Goal: Communication & Community: Answer question/provide support

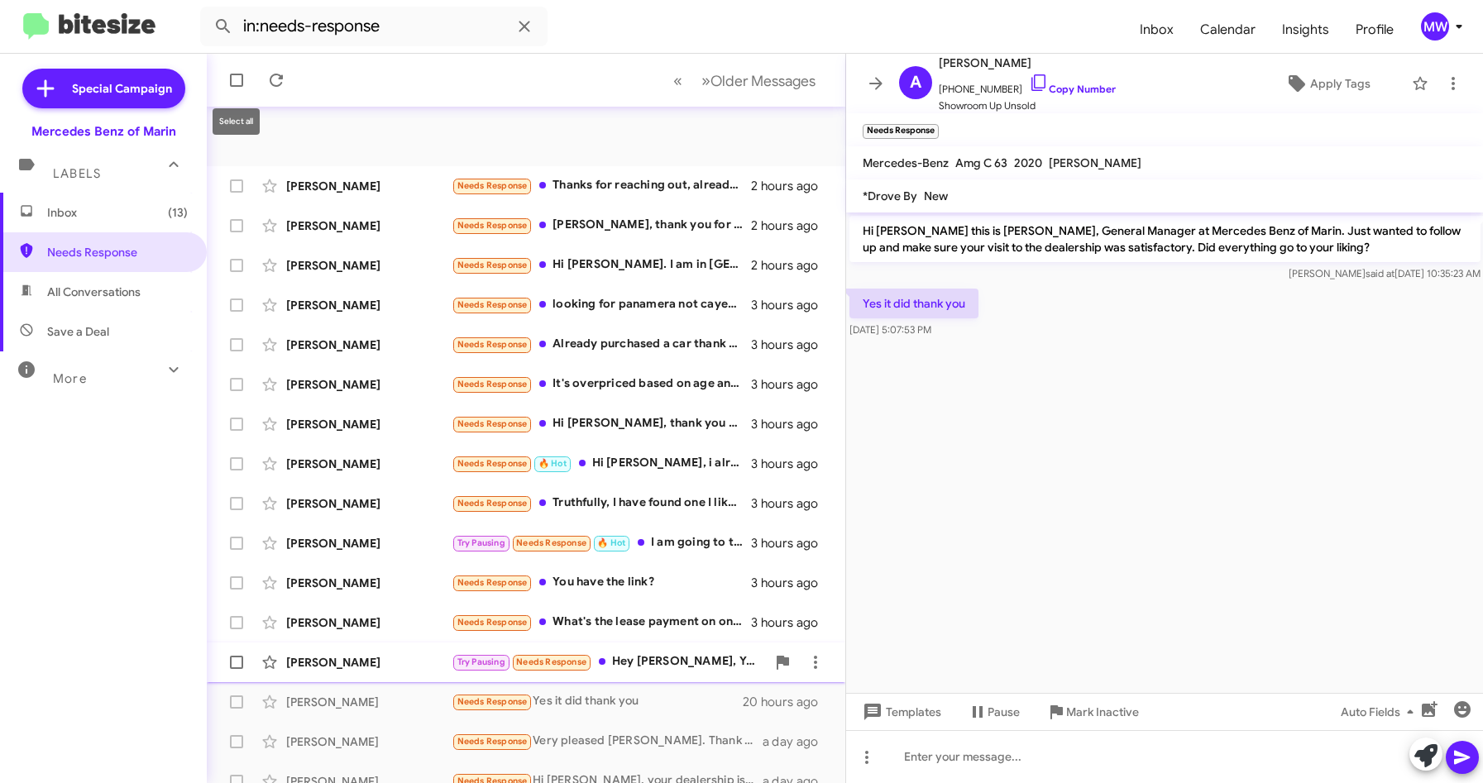
scroll to position [177, 0]
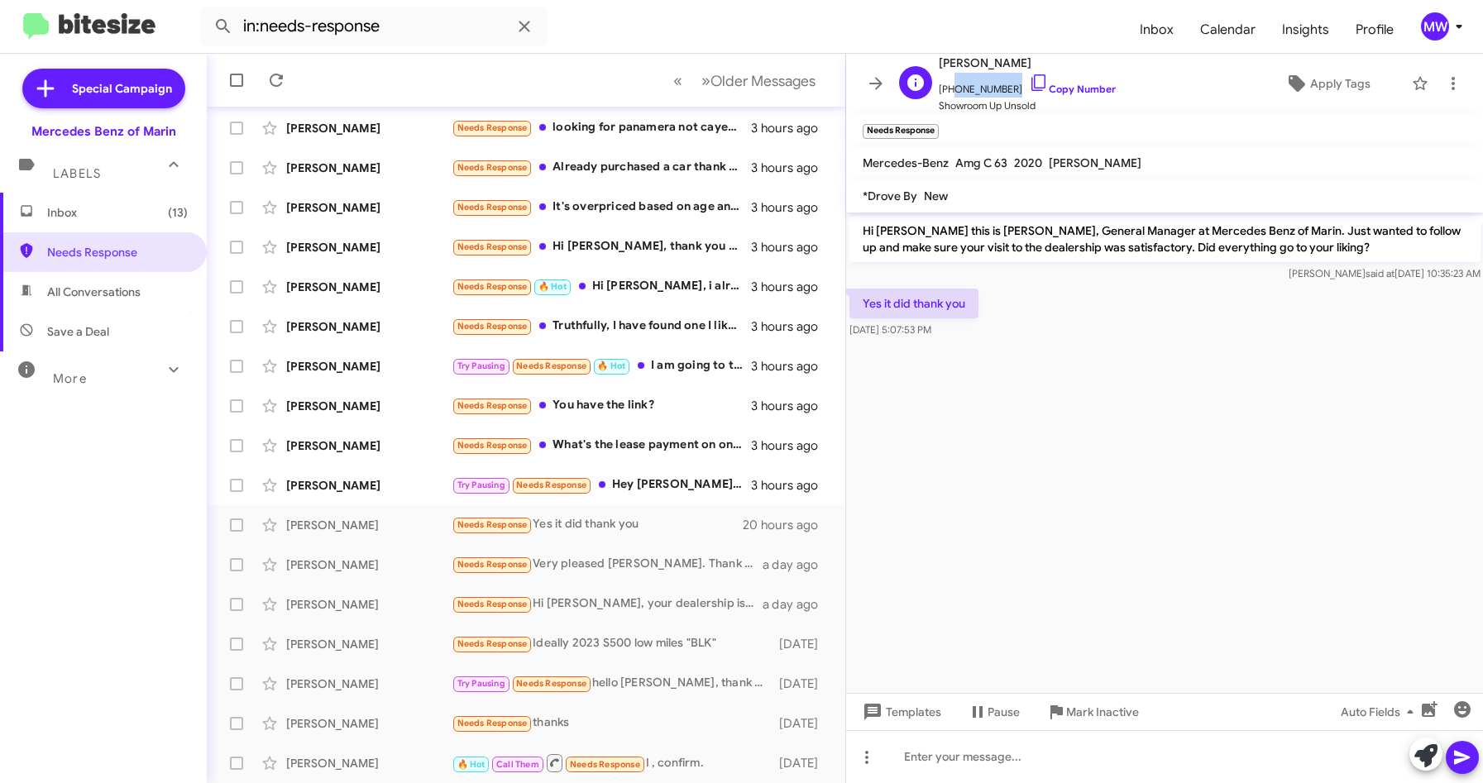
drag, startPoint x: 946, startPoint y: 89, endPoint x: 1005, endPoint y: 90, distance: 58.7
click at [1005, 90] on span "+17078436890 Copy Number" at bounding box center [1027, 85] width 177 height 25
copy span "7078436890"
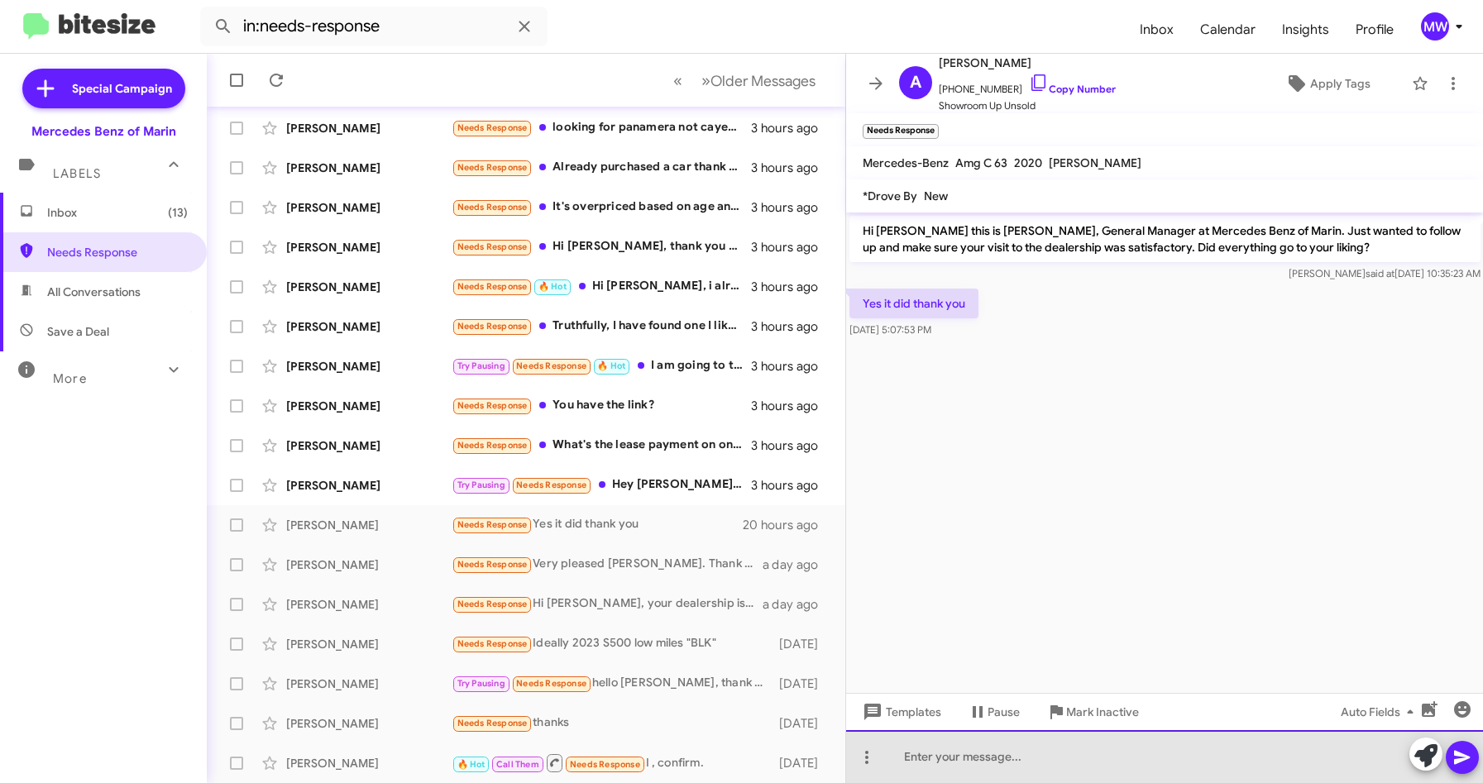
click at [1136, 763] on div at bounding box center [1165, 756] width 638 height 53
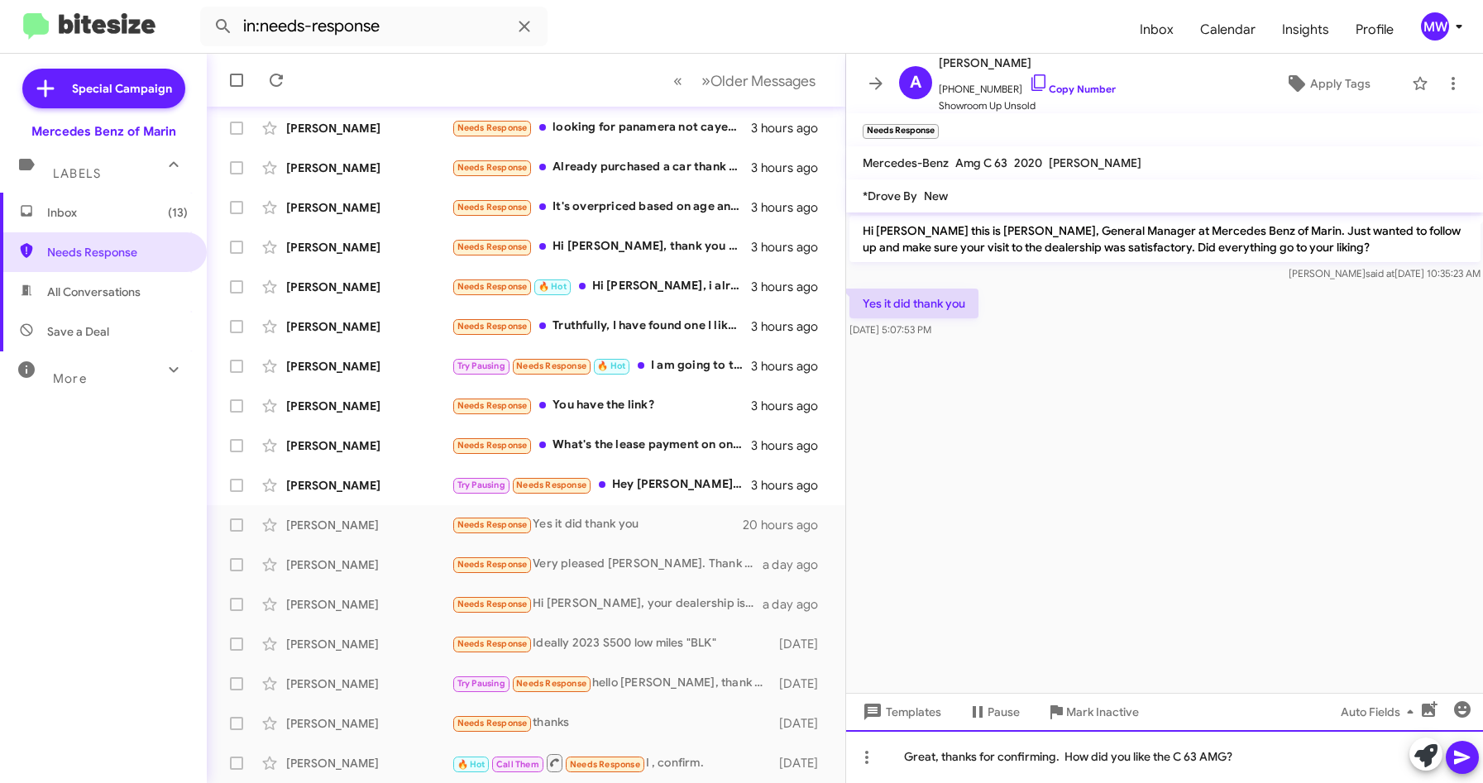
click at [1246, 755] on div "Great, thanks for confirming. How did you like the C 63 AMG?" at bounding box center [1165, 756] width 638 height 53
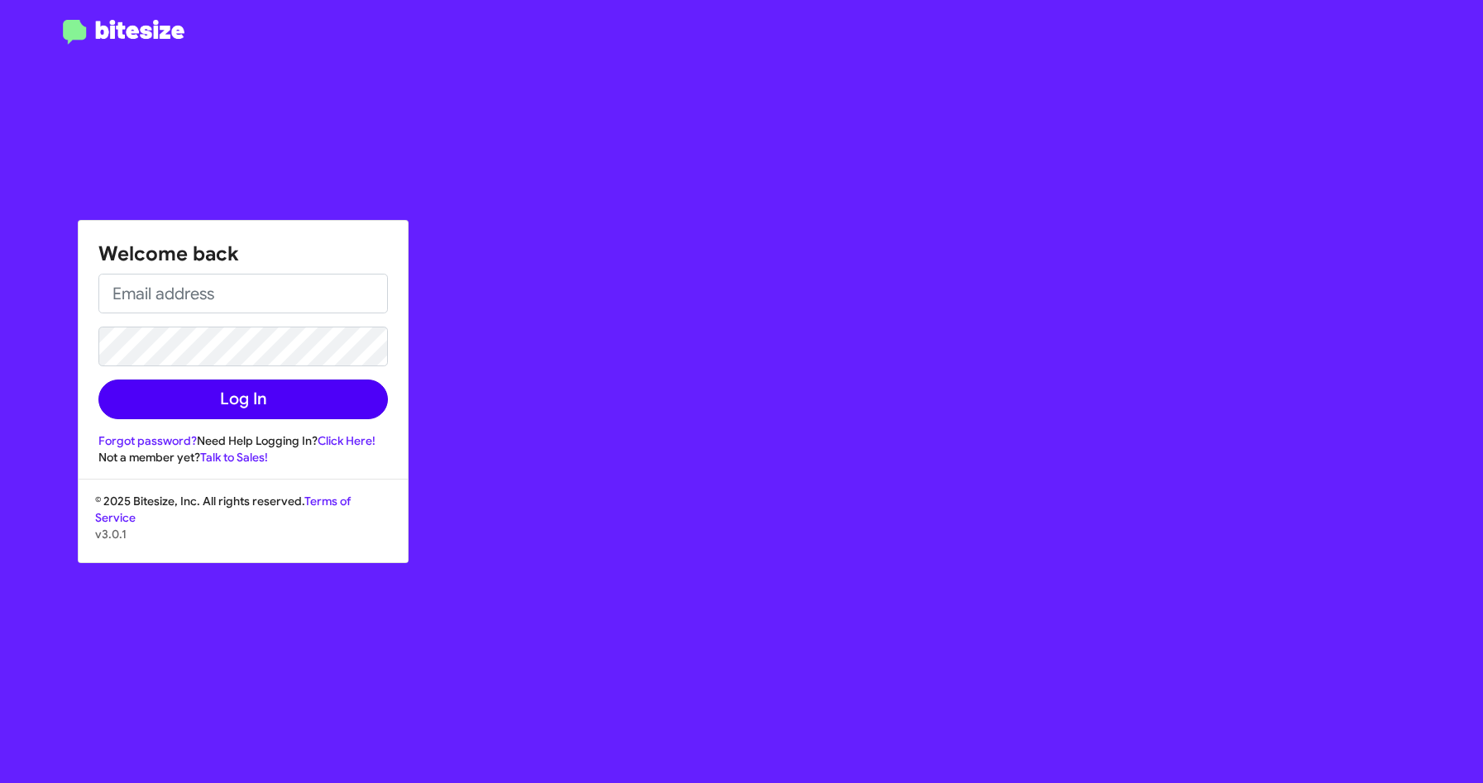
type input "[EMAIL_ADDRESS][PERSON_NAME][PERSON_NAME][DOMAIN_NAME]"
click at [258, 401] on button "Log In" at bounding box center [242, 400] width 289 height 40
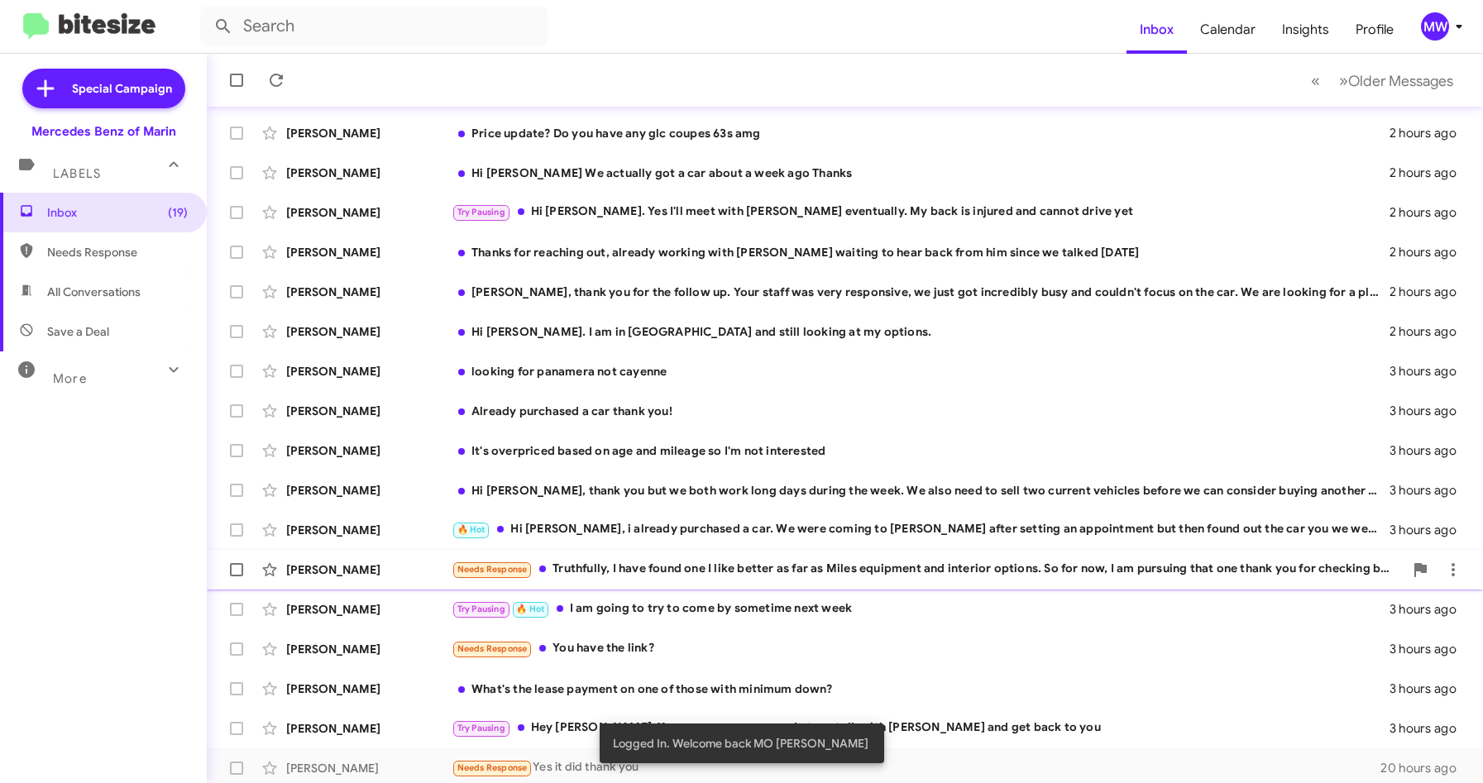
scroll to position [177, 0]
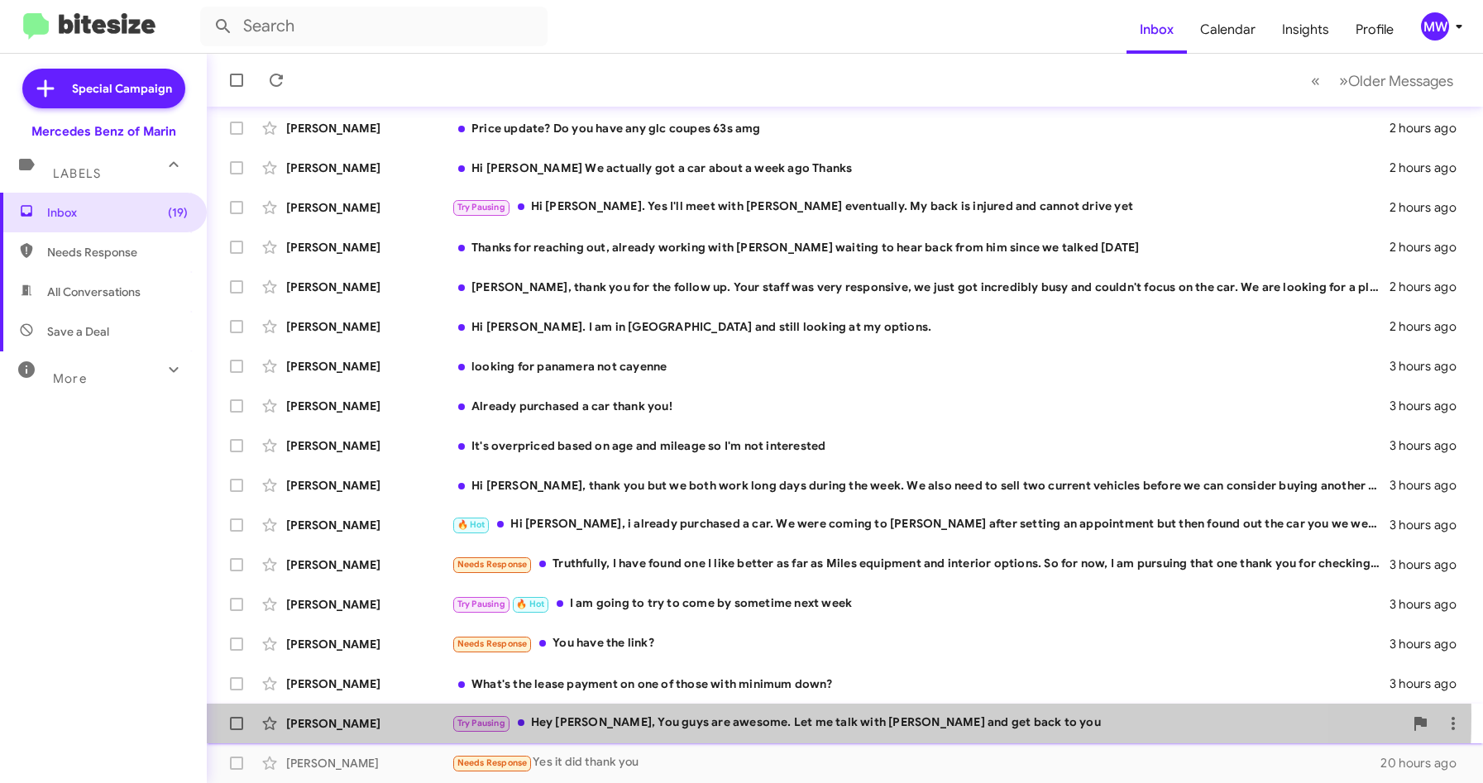
click at [664, 716] on div "Try Pausing Hey [PERSON_NAME], You guys are awesome. Let me talk with [PERSON_N…" at bounding box center [928, 723] width 952 height 19
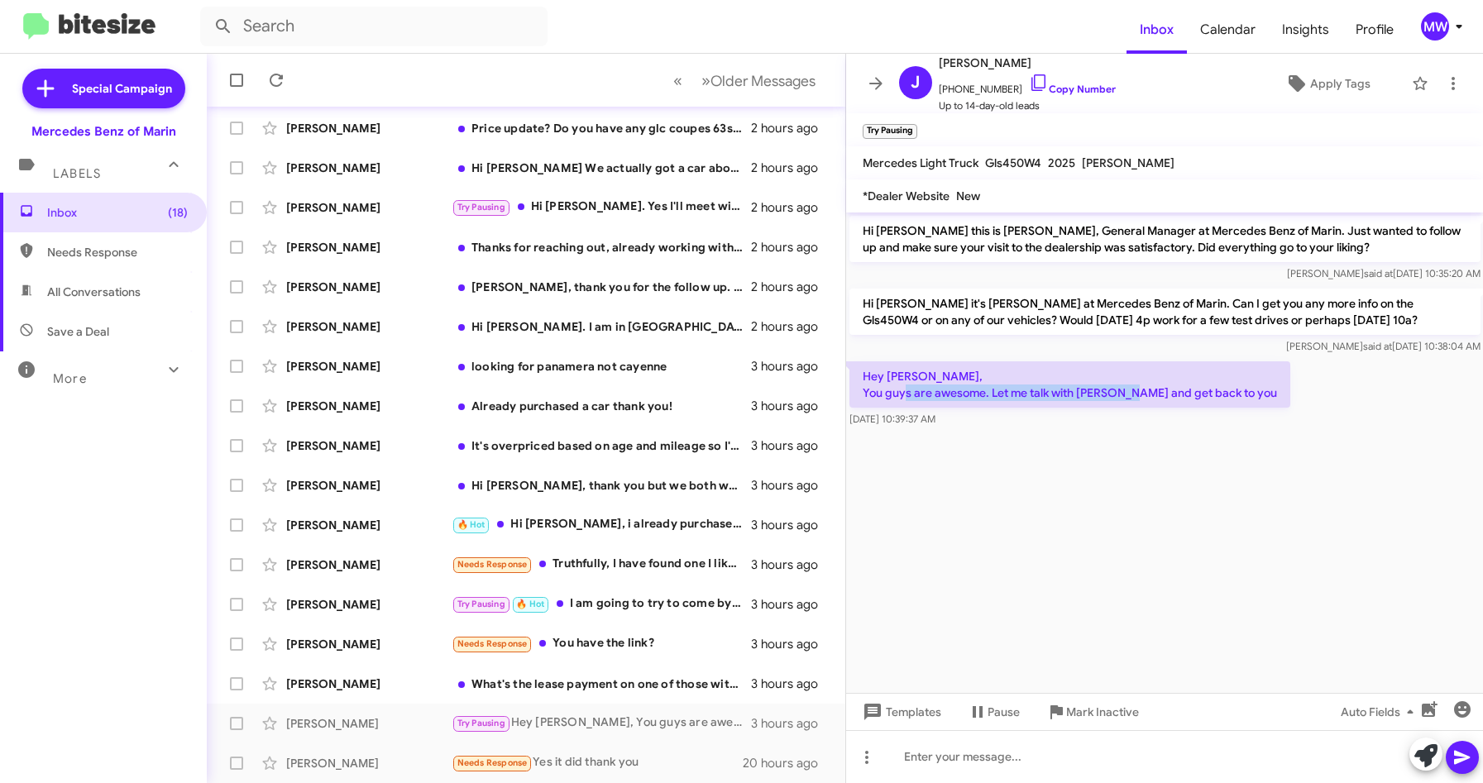
drag, startPoint x: 956, startPoint y: 395, endPoint x: 1182, endPoint y: 390, distance: 225.9
click at [1182, 390] on p "Hey [PERSON_NAME], You guys are awesome. Let me talk with [PERSON_NAME] and get…" at bounding box center [1069, 384] width 441 height 46
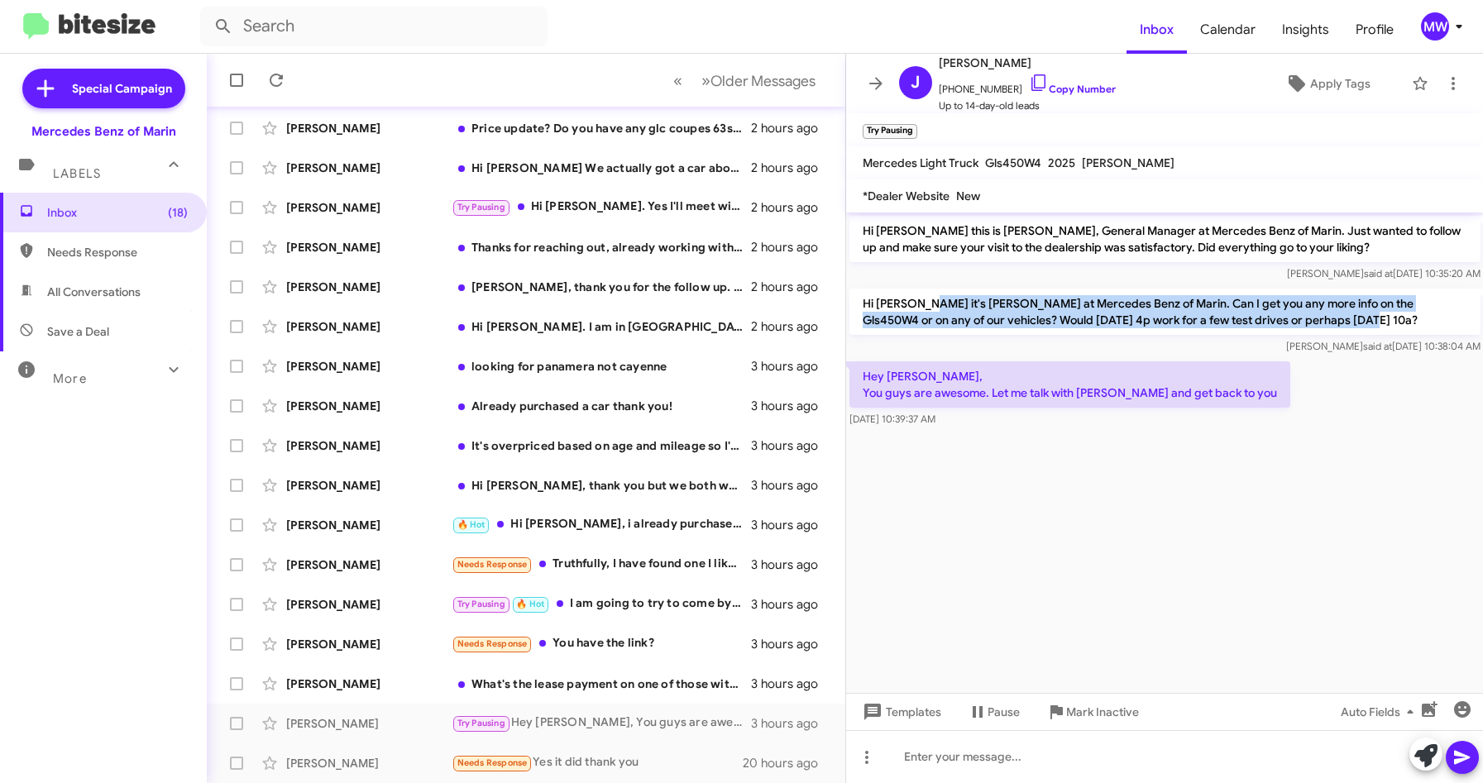
drag, startPoint x: 931, startPoint y: 299, endPoint x: 1332, endPoint y: 318, distance: 402.4
click at [1332, 318] on p "Hi [PERSON_NAME] it's [PERSON_NAME] at Mercedes Benz of Marin. Can I get you an…" at bounding box center [1164, 312] width 631 height 46
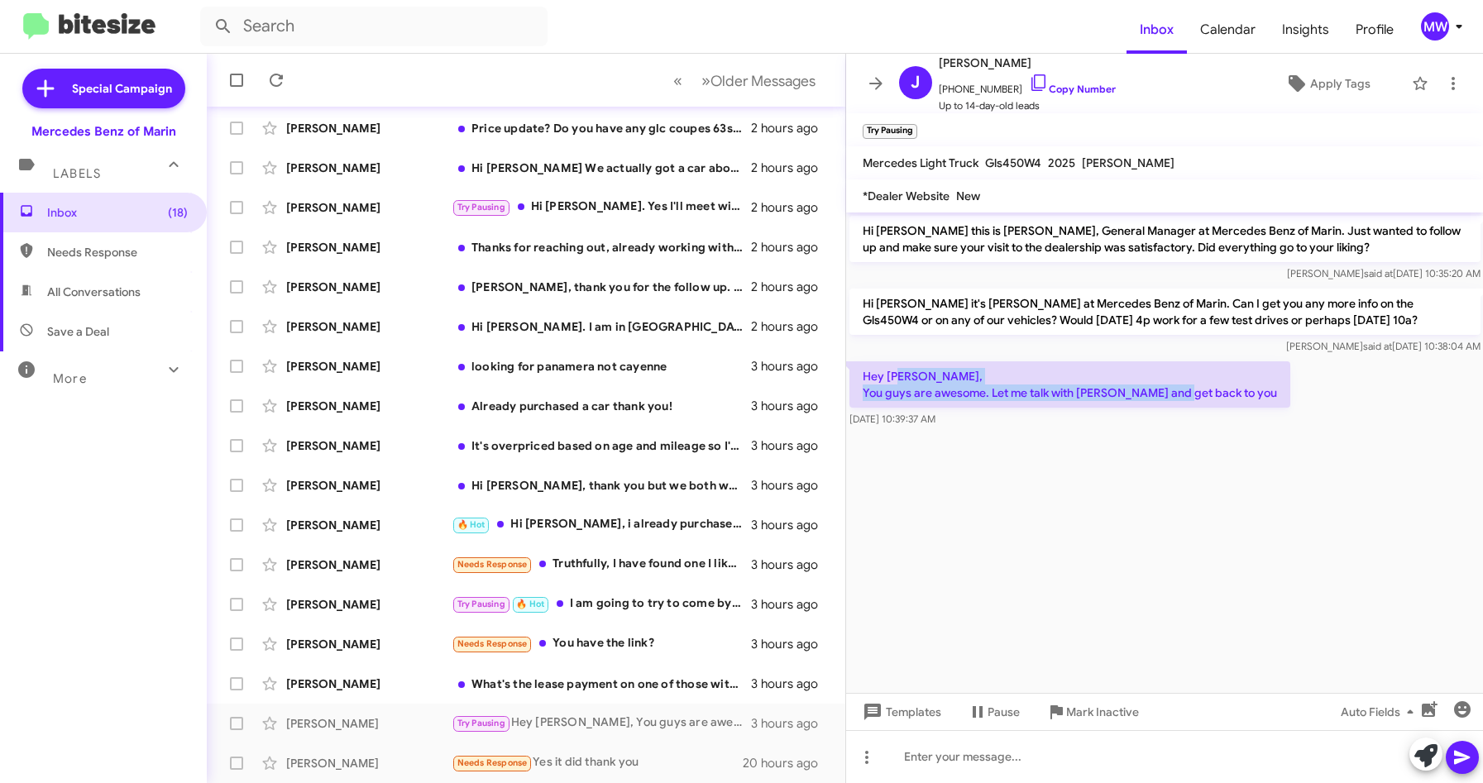
drag, startPoint x: 903, startPoint y: 371, endPoint x: 1241, endPoint y: 395, distance: 338.3
click at [1241, 395] on p "Hey [PERSON_NAME], You guys are awesome. Let me talk with [PERSON_NAME] and get…" at bounding box center [1069, 384] width 441 height 46
drag, startPoint x: 1241, startPoint y: 395, endPoint x: 1209, endPoint y: 479, distance: 90.0
click at [1222, 495] on cdk-virtual-scroll-viewport "Hi [PERSON_NAME] this is [PERSON_NAME], General Manager at Mercedes Benz of Mar…" at bounding box center [1165, 453] width 638 height 481
drag, startPoint x: 950, startPoint y: 87, endPoint x: 999, endPoint y: 88, distance: 48.8
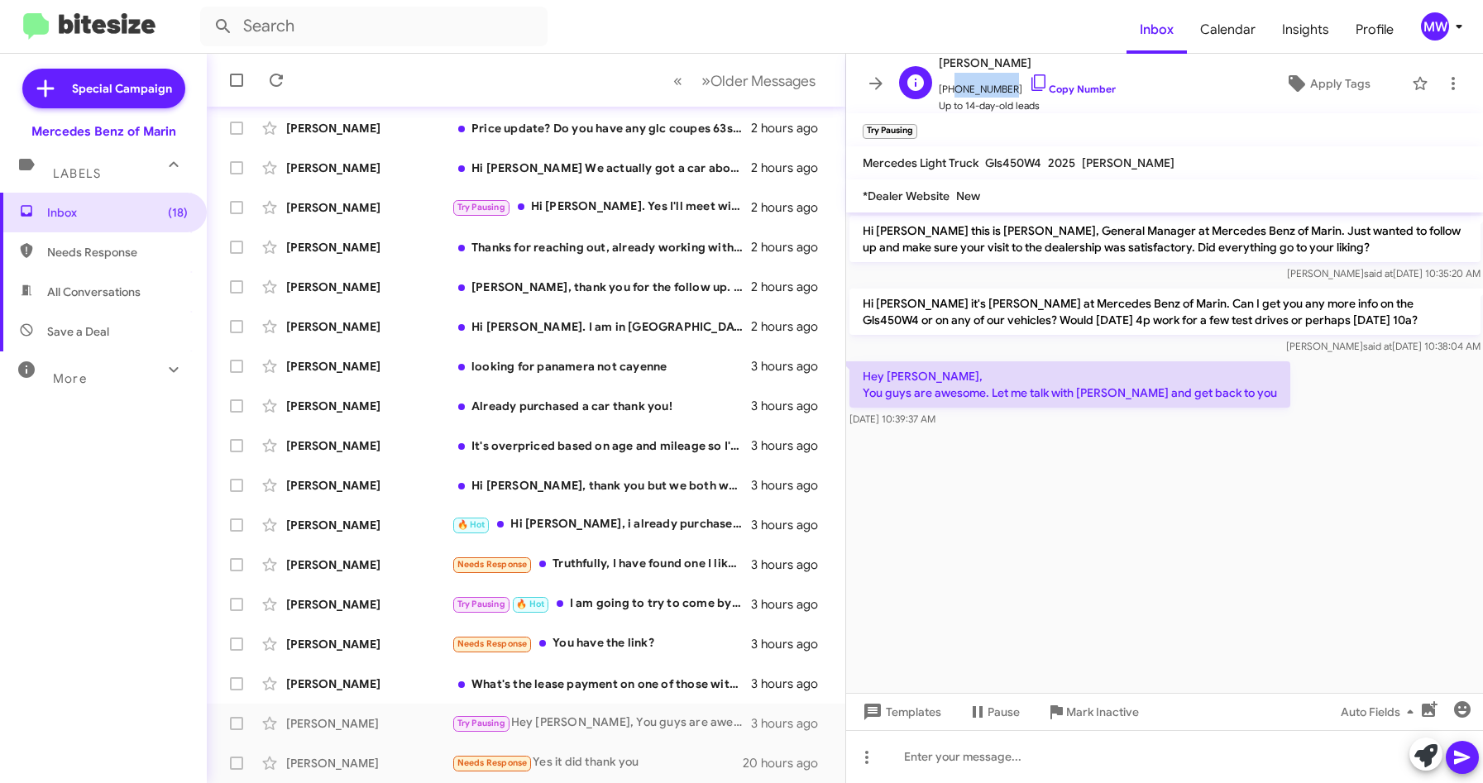
click at [999, 88] on span "[PHONE_NUMBER] Copy Number" at bounding box center [1027, 85] width 177 height 25
copy span "4157162690"
click at [1072, 761] on div at bounding box center [1165, 756] width 638 height 53
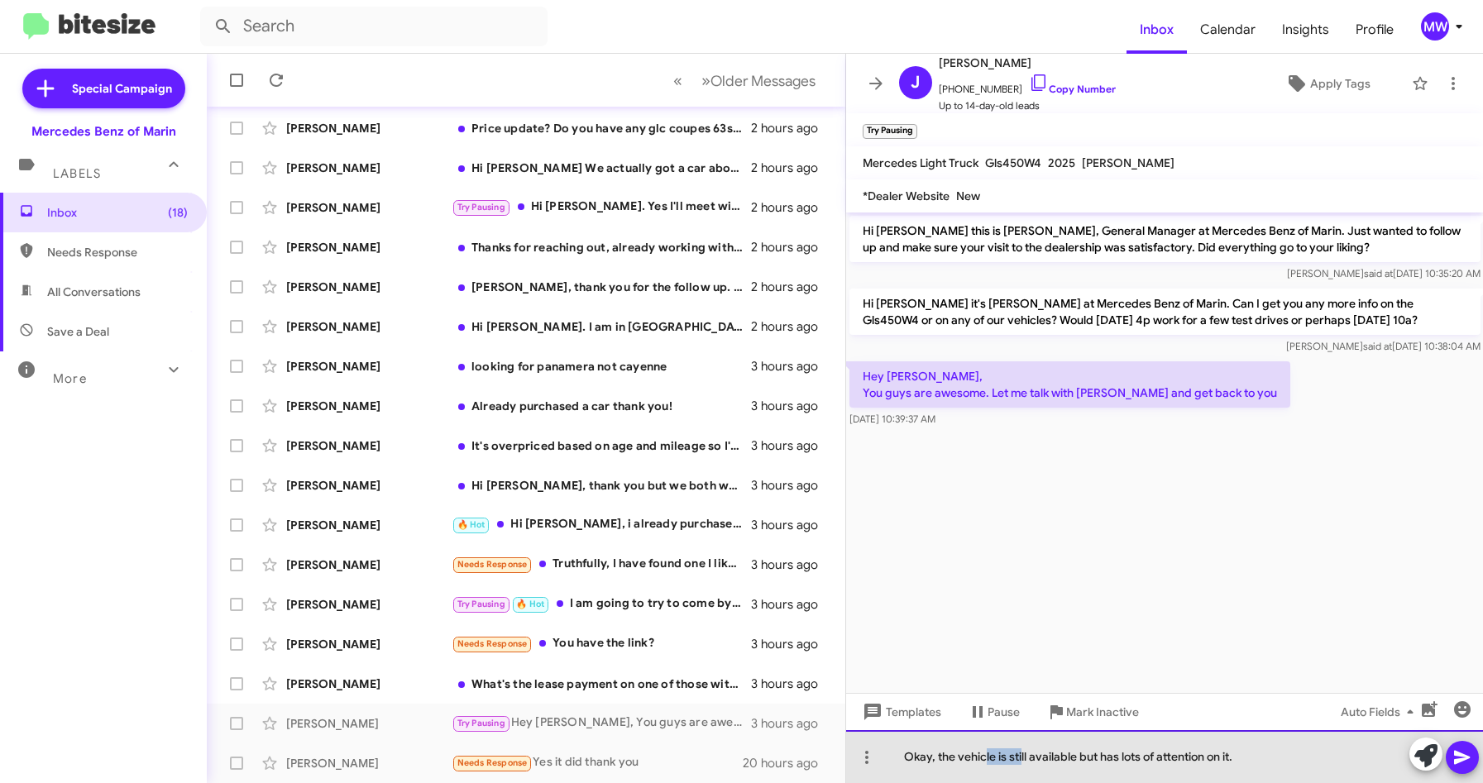
drag, startPoint x: 987, startPoint y: 757, endPoint x: 1022, endPoint y: 756, distance: 35.6
click at [1022, 756] on div "Okay, the vehicle is still available but has lots of attention on it." at bounding box center [1165, 756] width 638 height 53
drag, startPoint x: 1258, startPoint y: 754, endPoint x: 1079, endPoint y: 757, distance: 179.5
click at [1079, 757] on div "Okay, the vehicle is still available but has lots of attention on it." at bounding box center [1165, 756] width 638 height 53
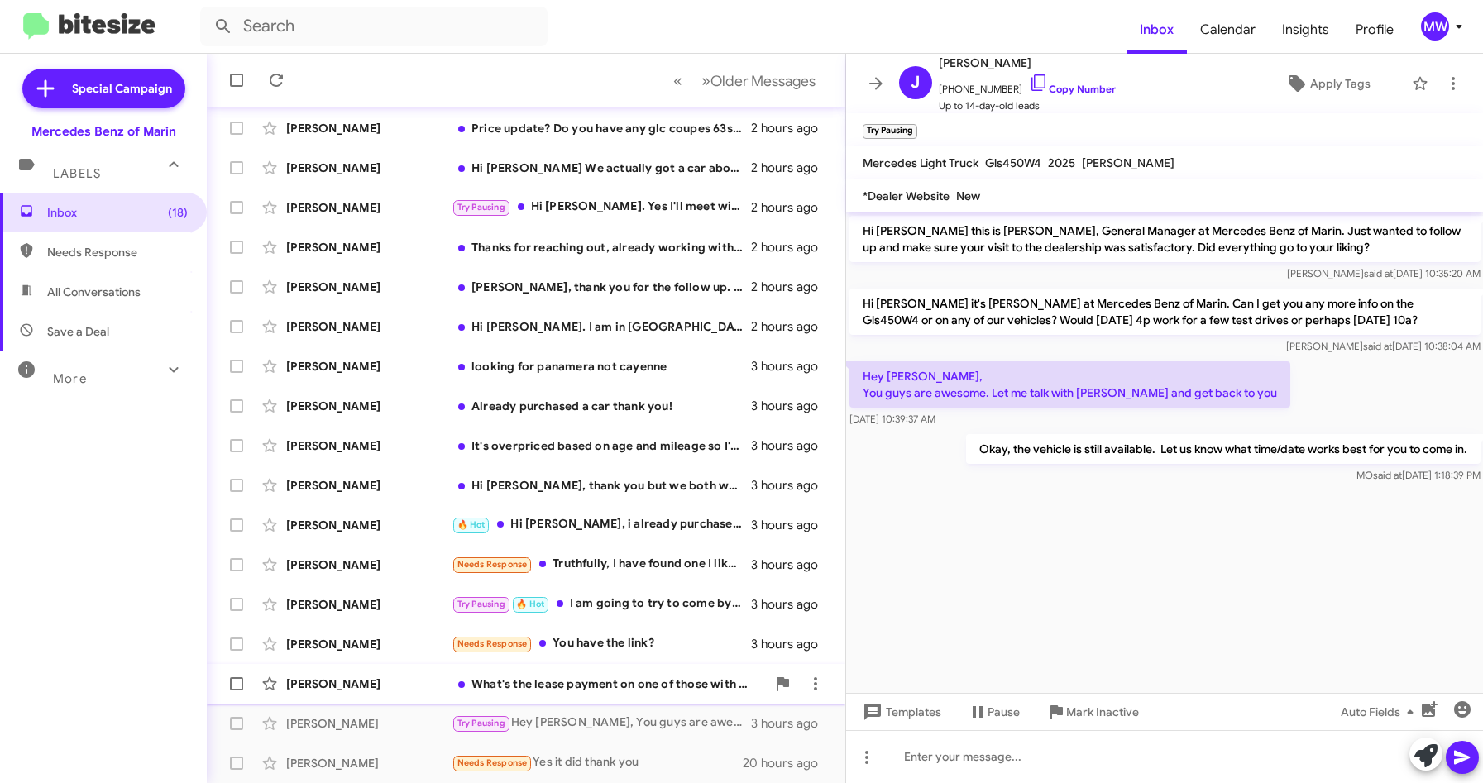
click at [574, 682] on div "What's the lease payment on one of those with minimum down?" at bounding box center [609, 684] width 314 height 17
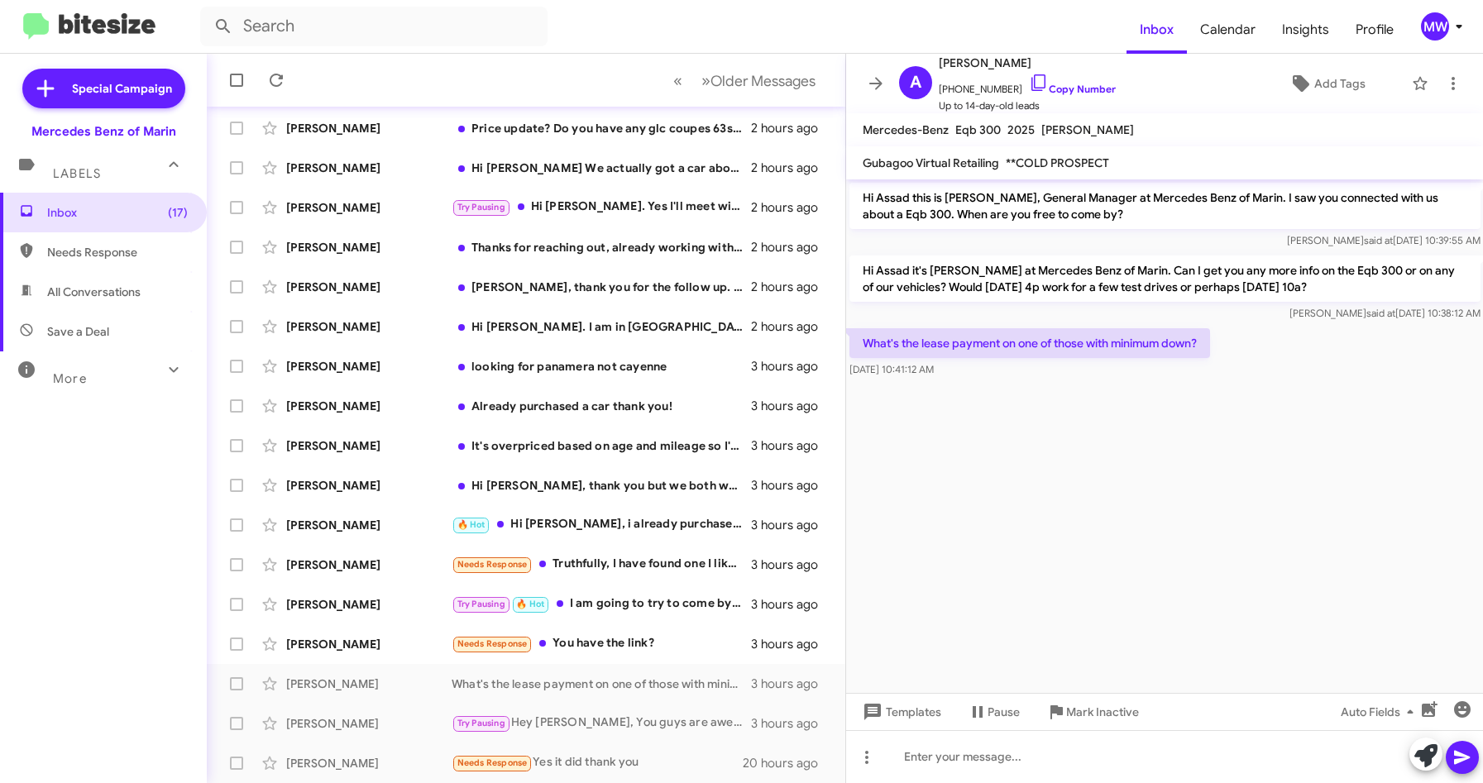
click at [987, 512] on cdk-virtual-scroll-viewport "Hi Assad this is [PERSON_NAME], General Manager at Mercedes Benz of Marin. I sa…" at bounding box center [1165, 436] width 638 height 514
drag, startPoint x: 950, startPoint y: 90, endPoint x: 1002, endPoint y: 92, distance: 52.1
click at [1002, 92] on span "[PHONE_NUMBER] Copy Number" at bounding box center [1027, 85] width 177 height 25
copy span "4152610053"
click at [982, 765] on div at bounding box center [1165, 756] width 638 height 53
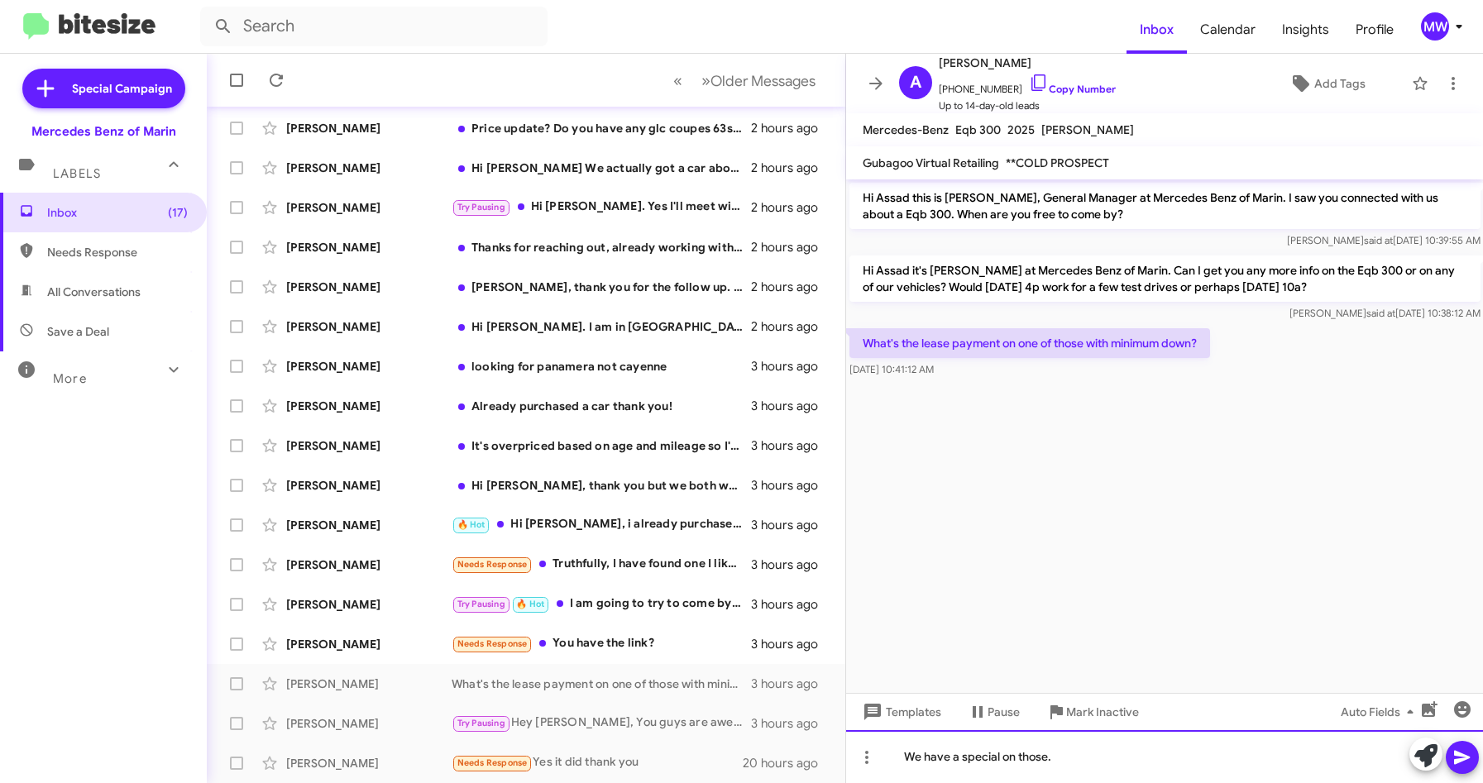
click at [1119, 765] on div "We have a special on those." at bounding box center [1165, 756] width 638 height 53
click at [1338, 764] on div "We have a special on those. Certified pre-owned 2025 EQB 300 is for $399" at bounding box center [1165, 756] width 638 height 53
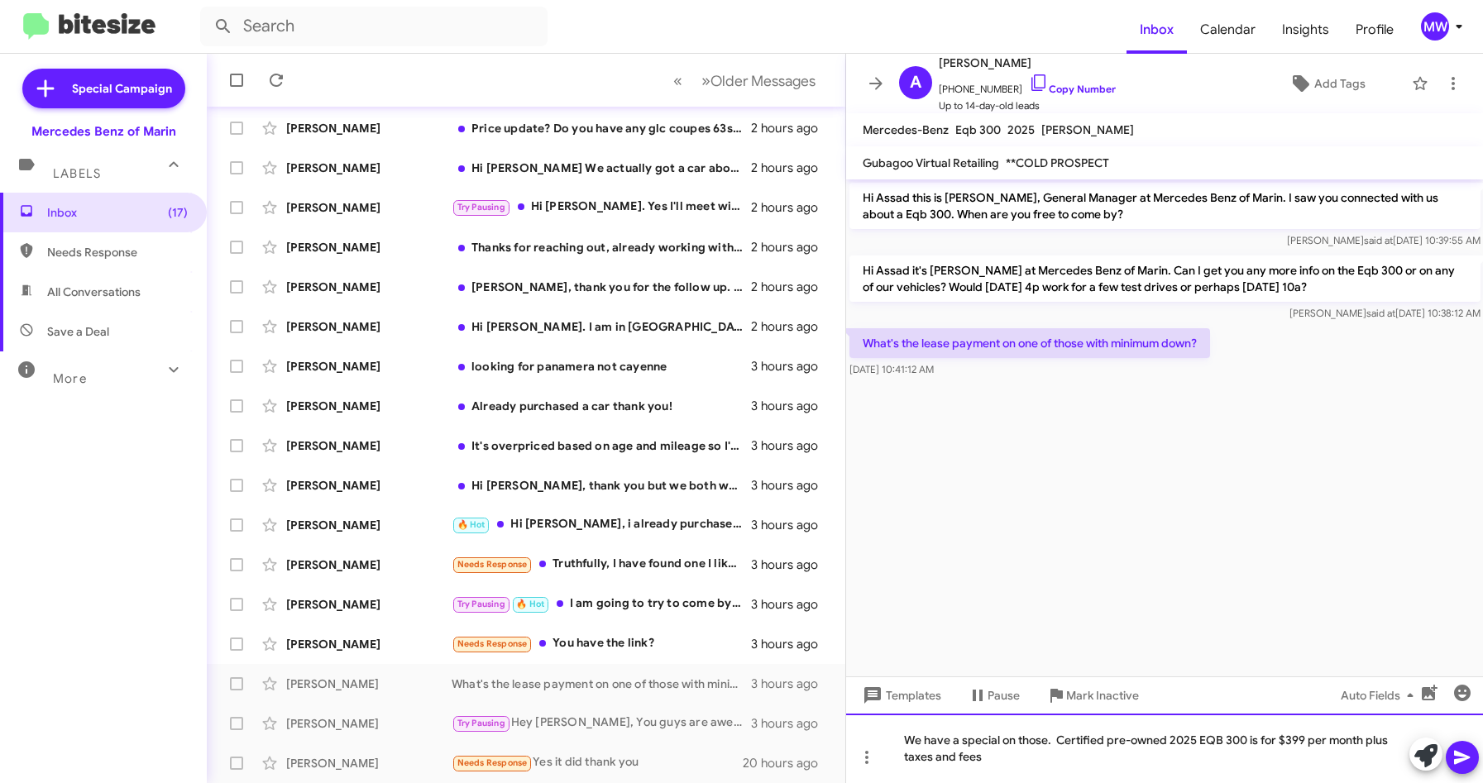
drag, startPoint x: 1004, startPoint y: 753, endPoint x: 1014, endPoint y: 758, distance: 11.1
click at [1004, 753] on div "We have a special on those. Certified pre-owned 2025 EQB 300 is for $399 per mo…" at bounding box center [1165, 748] width 638 height 69
click at [1385, 744] on div "We have a special on those. Certified pre-owned 2025 EQB 300 is for $399 per mo…" at bounding box center [1165, 748] width 638 height 69
click at [1385, 741] on div "We have a special on those. Certified pre-owned 2025 EQB 300 is for $399 per mo…" at bounding box center [1165, 748] width 638 height 69
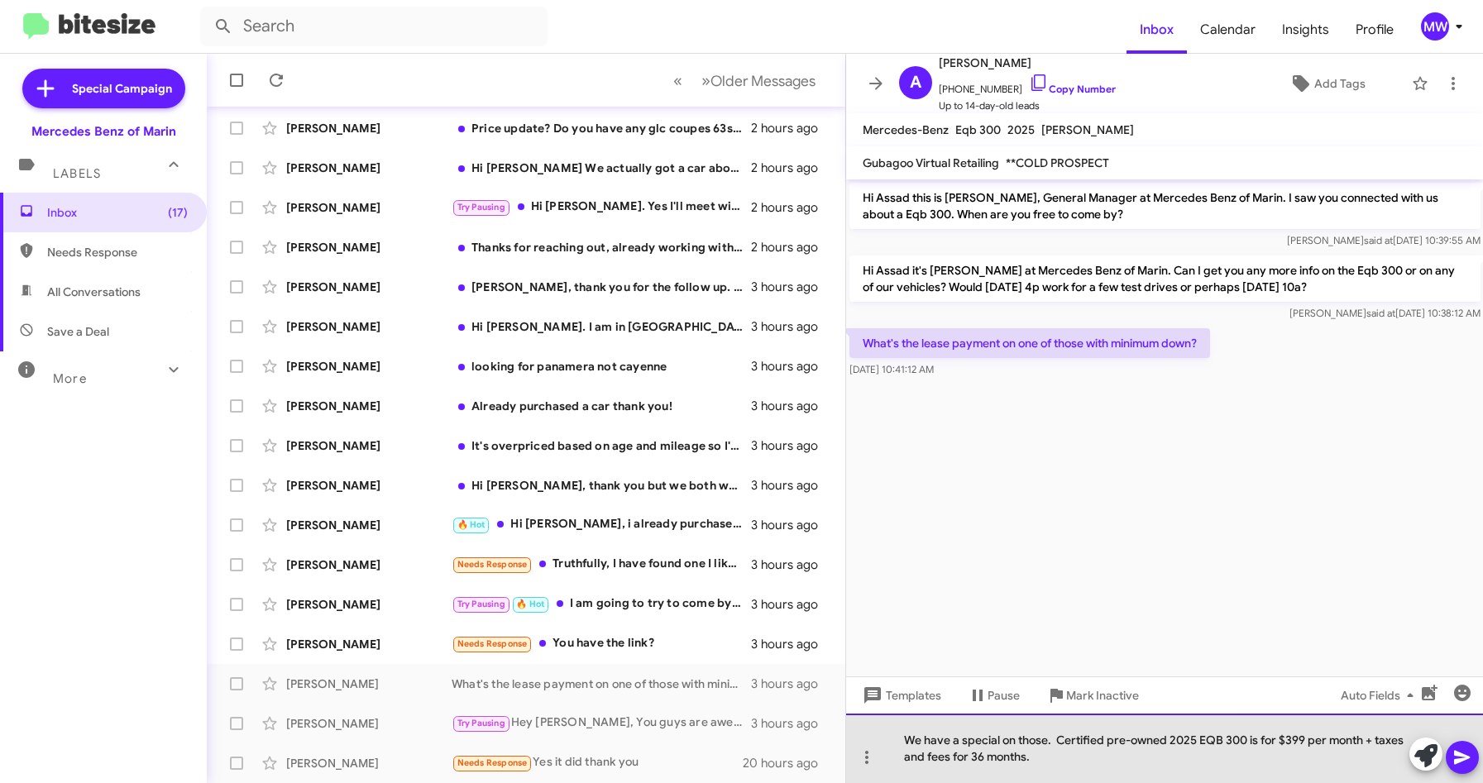
click at [1046, 766] on div "We have a special on those. Certified pre-owned 2025 EQB 300 is for $399 per mo…" at bounding box center [1165, 748] width 638 height 69
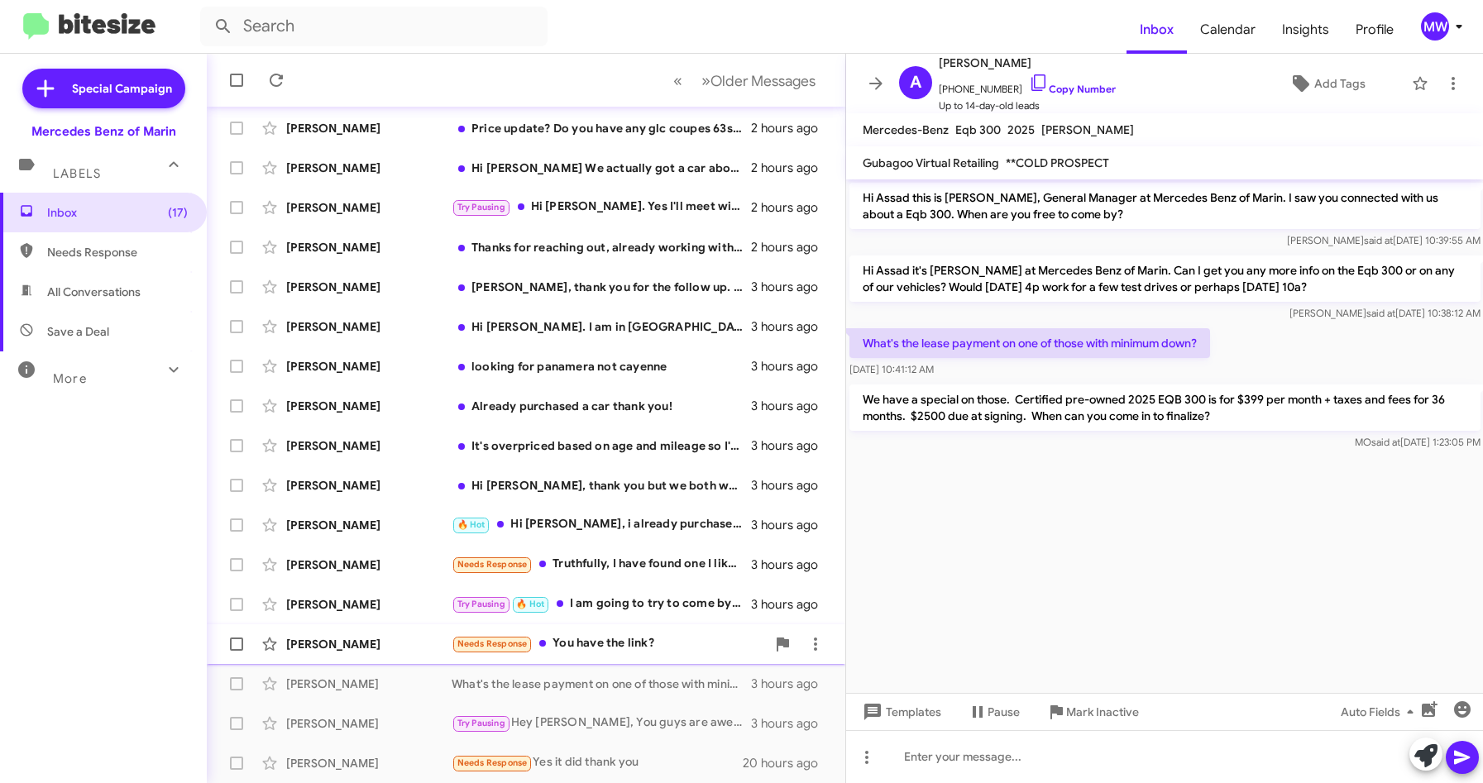
click at [655, 639] on div "Needs Response You have the link?" at bounding box center [609, 643] width 314 height 19
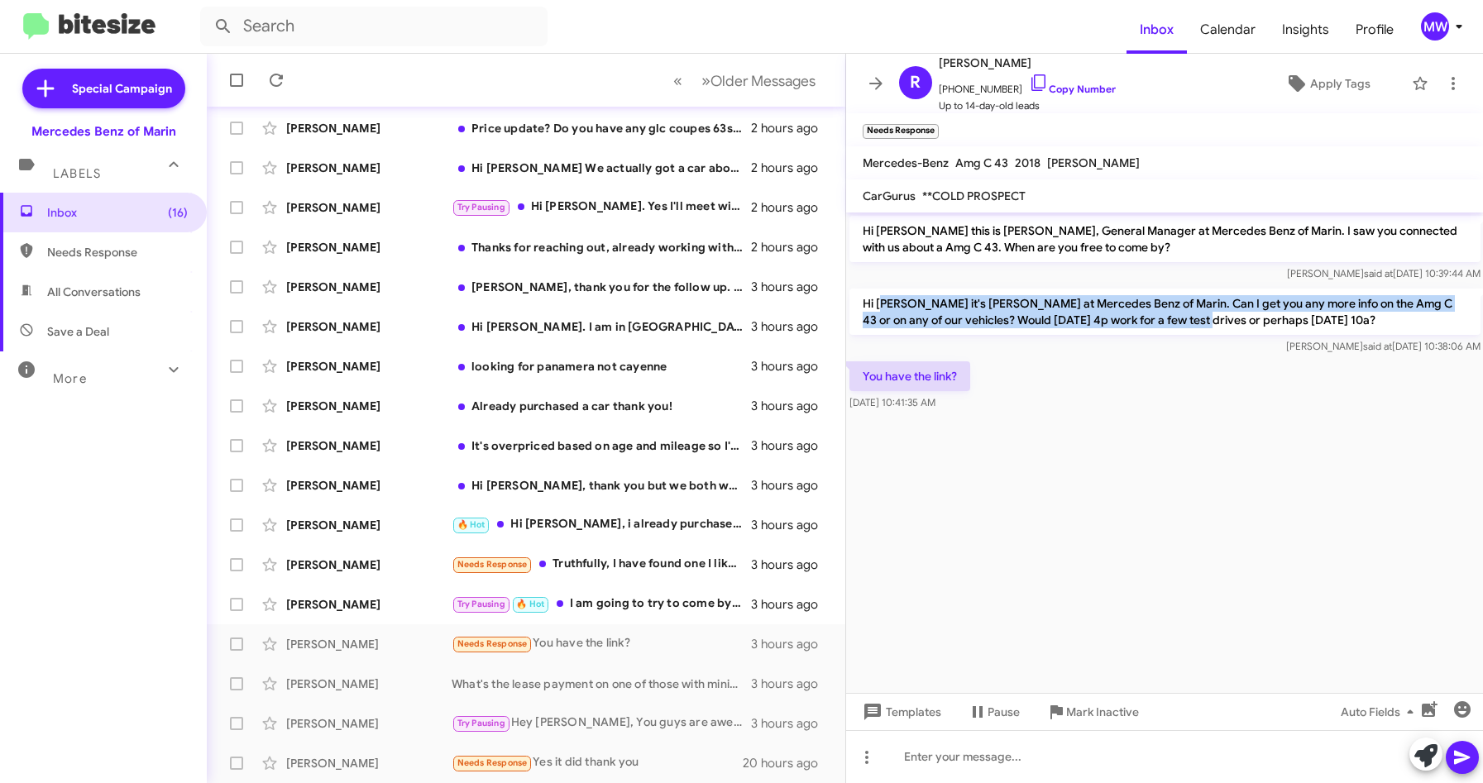
drag, startPoint x: 883, startPoint y: 295, endPoint x: 1182, endPoint y: 326, distance: 301.0
click at [1182, 326] on p "Hi [PERSON_NAME] it's [PERSON_NAME] at Mercedes Benz of Marin. Can I get you an…" at bounding box center [1164, 312] width 631 height 46
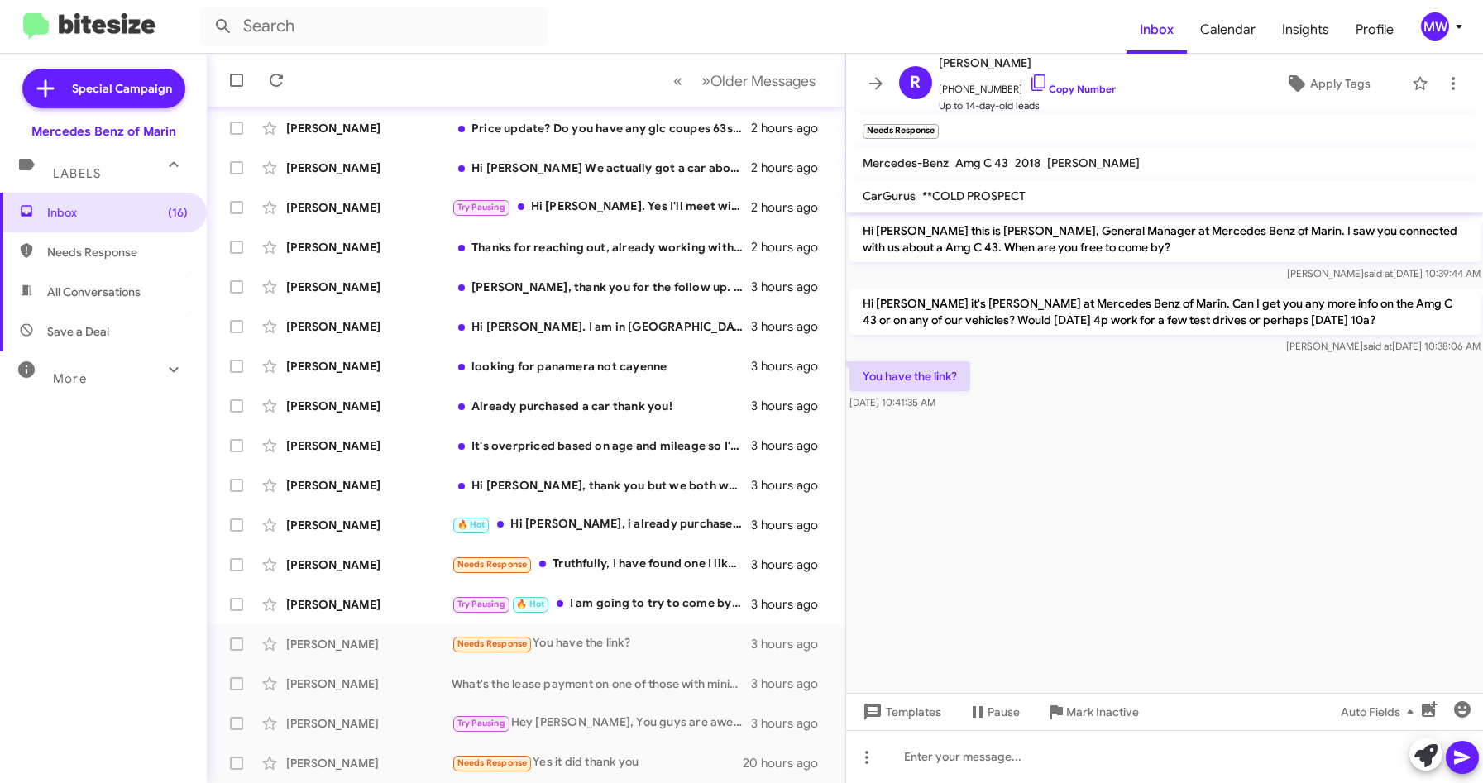
drag, startPoint x: 1182, startPoint y: 326, endPoint x: 994, endPoint y: 561, distance: 300.7
click at [1050, 603] on cdk-virtual-scroll-viewport "Hi [PERSON_NAME] this is [PERSON_NAME], General Manager at Mercedes Benz of Mar…" at bounding box center [1165, 453] width 638 height 481
drag, startPoint x: 950, startPoint y: 89, endPoint x: 999, endPoint y: 90, distance: 48.8
click at [999, 90] on span "[PHONE_NUMBER] Copy Number" at bounding box center [1027, 85] width 177 height 25
copy span "4156191057"
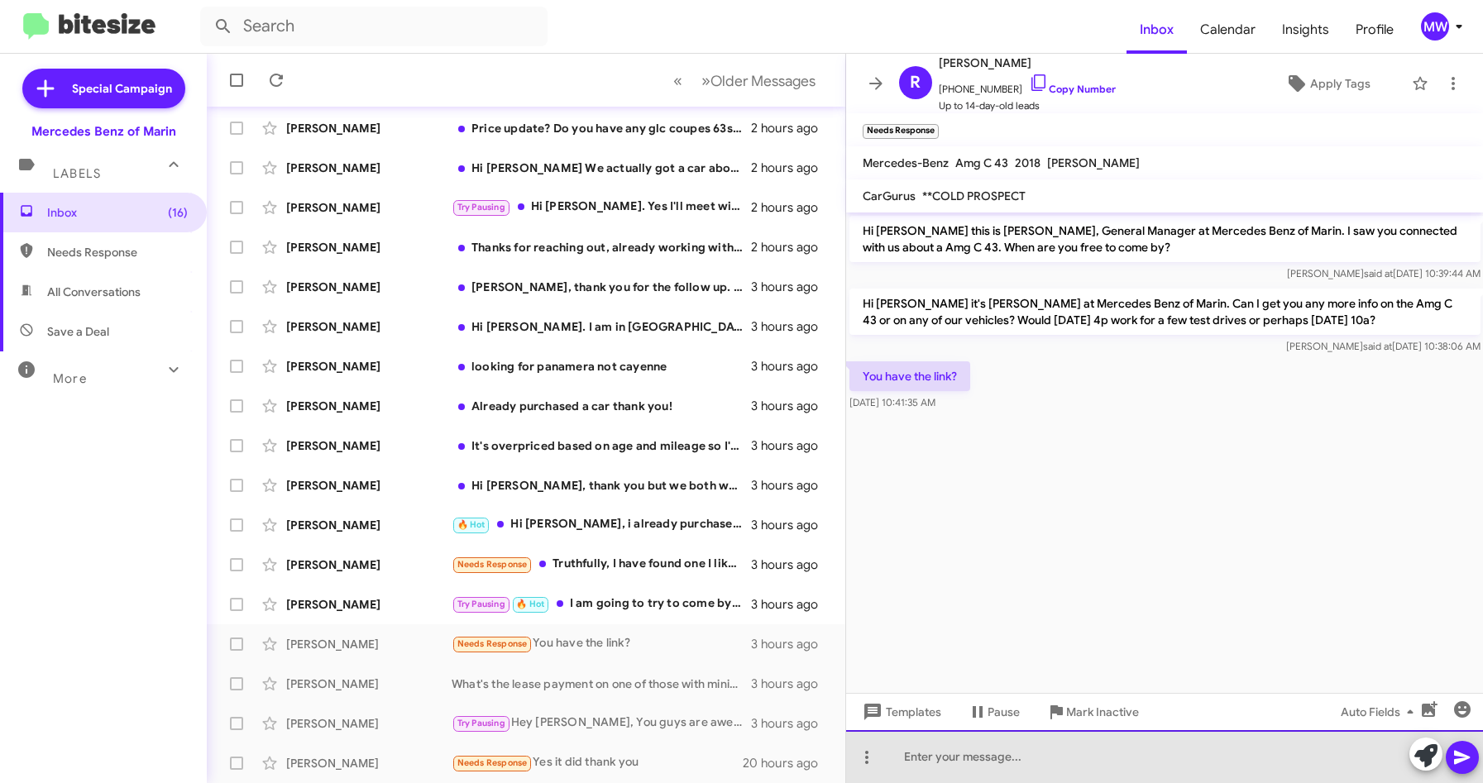
click at [962, 758] on div at bounding box center [1165, 756] width 638 height 53
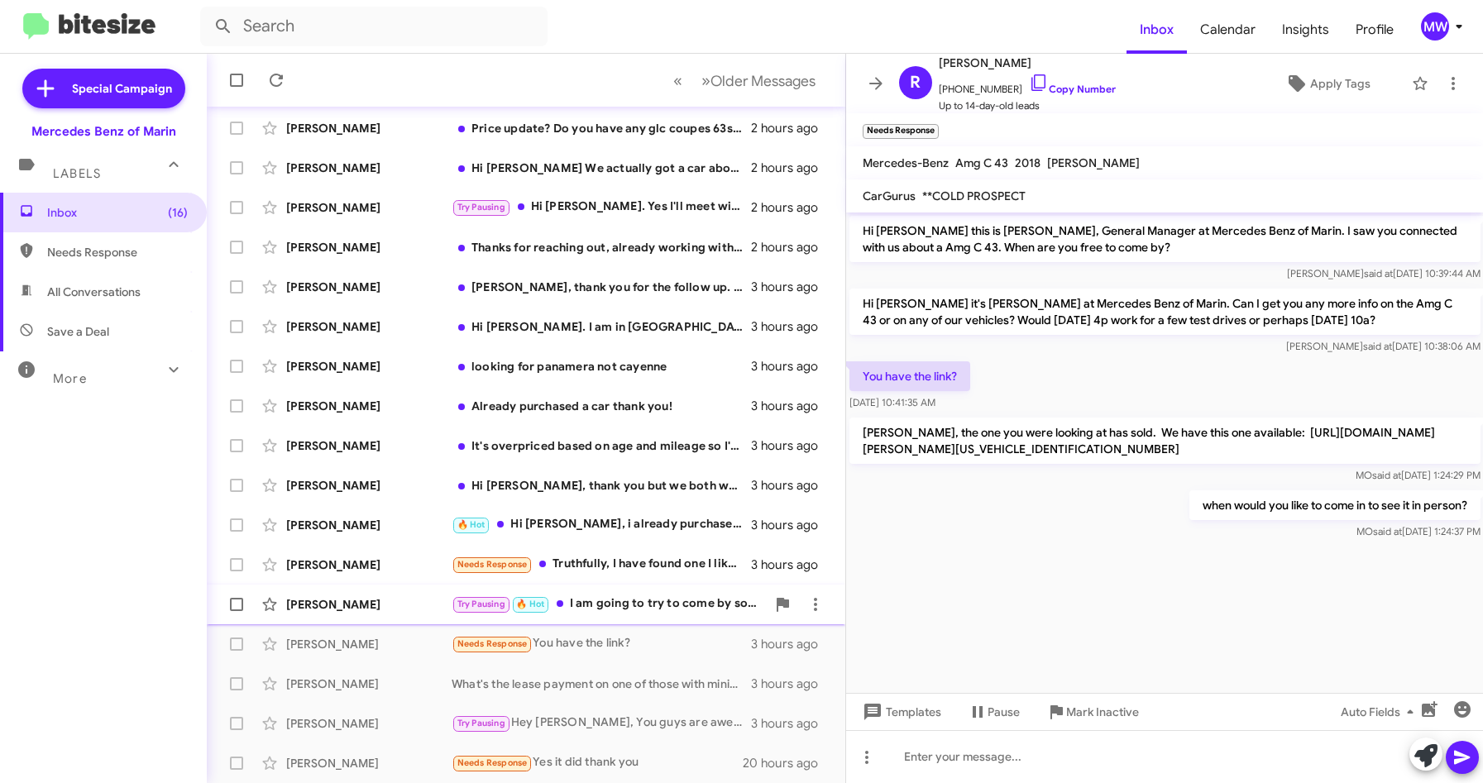
click at [606, 607] on div "Try Pausing 🔥 Hot I am going to try to come by sometime next week" at bounding box center [609, 604] width 314 height 19
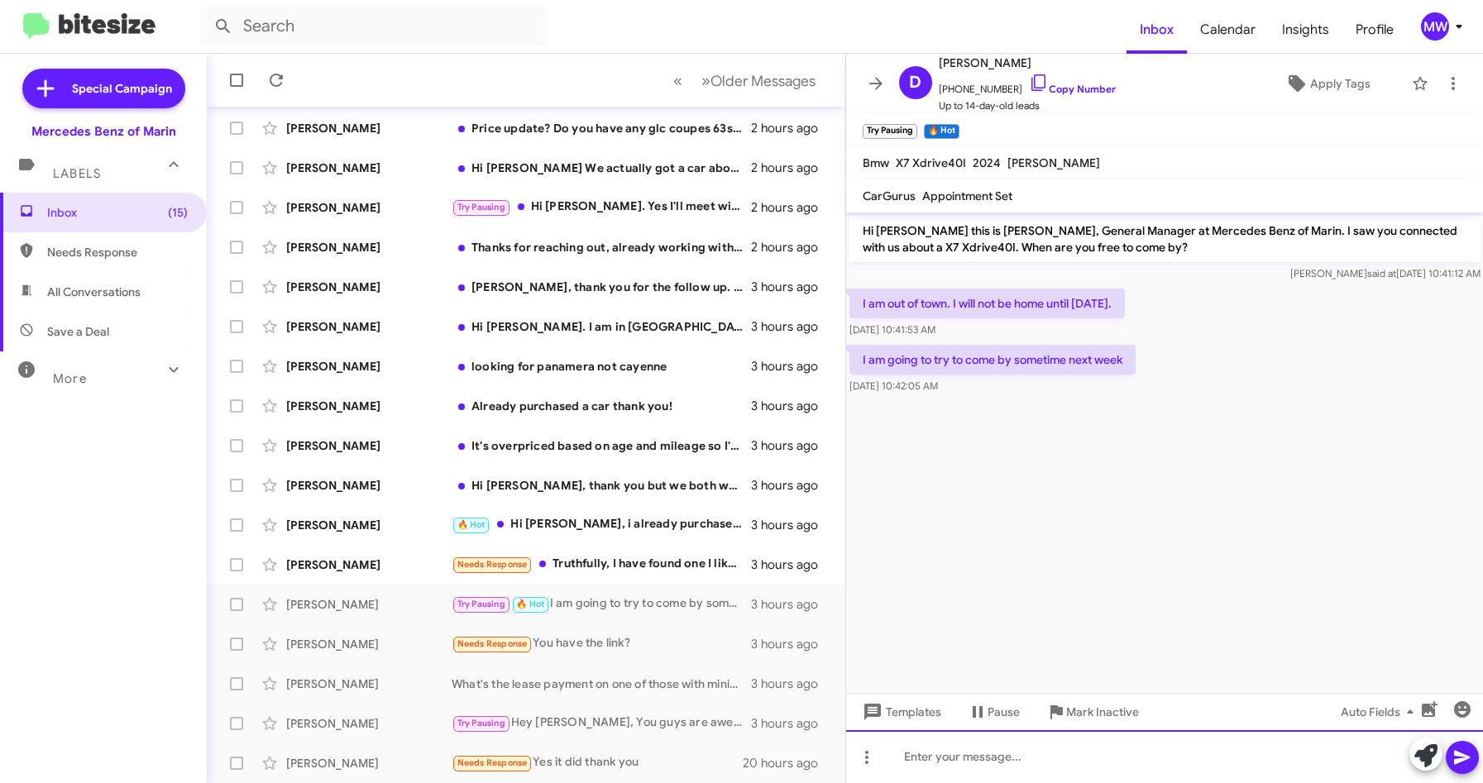
click at [1179, 766] on div at bounding box center [1165, 756] width 638 height 53
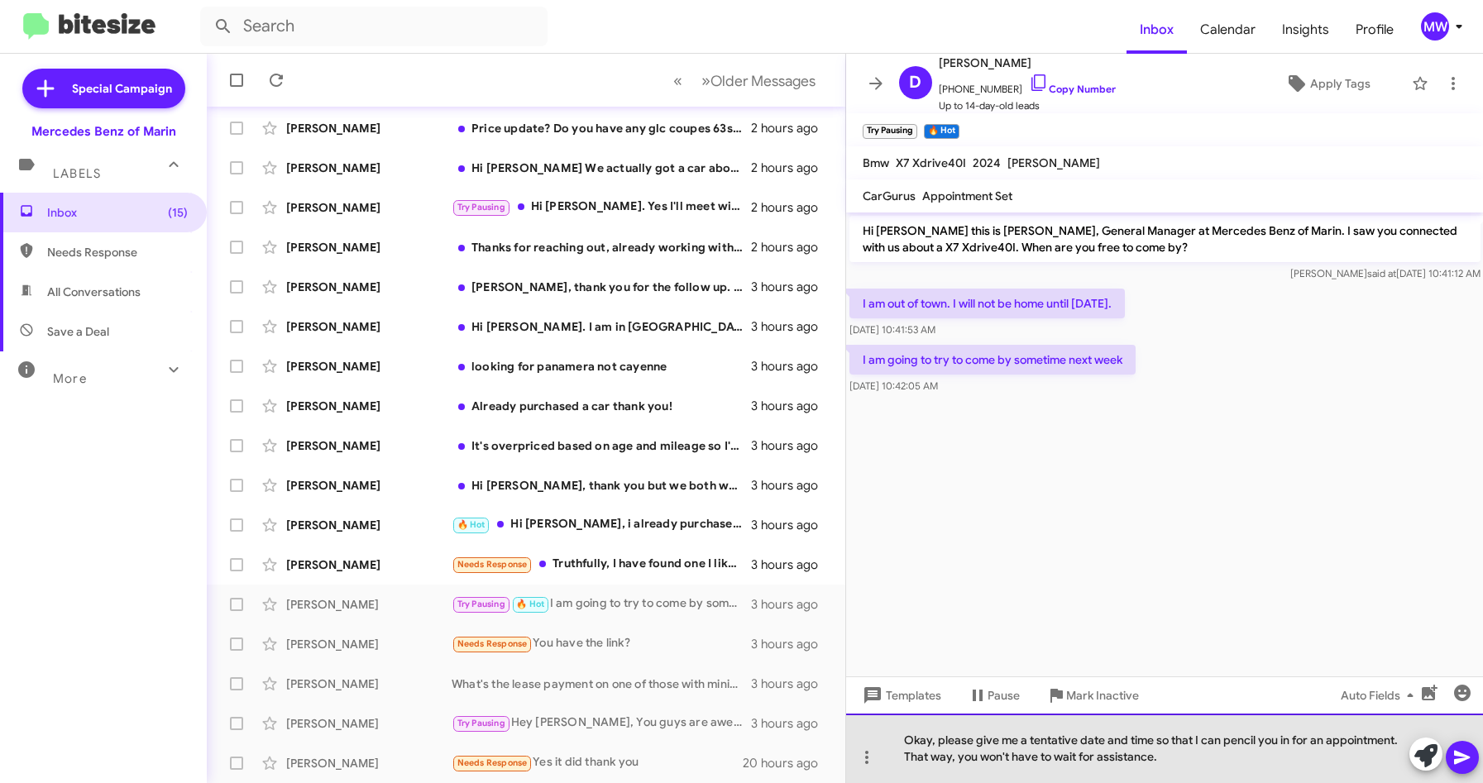
click at [1192, 756] on div "Okay, please give me a tentative date and time so that I can pencil you in for …" at bounding box center [1165, 748] width 638 height 69
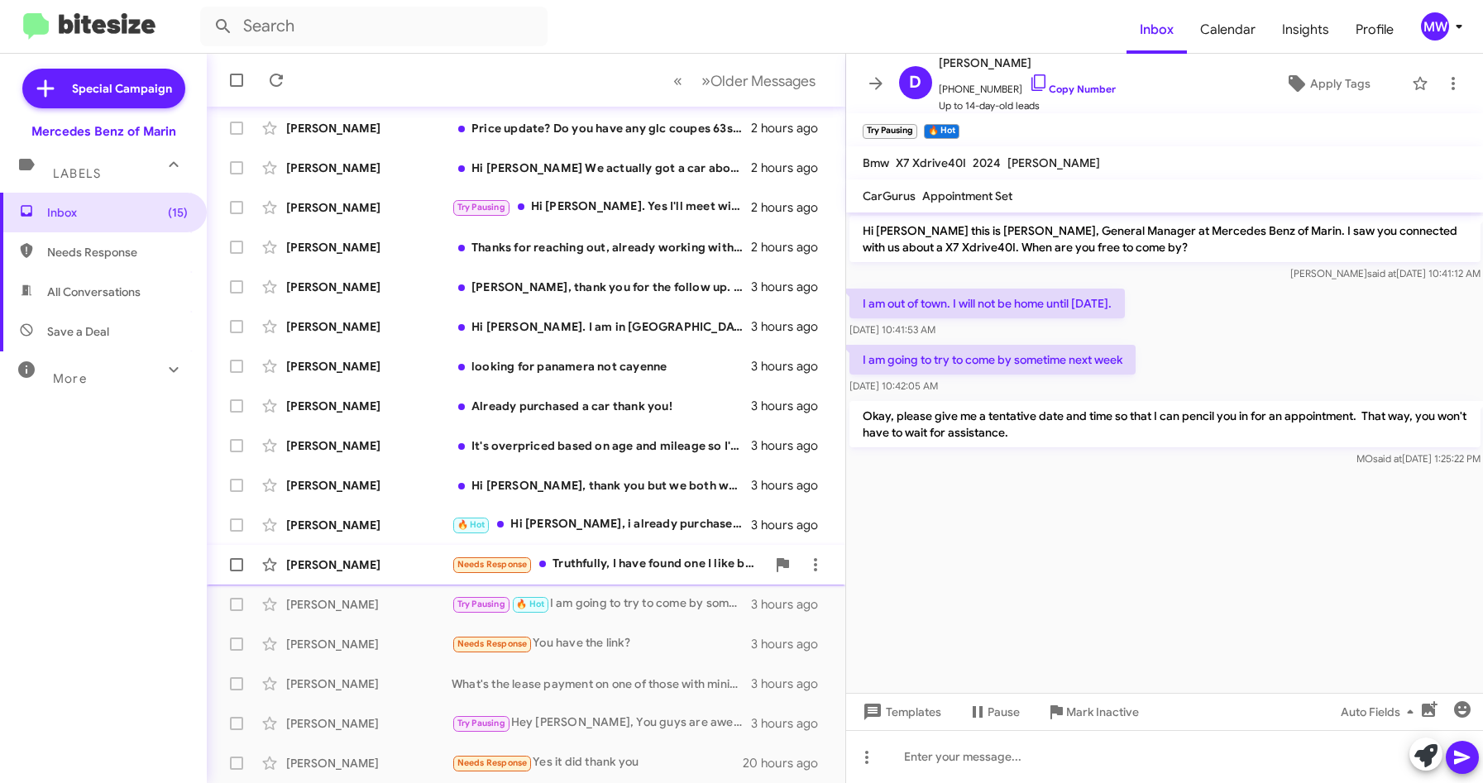
click at [619, 555] on div "Needs Response Truthfully, I have found one I like better as far as Miles equip…" at bounding box center [609, 564] width 314 height 19
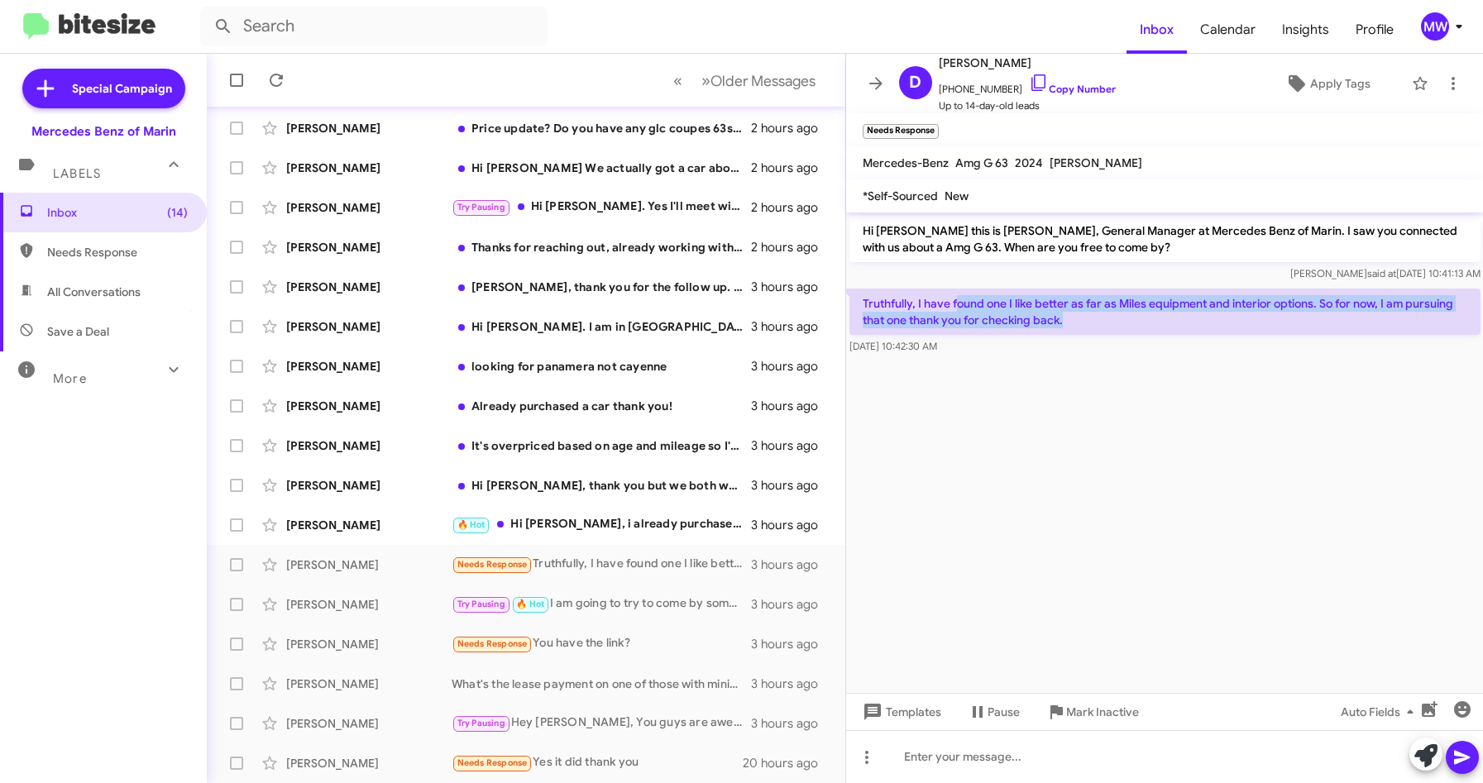
drag, startPoint x: 958, startPoint y: 301, endPoint x: 1074, endPoint y: 323, distance: 117.9
click at [1074, 323] on p "Truthfully, I have found one I like better as far as Miles equipment and interi…" at bounding box center [1164, 312] width 631 height 46
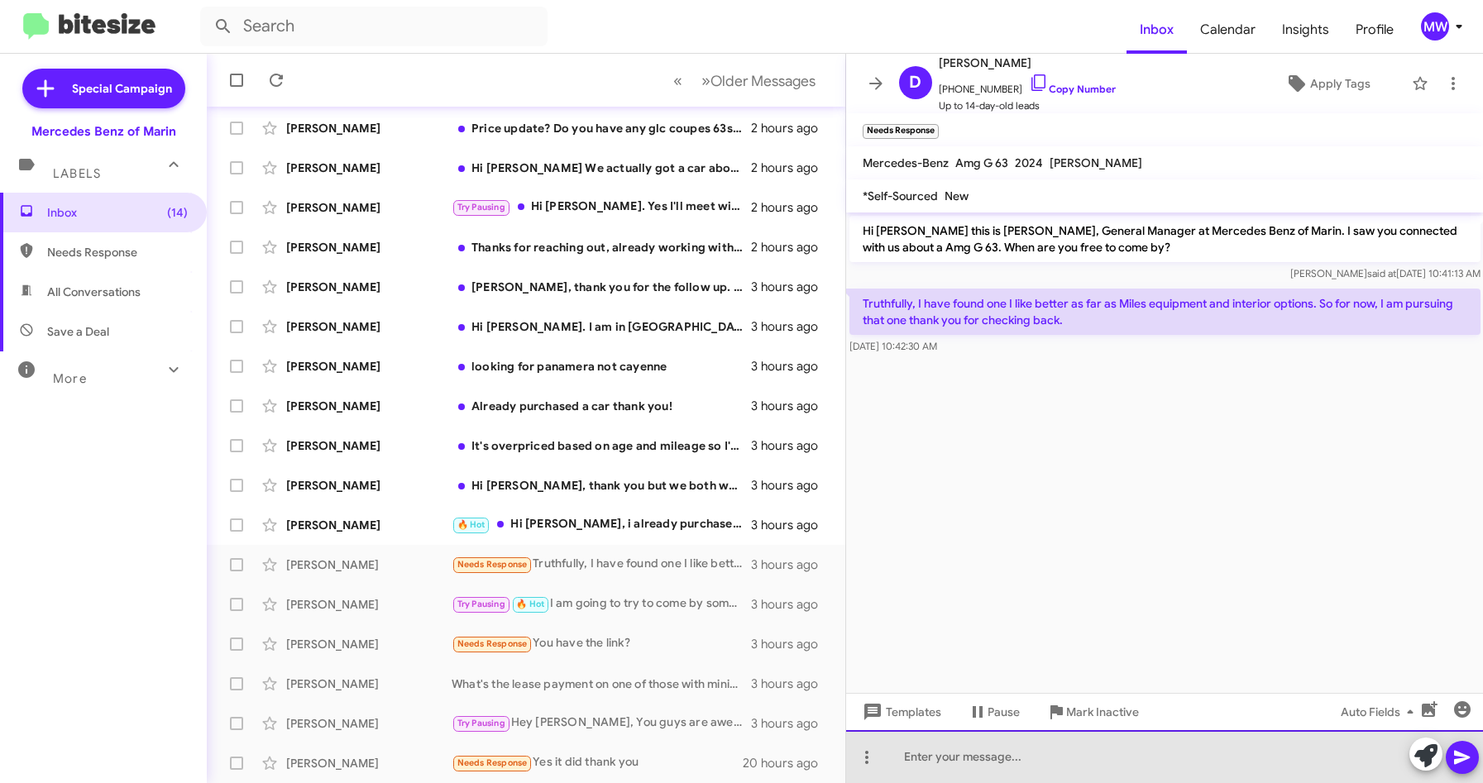
click at [1035, 782] on html "Inbox Calendar Insights Profile MW Special Campaign Mercedes Benz of Marin Labe…" at bounding box center [741, 391] width 1483 height 783
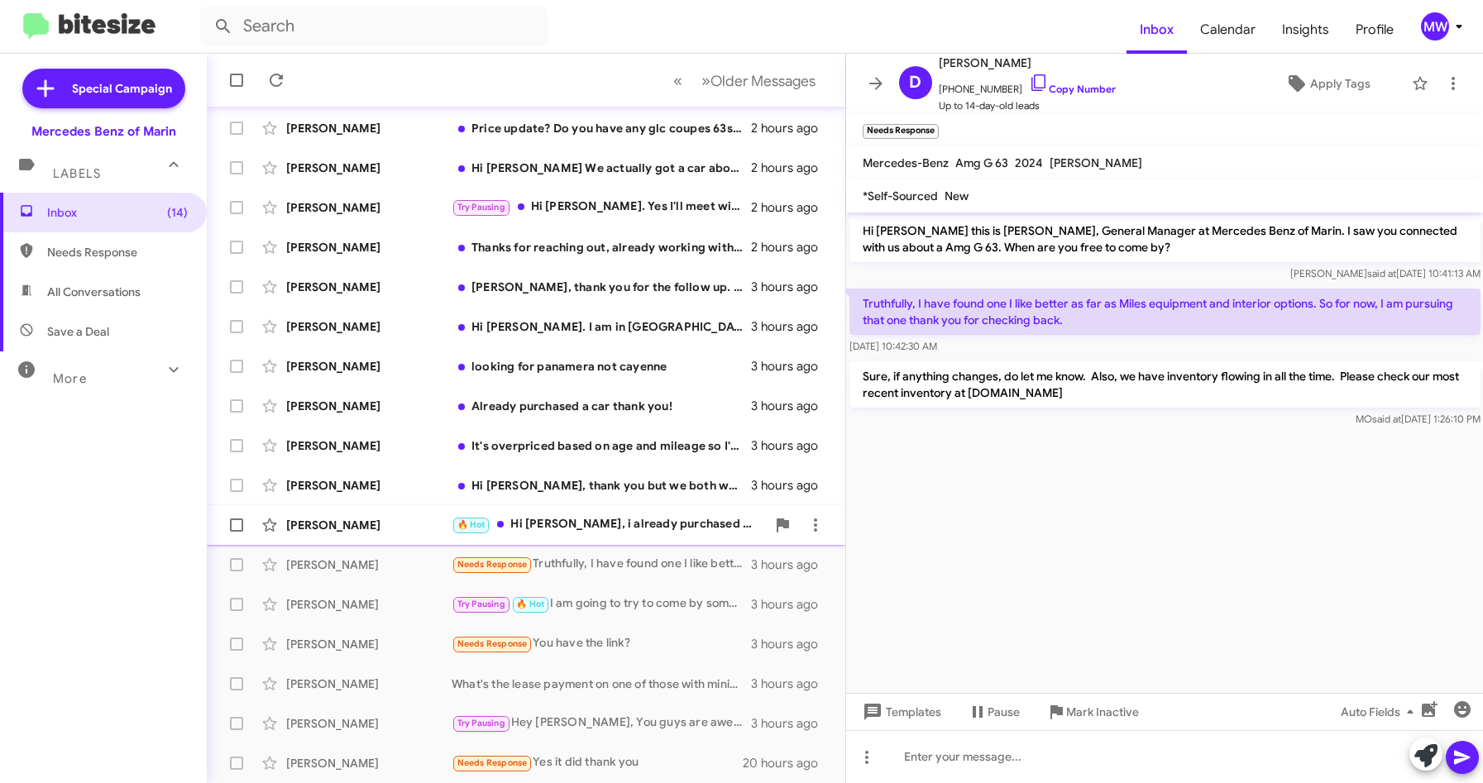
click at [588, 527] on div "🔥 Hot Hi [PERSON_NAME], i already purchased a car. We were coming to [PERSON_NA…" at bounding box center [609, 524] width 314 height 19
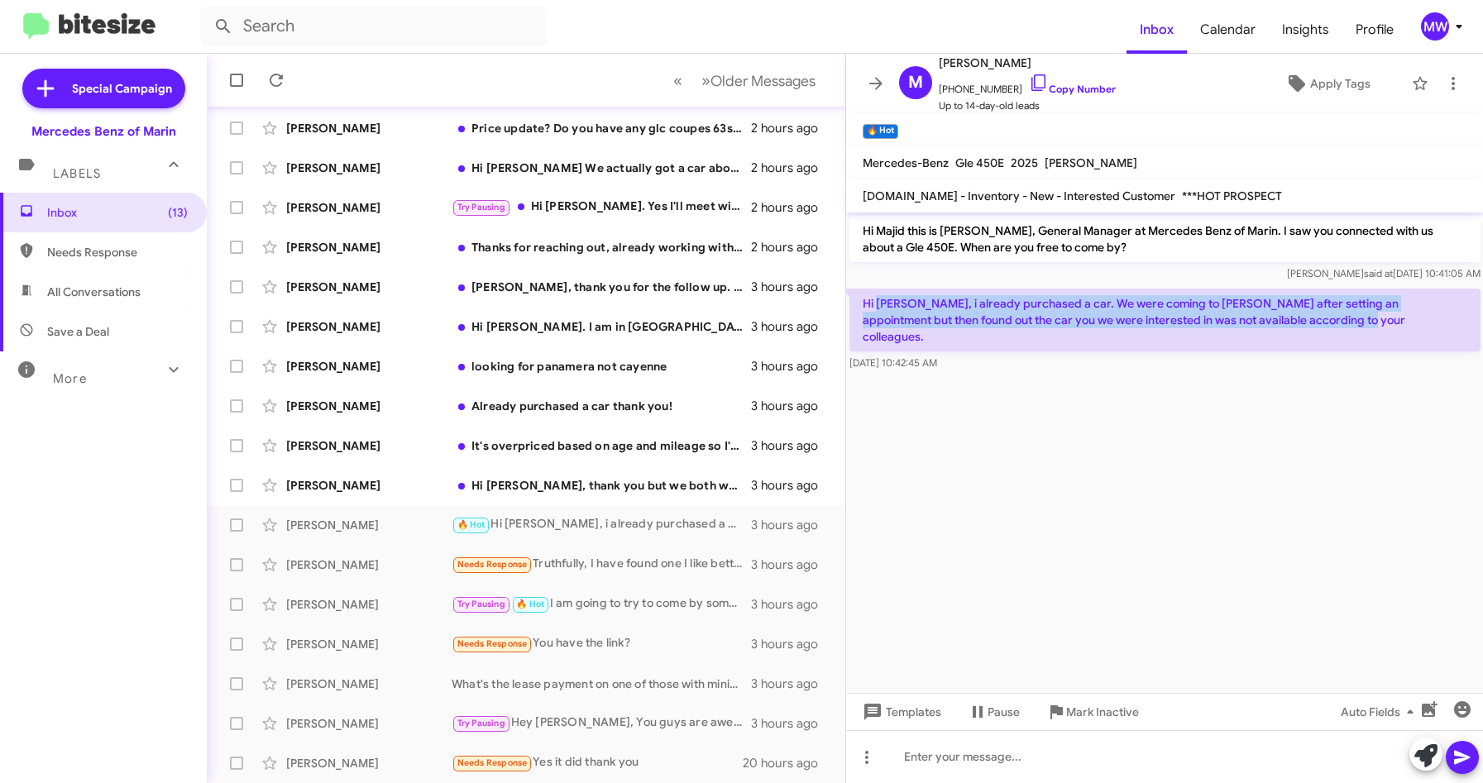
drag, startPoint x: 881, startPoint y: 304, endPoint x: 1285, endPoint y: 323, distance: 404.9
click at [1285, 323] on p "Hi [PERSON_NAME], i already purchased a car. We were coming to [PERSON_NAME] af…" at bounding box center [1164, 320] width 631 height 63
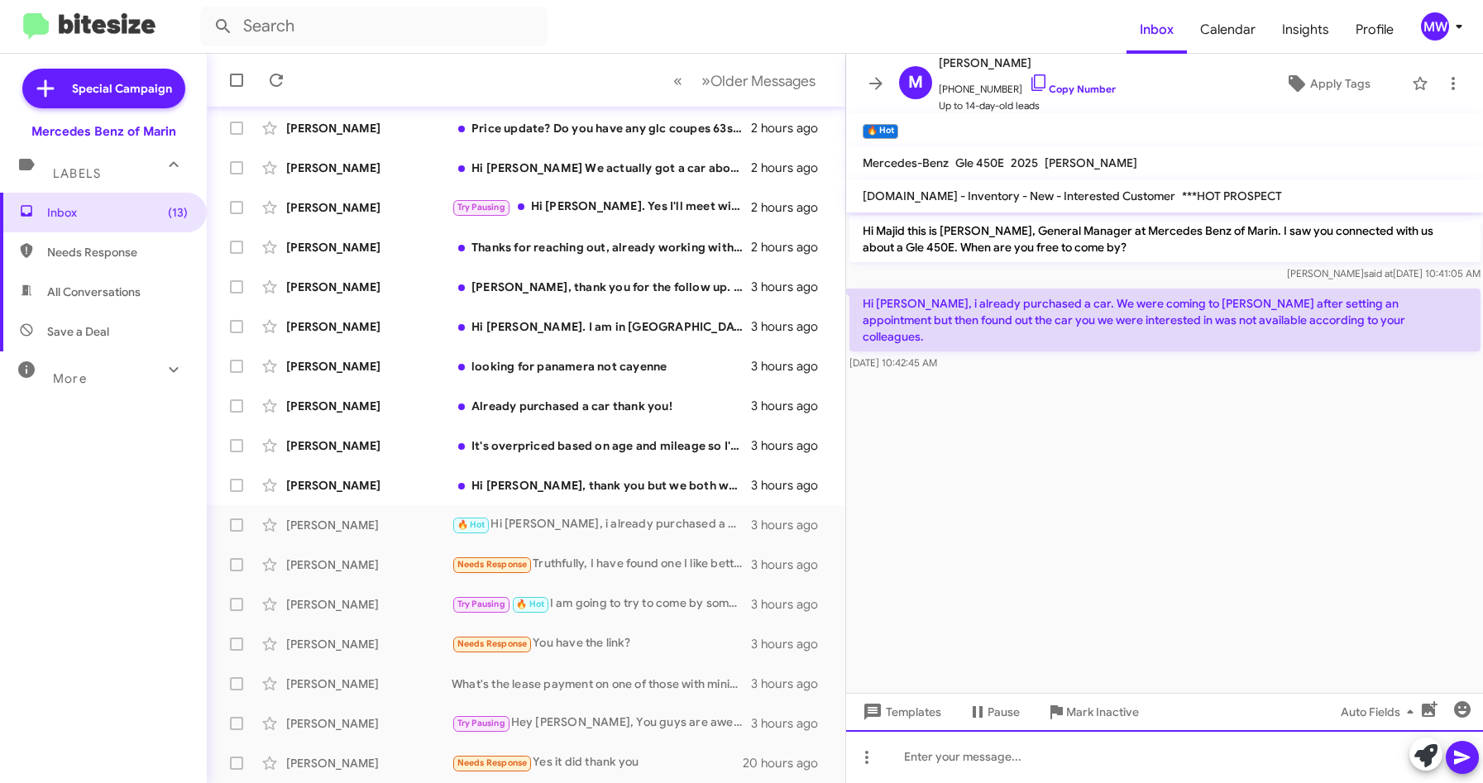
click at [1063, 760] on div at bounding box center [1165, 756] width 638 height 53
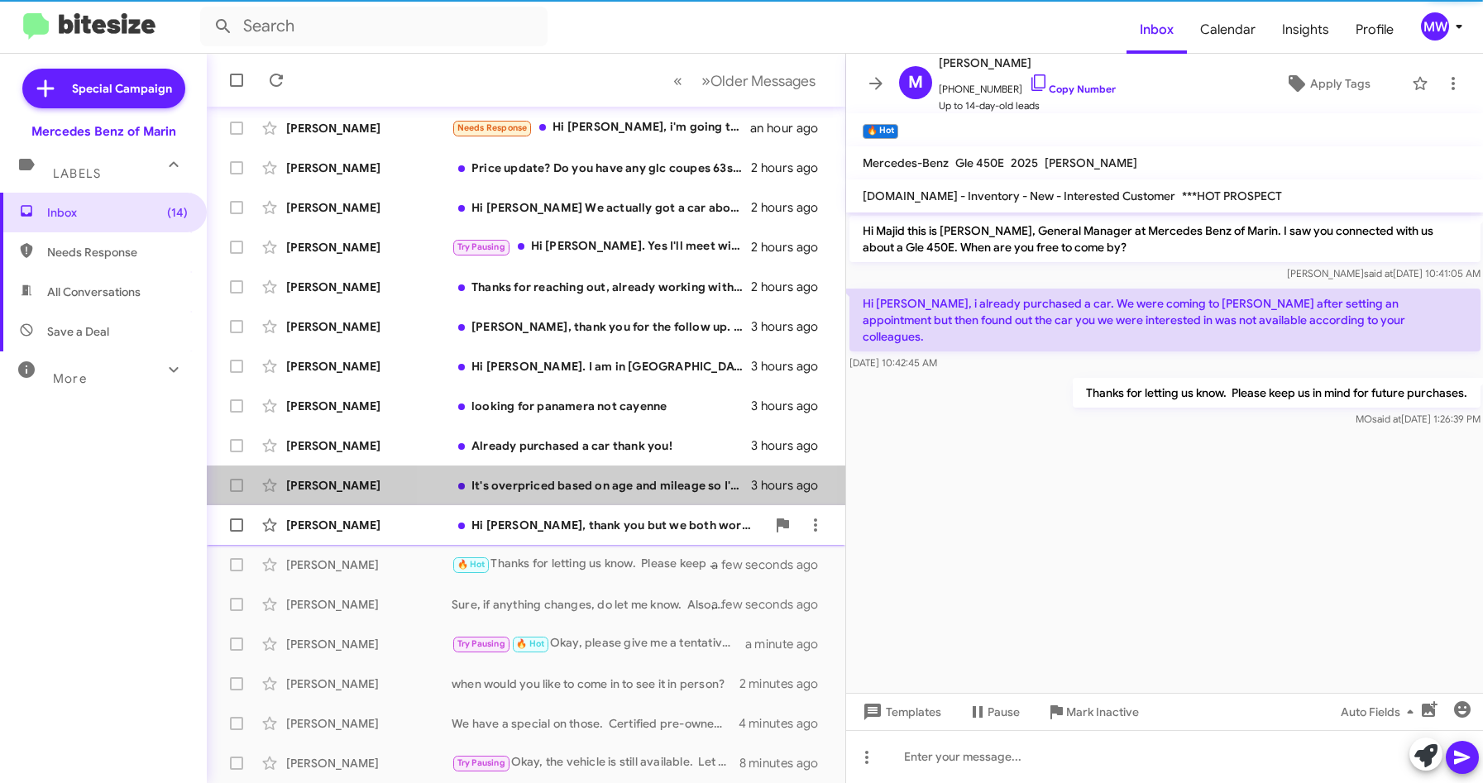
click at [545, 485] on div "It's overpriced based on age and mileage so I'm not interested" at bounding box center [601, 485] width 299 height 17
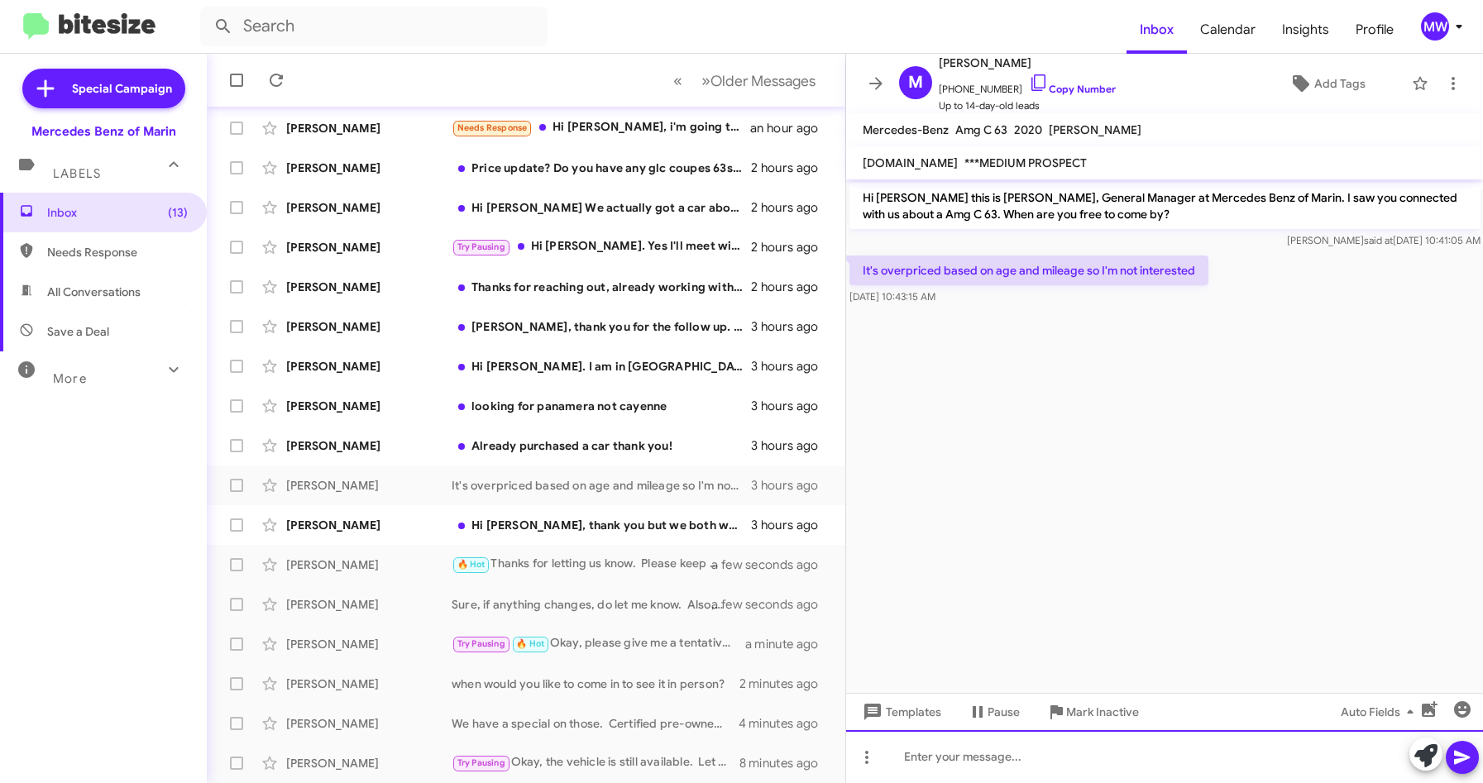
click at [1074, 758] on div at bounding box center [1165, 756] width 638 height 53
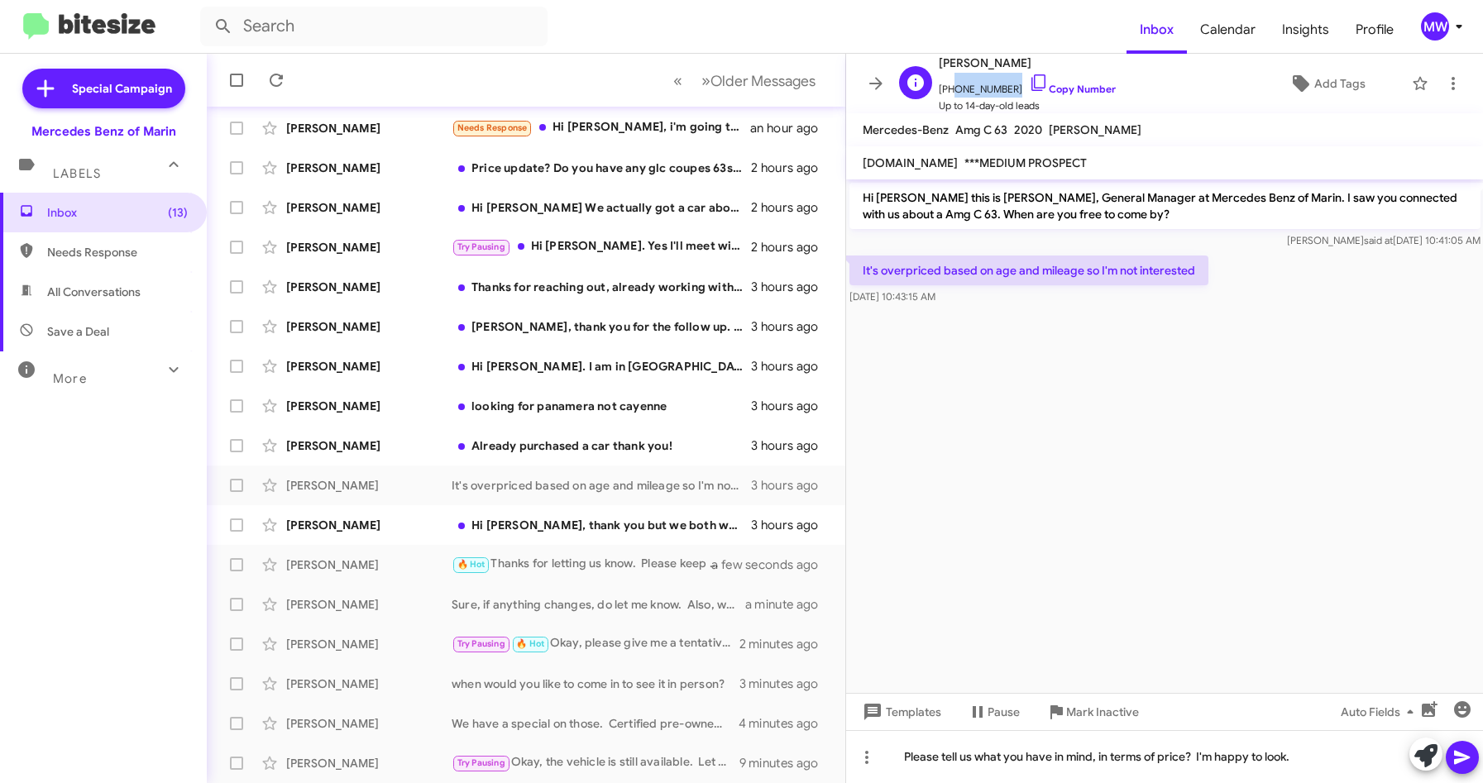
drag, startPoint x: 950, startPoint y: 89, endPoint x: 1003, endPoint y: 91, distance: 53.8
click at [1003, 91] on span "[PHONE_NUMBER] Copy Number" at bounding box center [1027, 85] width 177 height 25
copy span "9257087359"
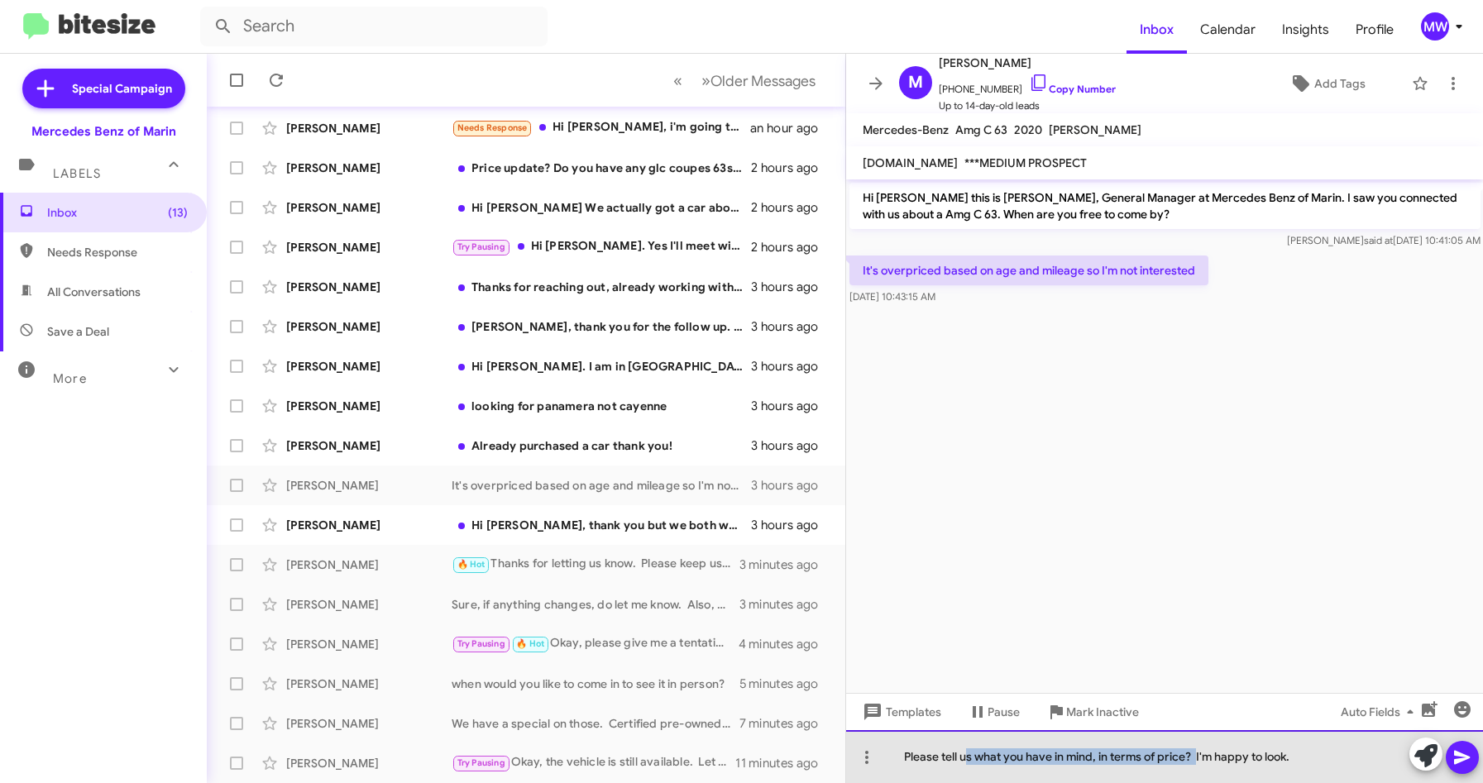
drag, startPoint x: 967, startPoint y: 757, endPoint x: 1197, endPoint y: 753, distance: 230.0
click at [1197, 753] on div "Please tell us what you have in mind, in terms of price? I'm happy to look." at bounding box center [1165, 756] width 638 height 53
click at [1188, 752] on div "Please tell us what you have in mind, in terms of price? I'm happy to look." at bounding box center [1165, 756] width 638 height 53
click at [1190, 753] on div "Please tell us what you have in mind, in terms of price? I'm happy to look." at bounding box center [1165, 756] width 638 height 53
click at [1342, 763] on div "Please tell us what you have in mind, in terms of price I'm happy to look." at bounding box center [1165, 756] width 638 height 53
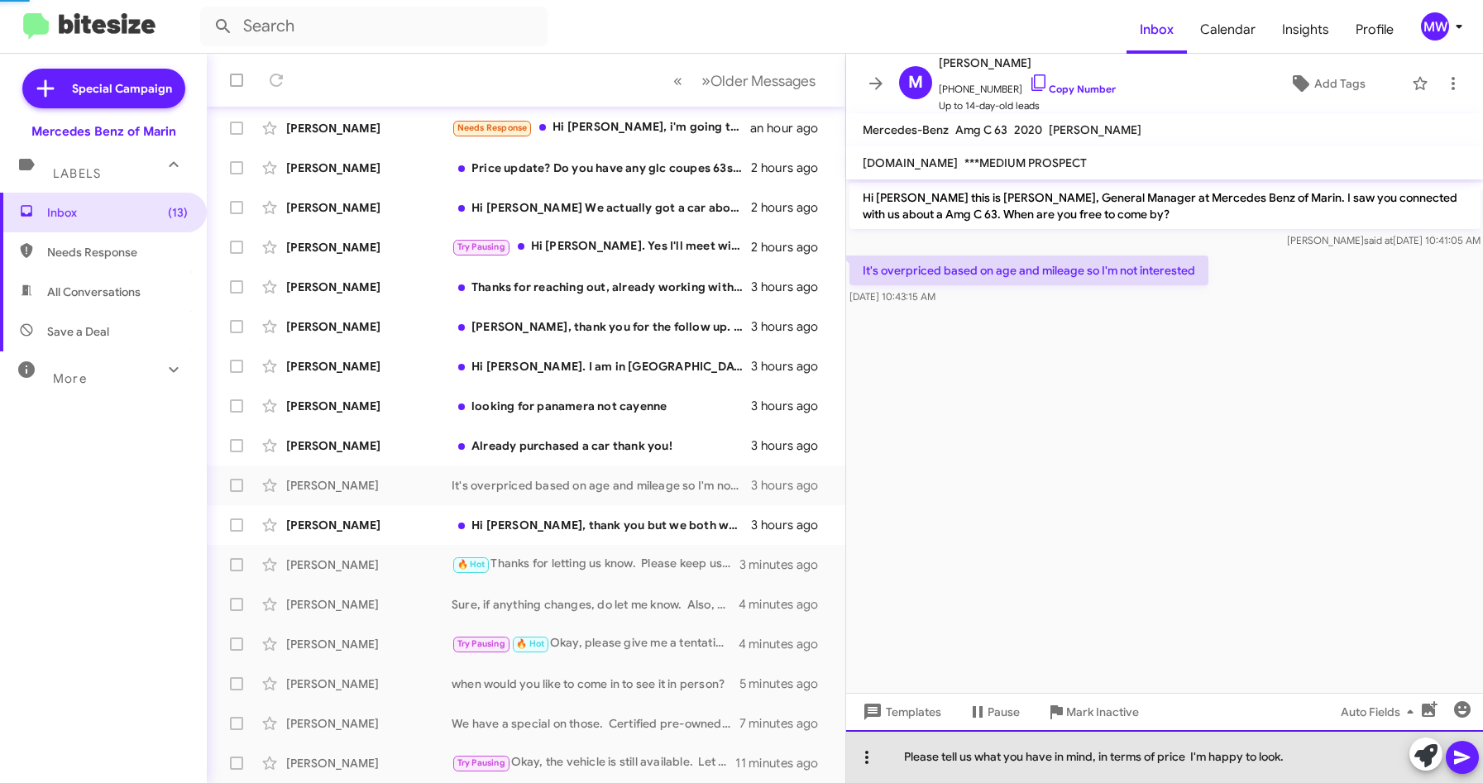
drag, startPoint x: 1308, startPoint y: 746, endPoint x: 854, endPoint y: 745, distance: 454.1
click at [851, 744] on div "Please tell us what you have in mind, in terms of price I'm happy to look." at bounding box center [1165, 756] width 638 height 53
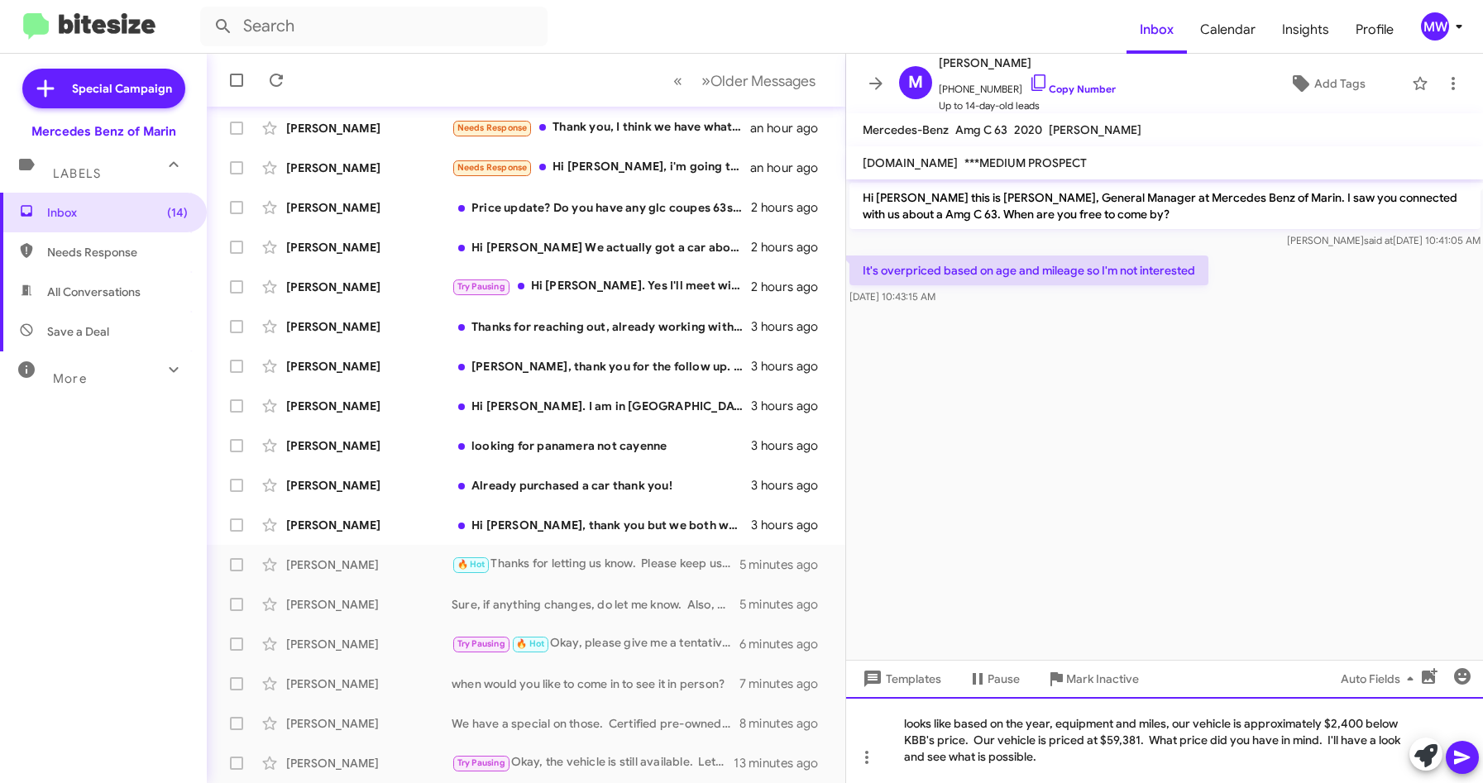
click at [1318, 743] on div "looks like based on the year, equipment and miles, our vehicle is approximately…" at bounding box center [1165, 740] width 638 height 86
click at [1050, 763] on div "looks like based on the year, equipment and miles, our vehicle is approximately…" at bounding box center [1165, 740] width 638 height 86
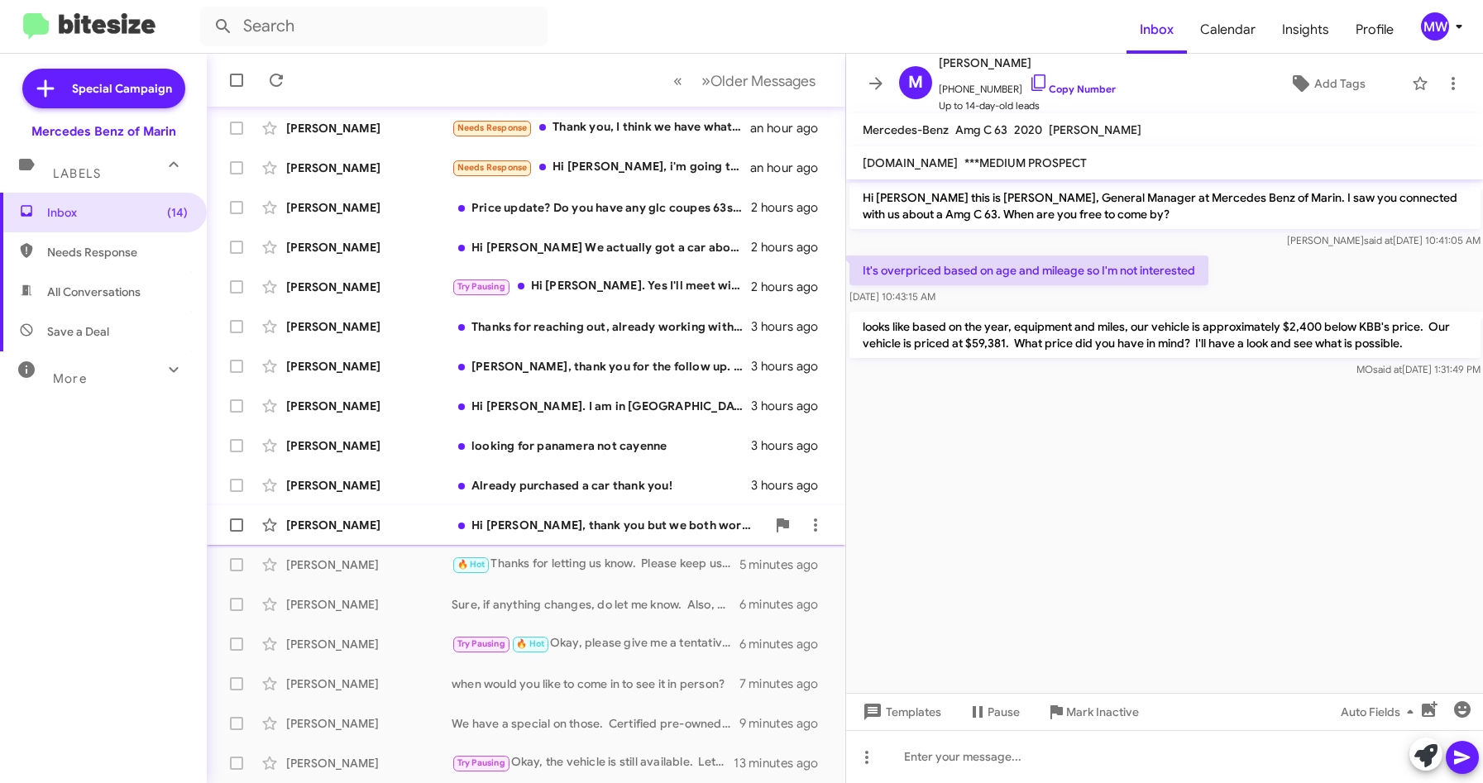
click at [549, 529] on div "Hi [PERSON_NAME], thank you but we both work long days during the week. We also…" at bounding box center [609, 525] width 314 height 17
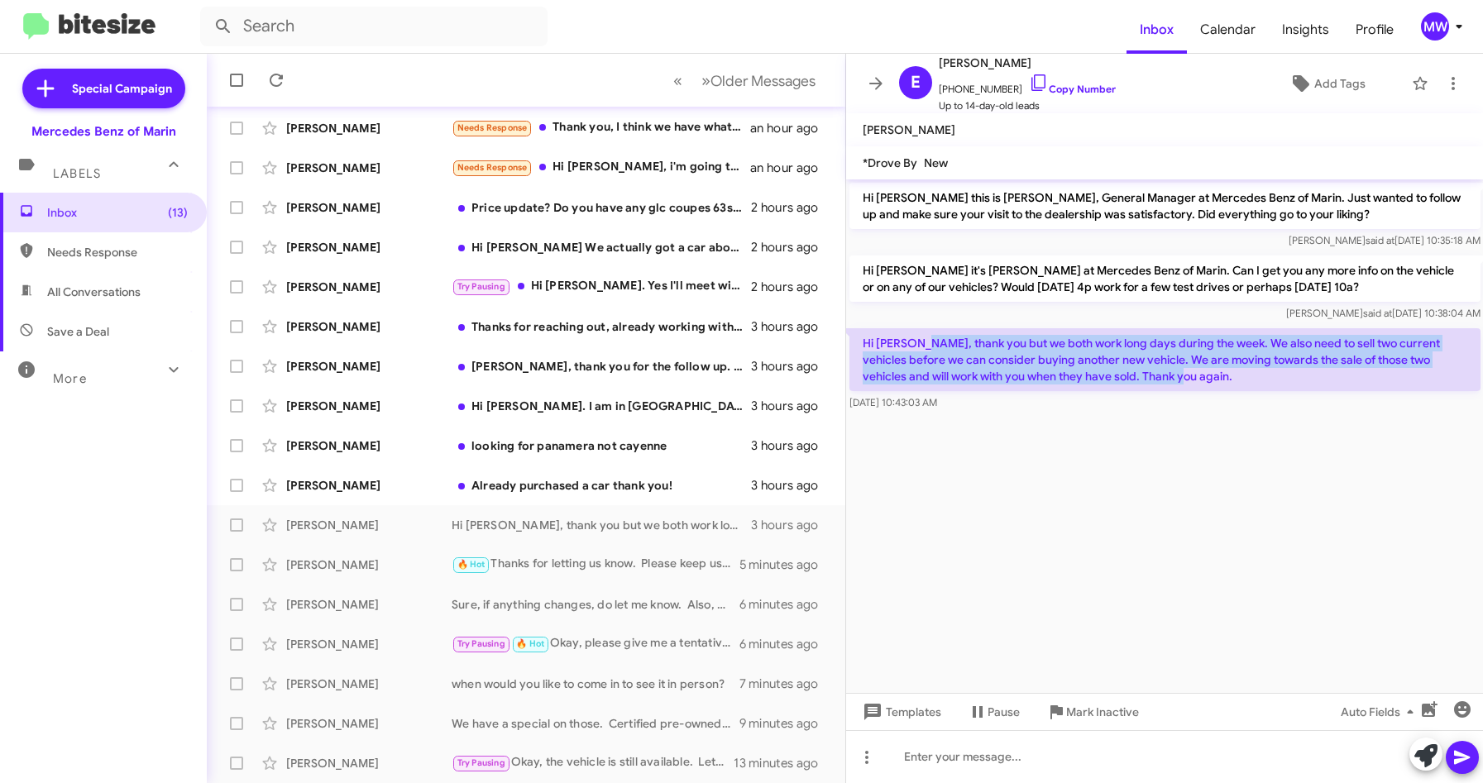
drag, startPoint x: 921, startPoint y: 347, endPoint x: 1142, endPoint y: 371, distance: 223.0
click at [1142, 371] on p "Hi [PERSON_NAME], thank you but we both work long days during the week. We also…" at bounding box center [1164, 359] width 631 height 63
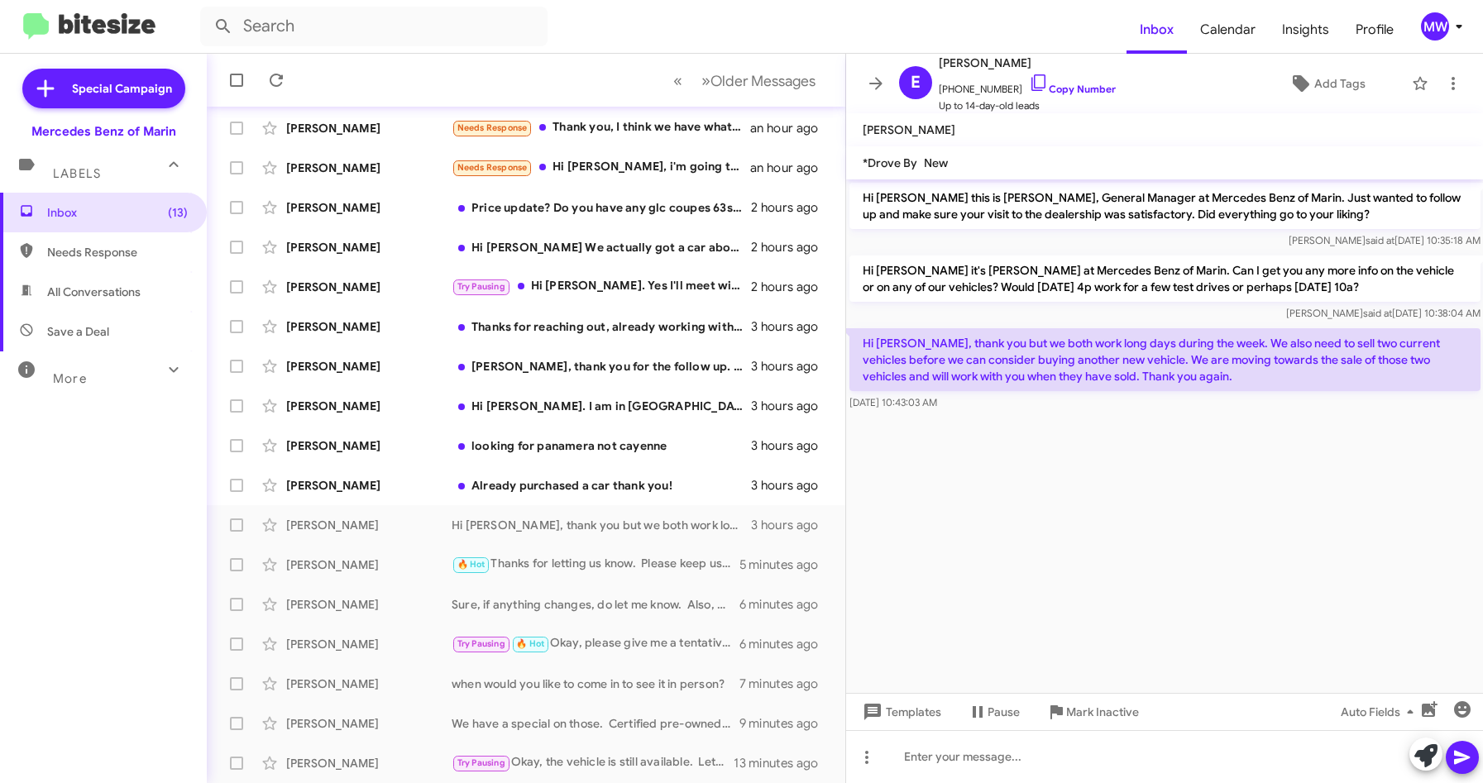
drag, startPoint x: 1142, startPoint y: 371, endPoint x: 1098, endPoint y: 566, distance: 199.4
click at [1098, 555] on cdk-virtual-scroll-viewport "Hi [PERSON_NAME] this is [PERSON_NAME], General Manager at Mercedes Benz of Mar…" at bounding box center [1165, 436] width 638 height 514
click at [962, 773] on div at bounding box center [1165, 756] width 638 height 53
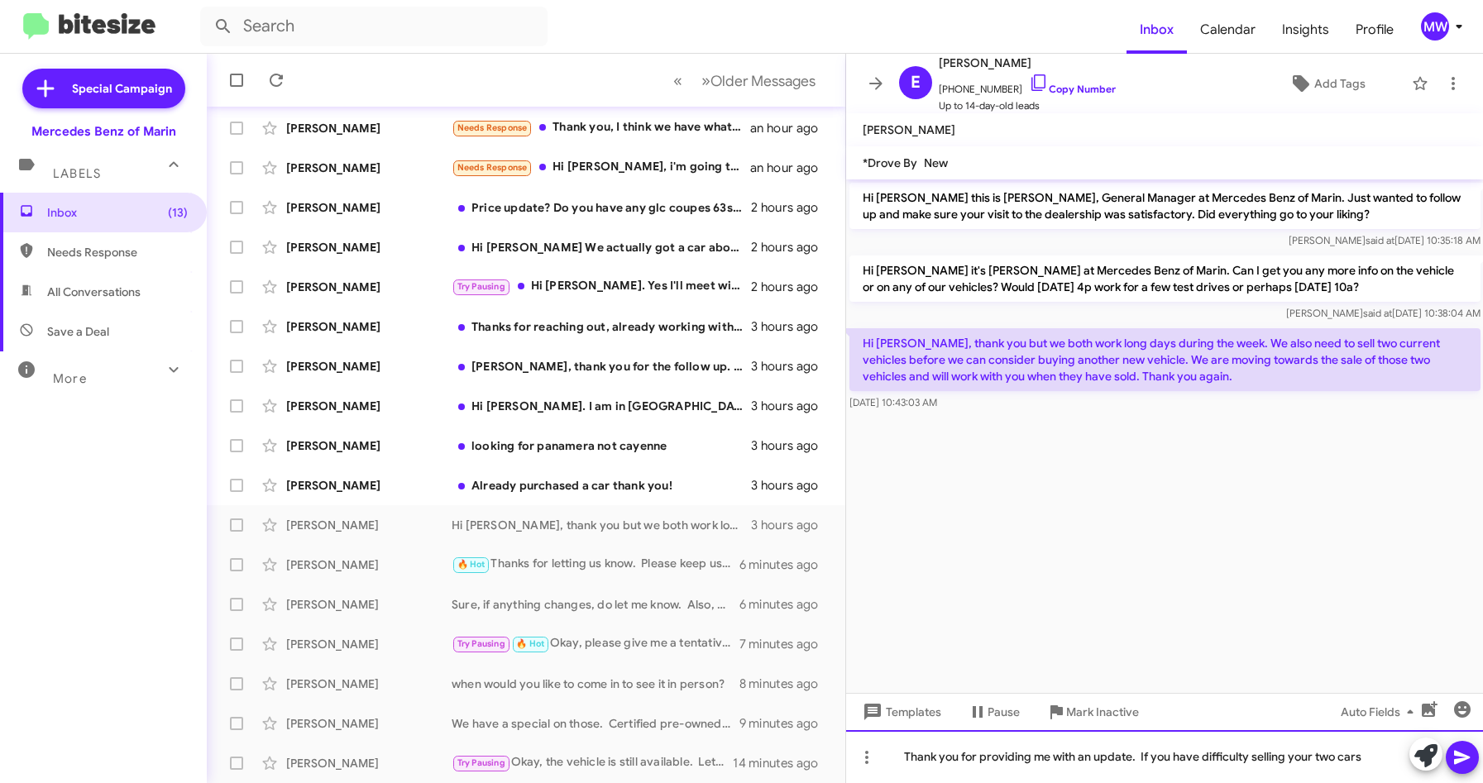
click at [1176, 758] on div "Thank you for providing me with an update. If you have difficulty selling your …" at bounding box center [1165, 756] width 638 height 53
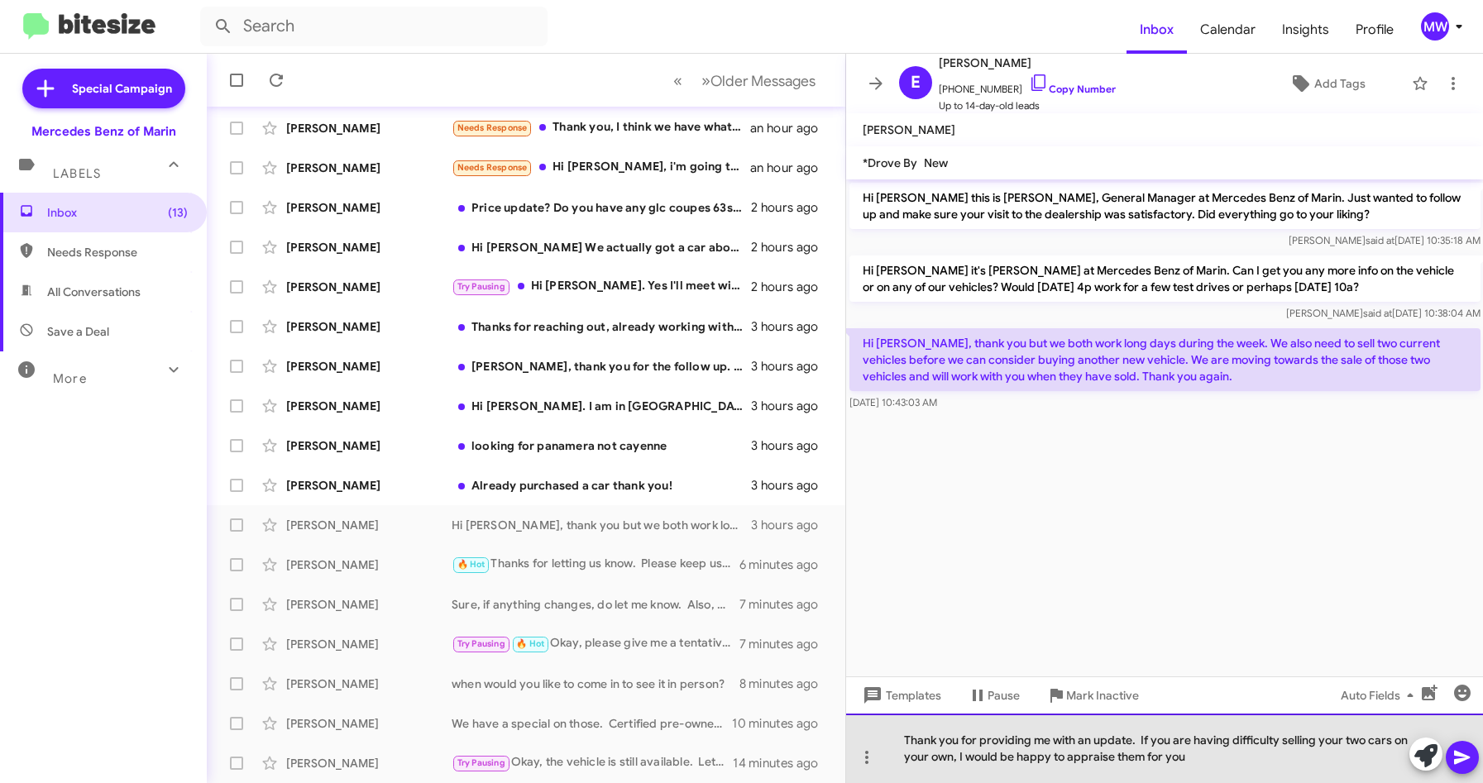
drag, startPoint x: 1193, startPoint y: 758, endPoint x: 1276, endPoint y: 764, distance: 83.7
click at [1194, 758] on div "Thank you for providing me with an update. If you are having difficulty selling…" at bounding box center [1165, 748] width 638 height 69
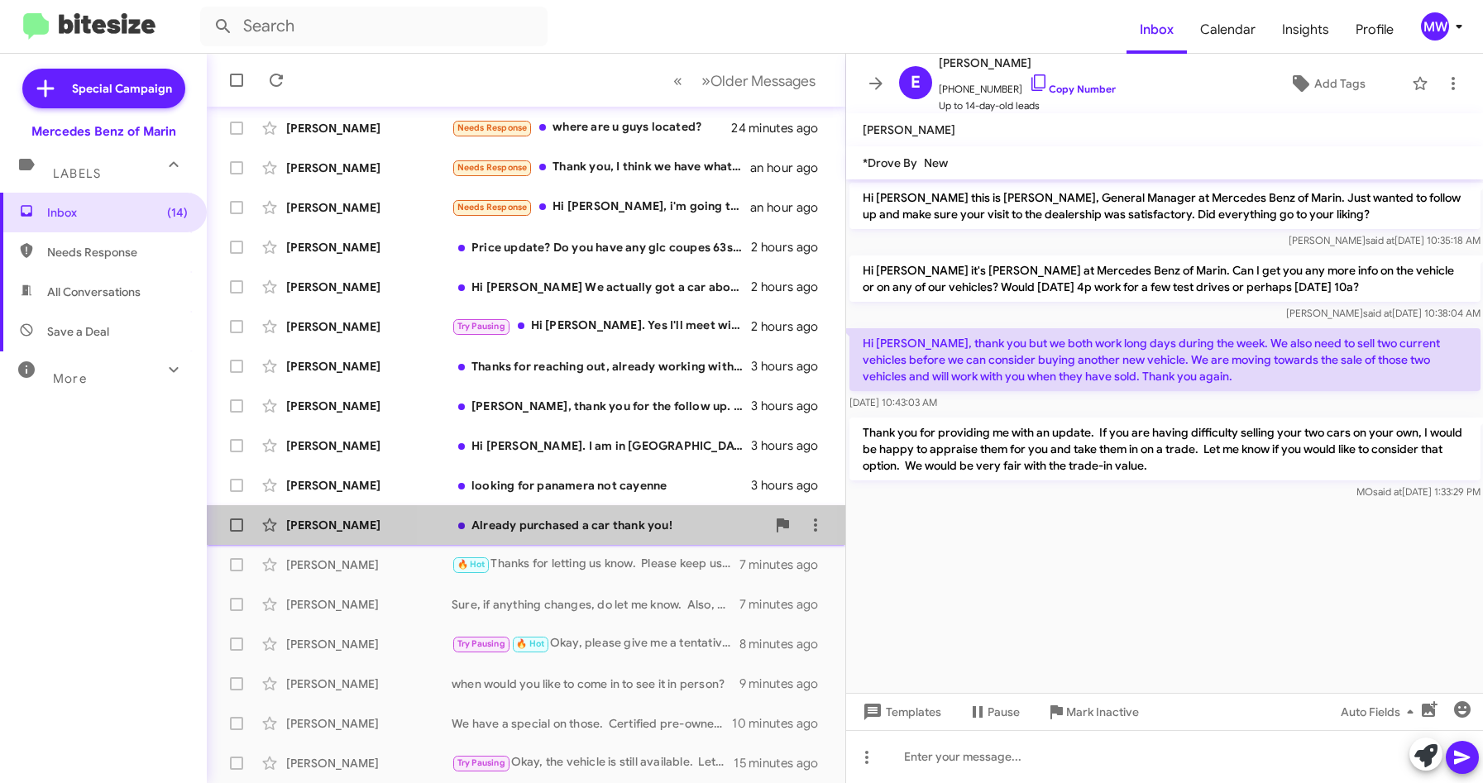
click at [586, 528] on div "Already purchased a car thank you!" at bounding box center [609, 525] width 314 height 17
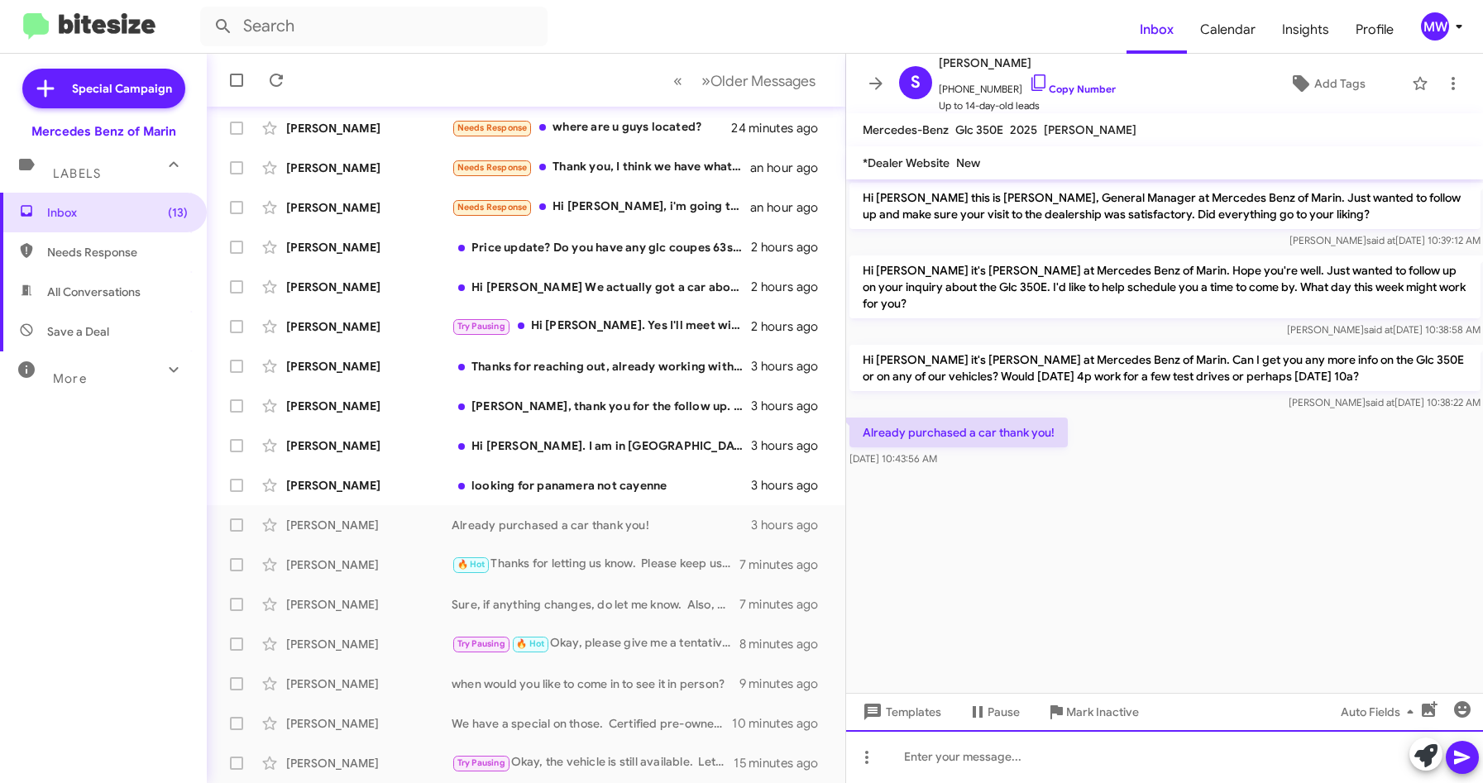
click at [978, 765] on div at bounding box center [1165, 756] width 638 height 53
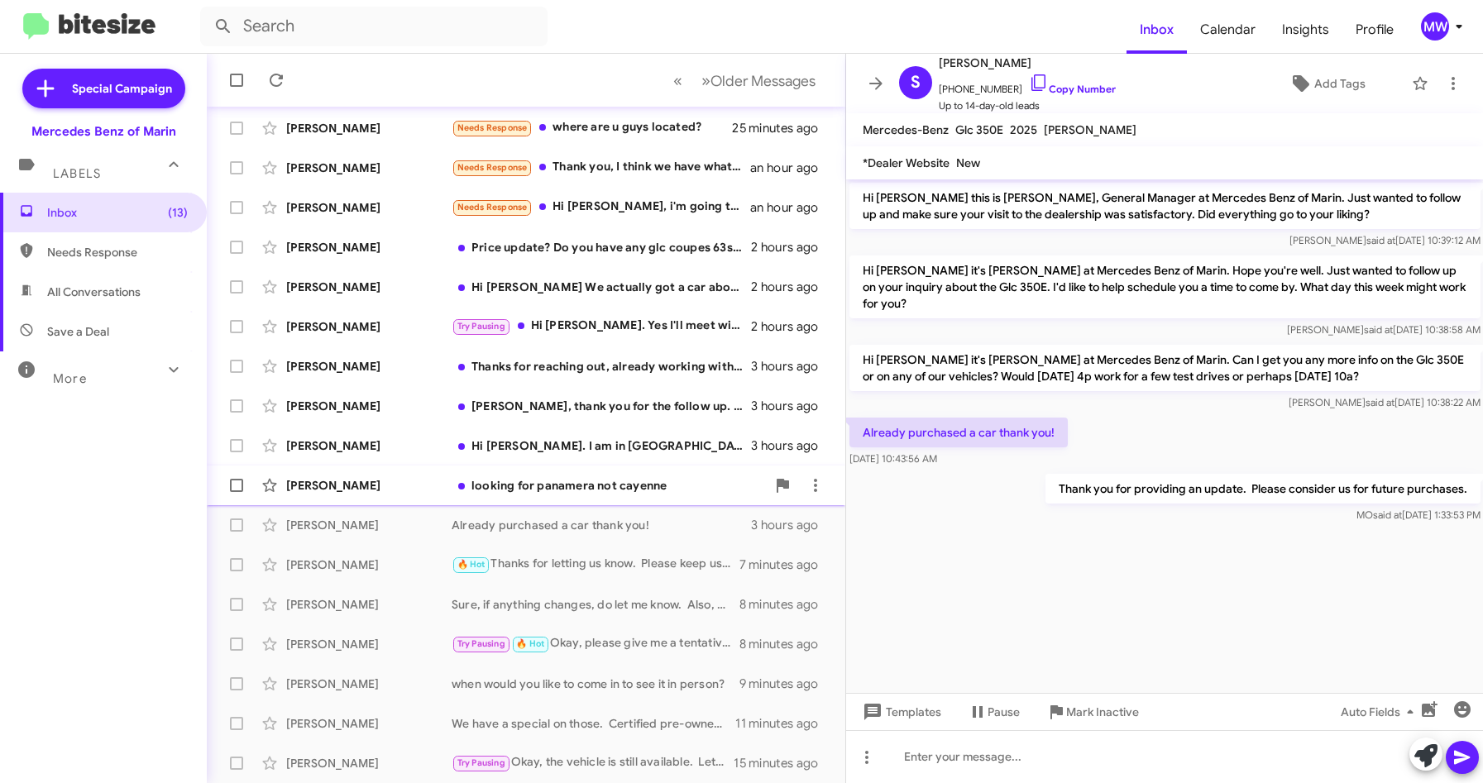
click at [573, 484] on div "looking for panamera not cayenne" at bounding box center [609, 485] width 314 height 17
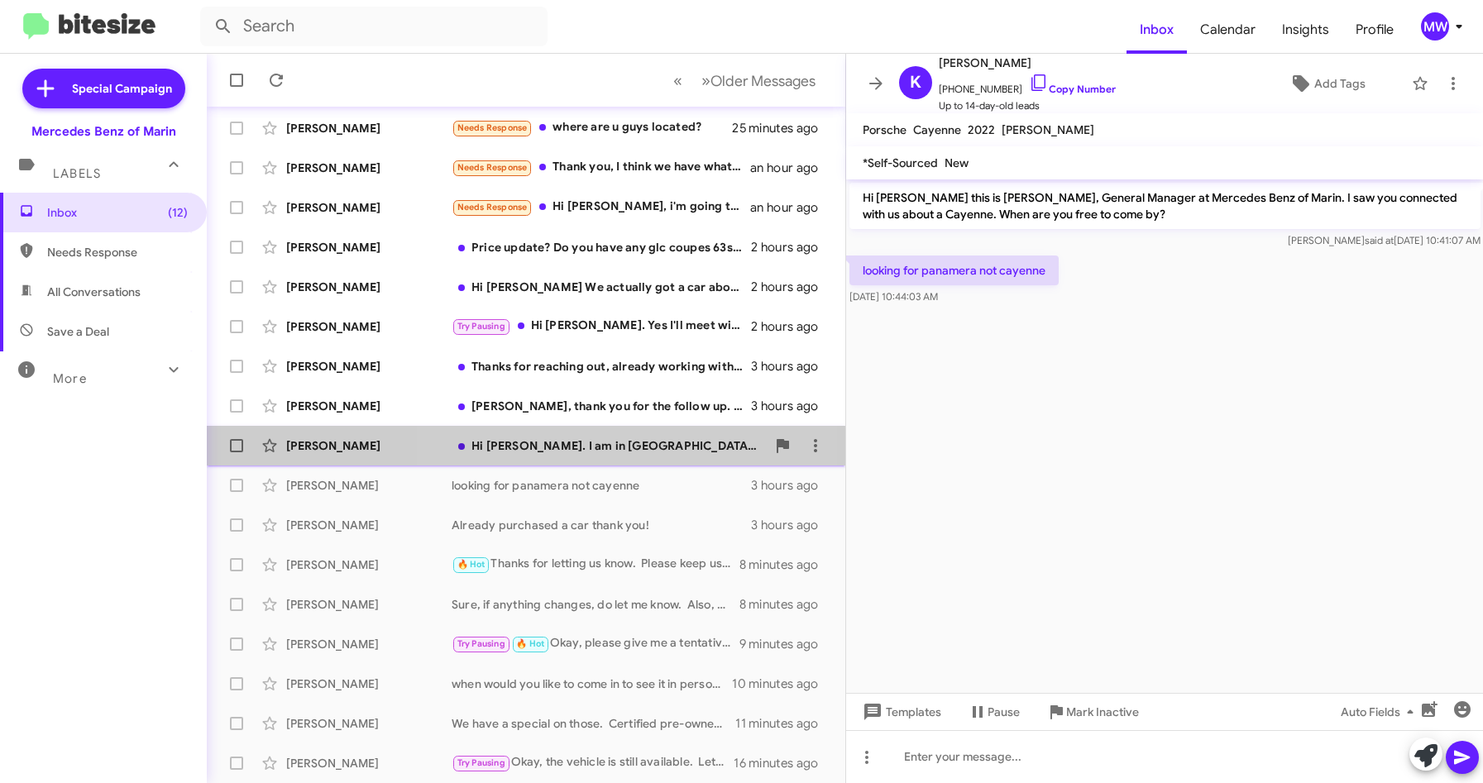
click at [558, 446] on div "Hi [PERSON_NAME]. I am in [GEOGRAPHIC_DATA] and still looking at my options." at bounding box center [609, 446] width 314 height 17
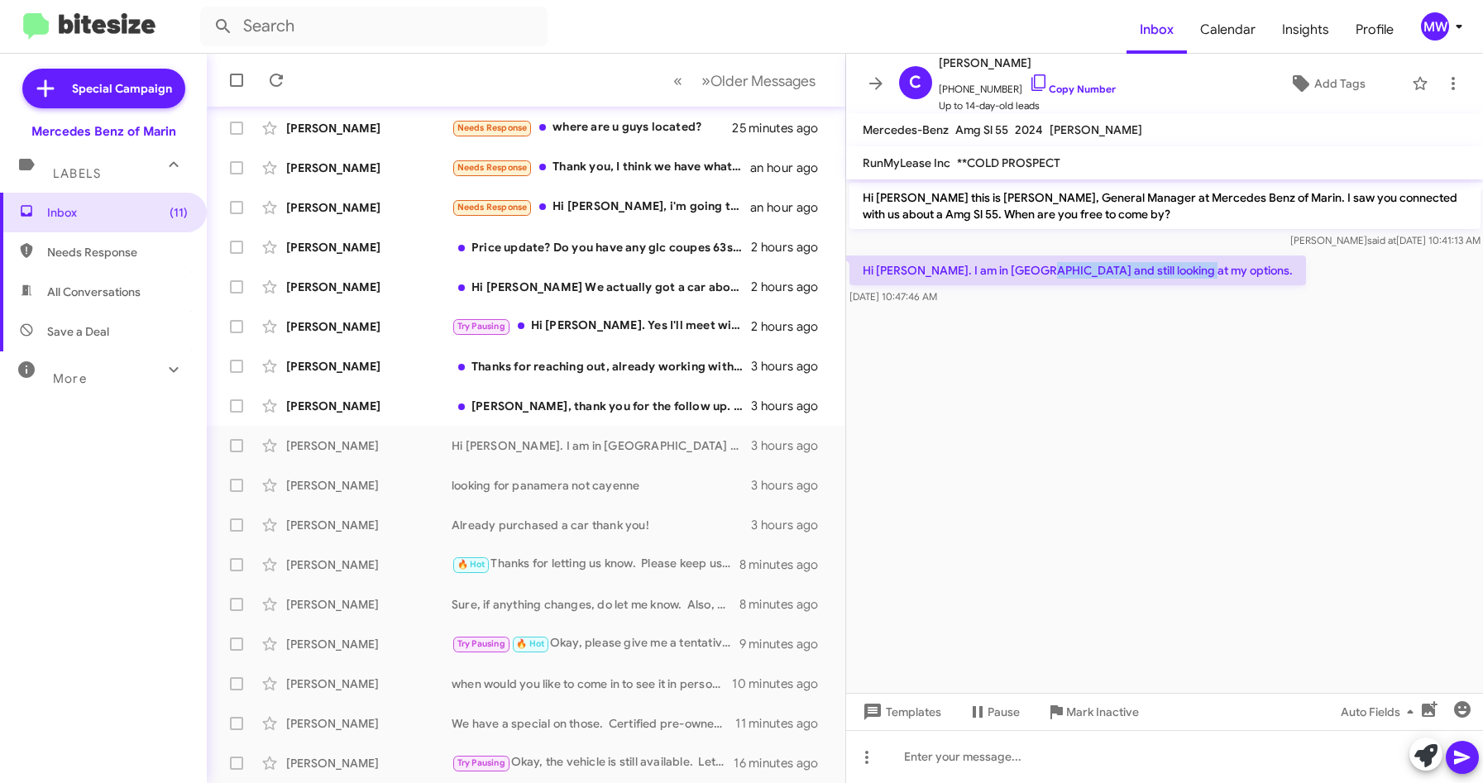
drag, startPoint x: 1031, startPoint y: 270, endPoint x: 1226, endPoint y: 274, distance: 195.2
click at [1226, 274] on div "Hi [PERSON_NAME]. I am in [GEOGRAPHIC_DATA] and still looking at my options. [D…" at bounding box center [1165, 280] width 638 height 56
drag, startPoint x: 1226, startPoint y: 274, endPoint x: 1201, endPoint y: 379, distance: 107.9
click at [1201, 379] on cdk-virtual-scroll-viewport "Hi [PERSON_NAME] this is [PERSON_NAME], General Manager at Mercedes Benz of Mar…" at bounding box center [1165, 436] width 638 height 514
click at [1036, 752] on div at bounding box center [1165, 756] width 638 height 53
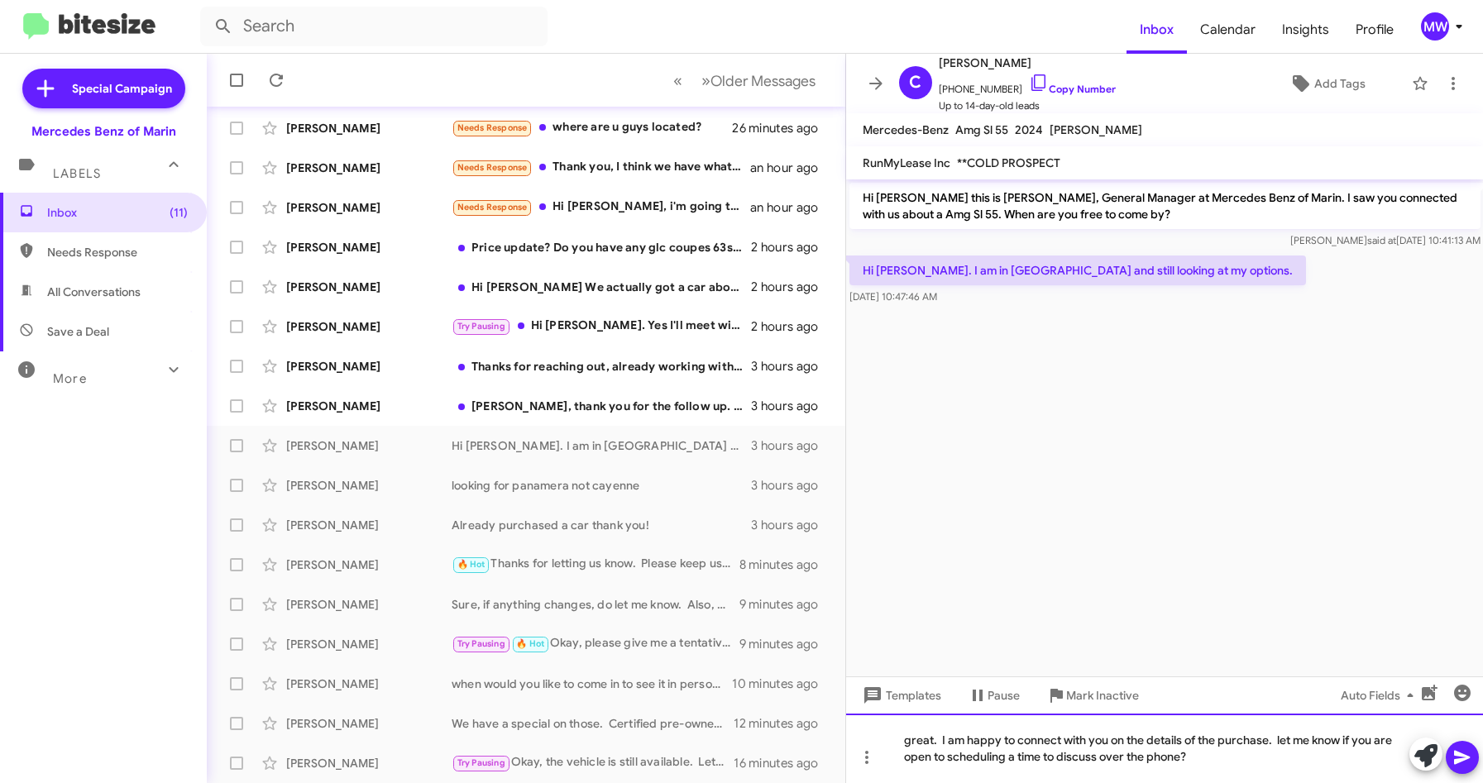
click at [1208, 761] on div "great. I am happy to connect with you on the details of the purchase. let me kn…" at bounding box center [1165, 748] width 638 height 69
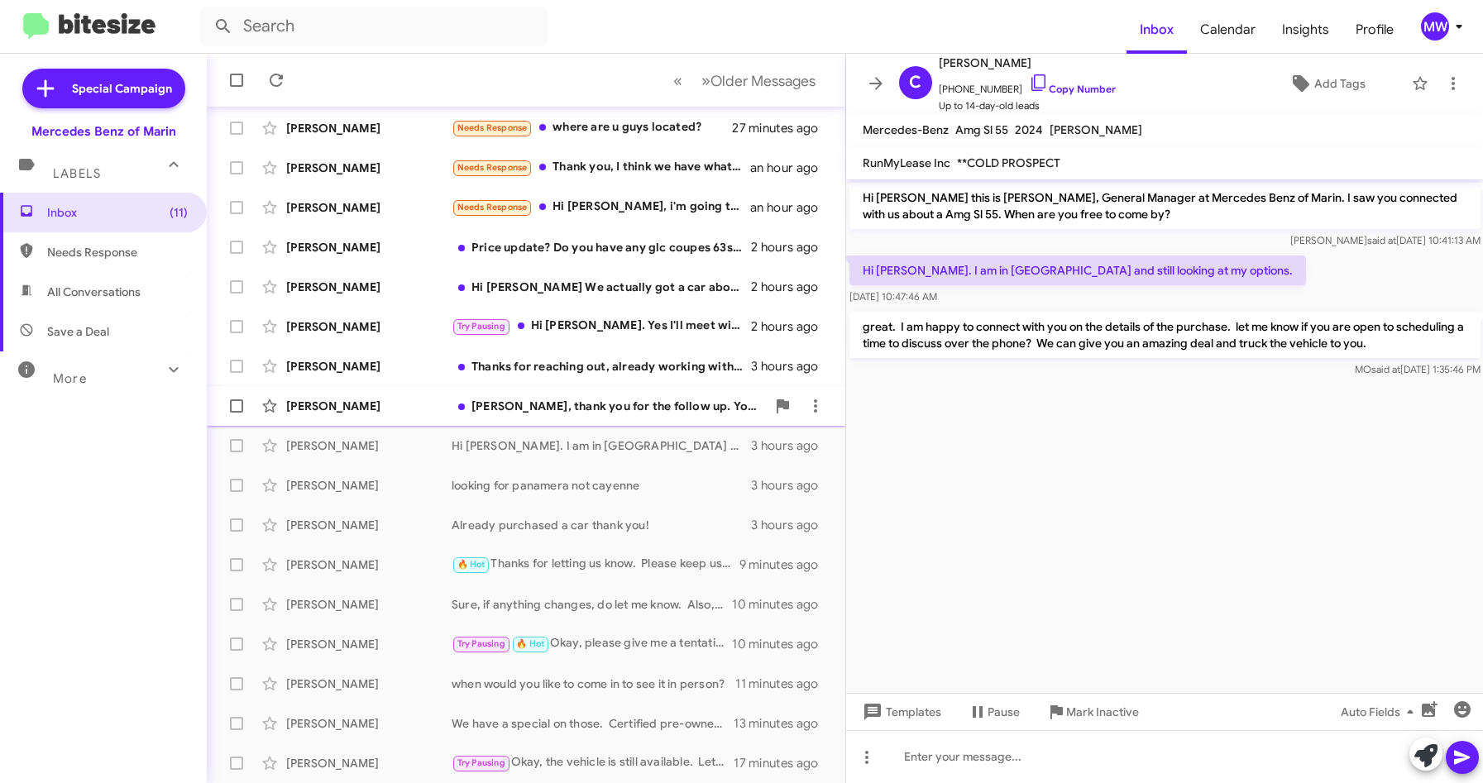
click at [639, 409] on div "[PERSON_NAME], thank you for the follow up. Your staff was very responsive, we …" at bounding box center [609, 406] width 314 height 17
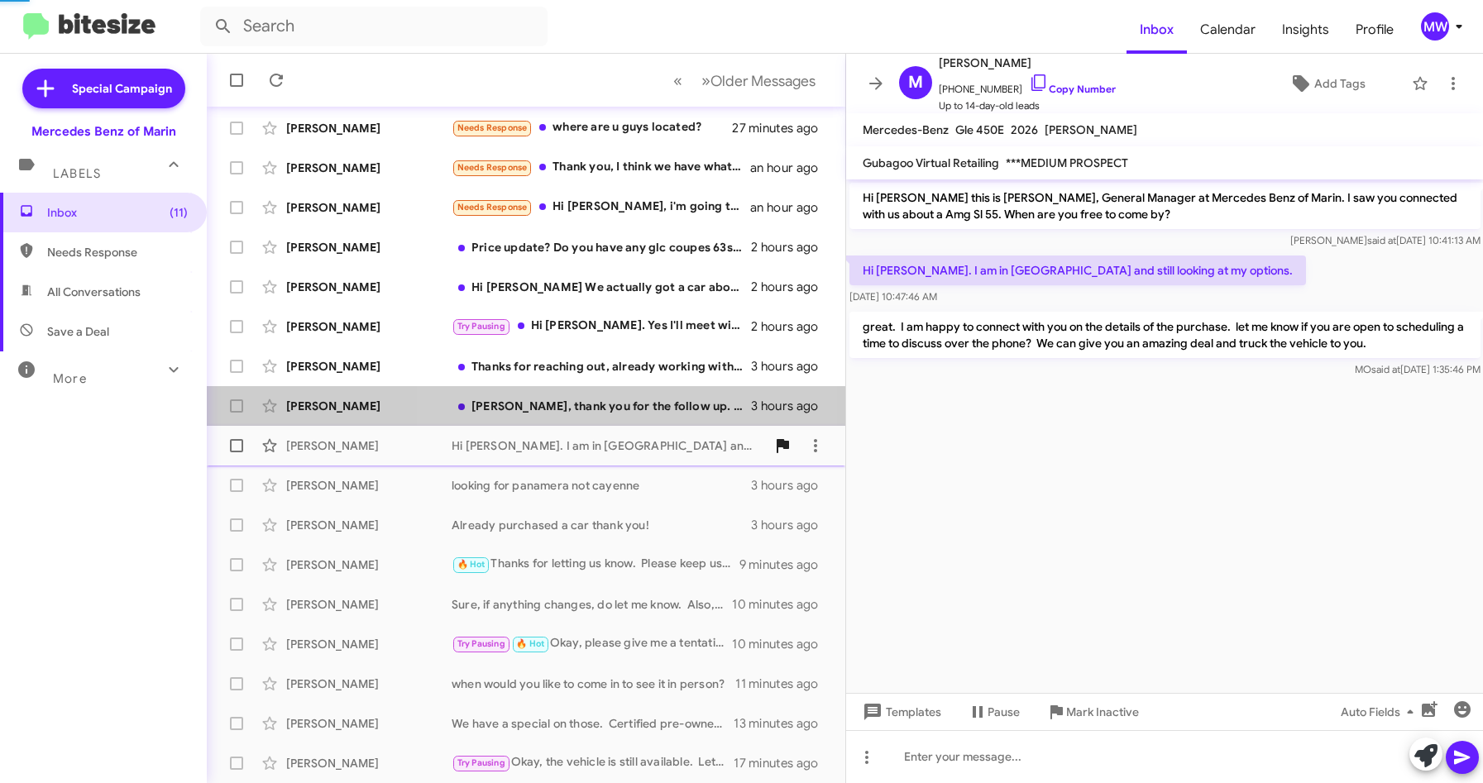
scroll to position [157, 0]
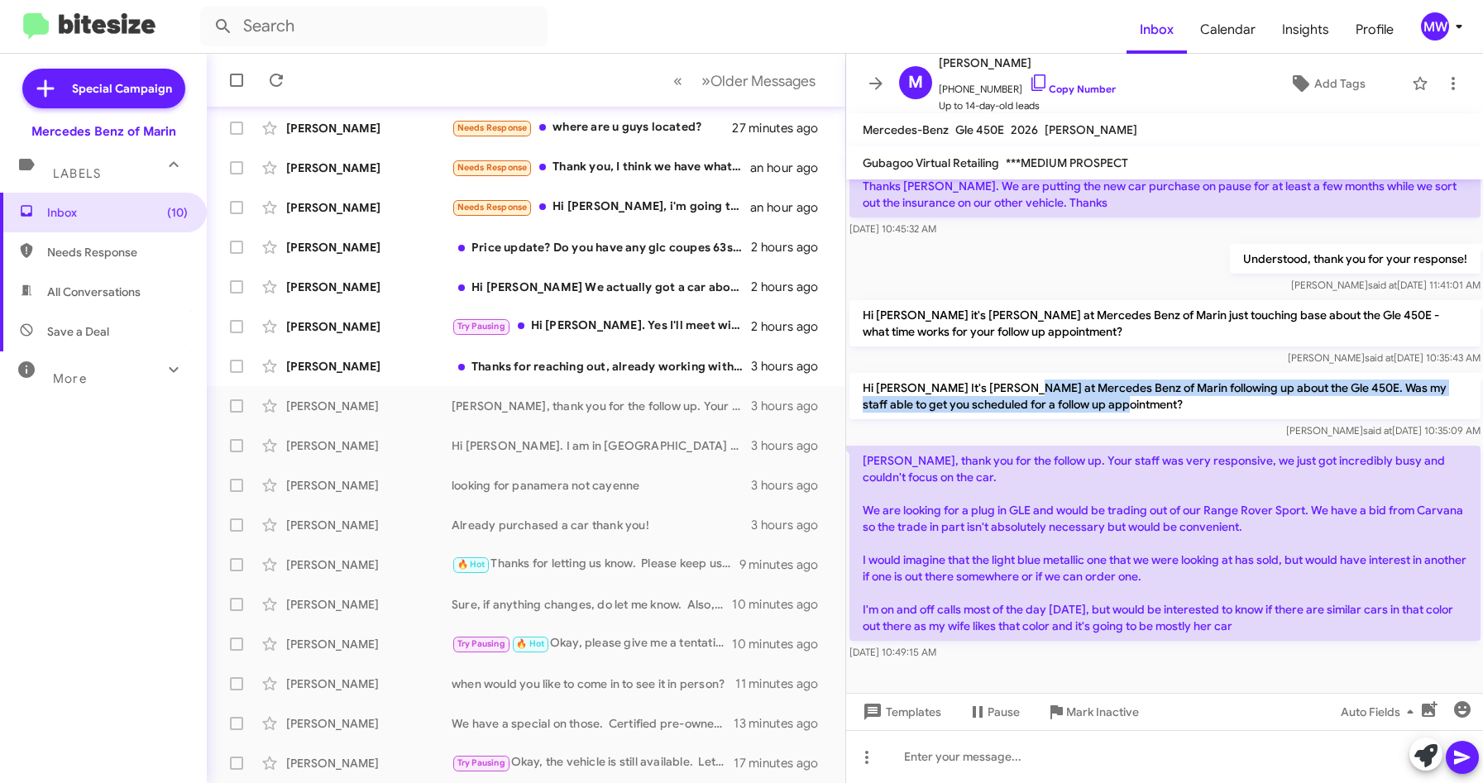
drag, startPoint x: 1017, startPoint y: 390, endPoint x: 1119, endPoint y: 405, distance: 102.9
click at [1119, 405] on p "Hi [PERSON_NAME] It's [PERSON_NAME] at Mercedes Benz of Marin following up abou…" at bounding box center [1164, 396] width 631 height 46
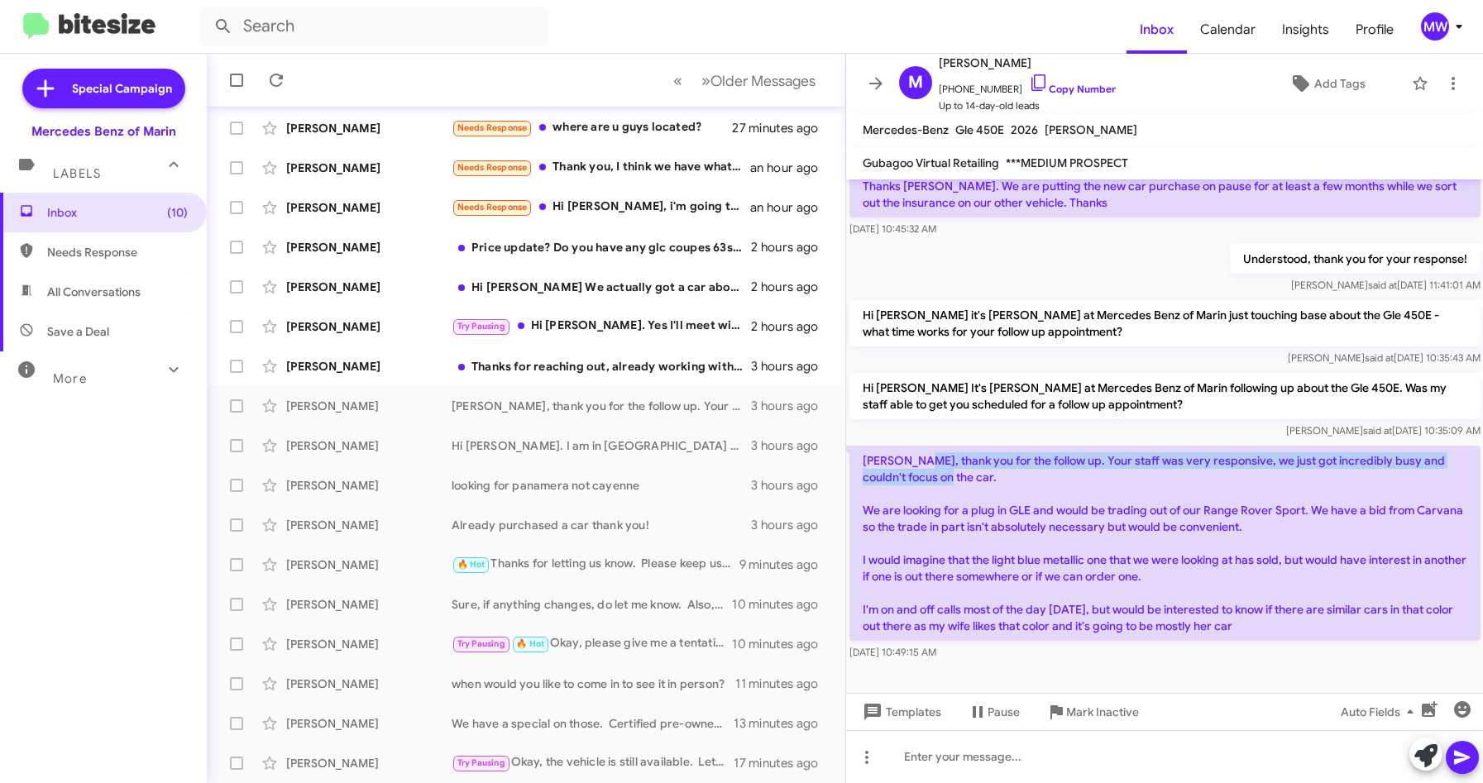
drag, startPoint x: 925, startPoint y: 458, endPoint x: 985, endPoint y: 477, distance: 63.3
click at [985, 477] on p "[PERSON_NAME], thank you for the follow up. Your staff was very responsive, we …" at bounding box center [1164, 543] width 631 height 195
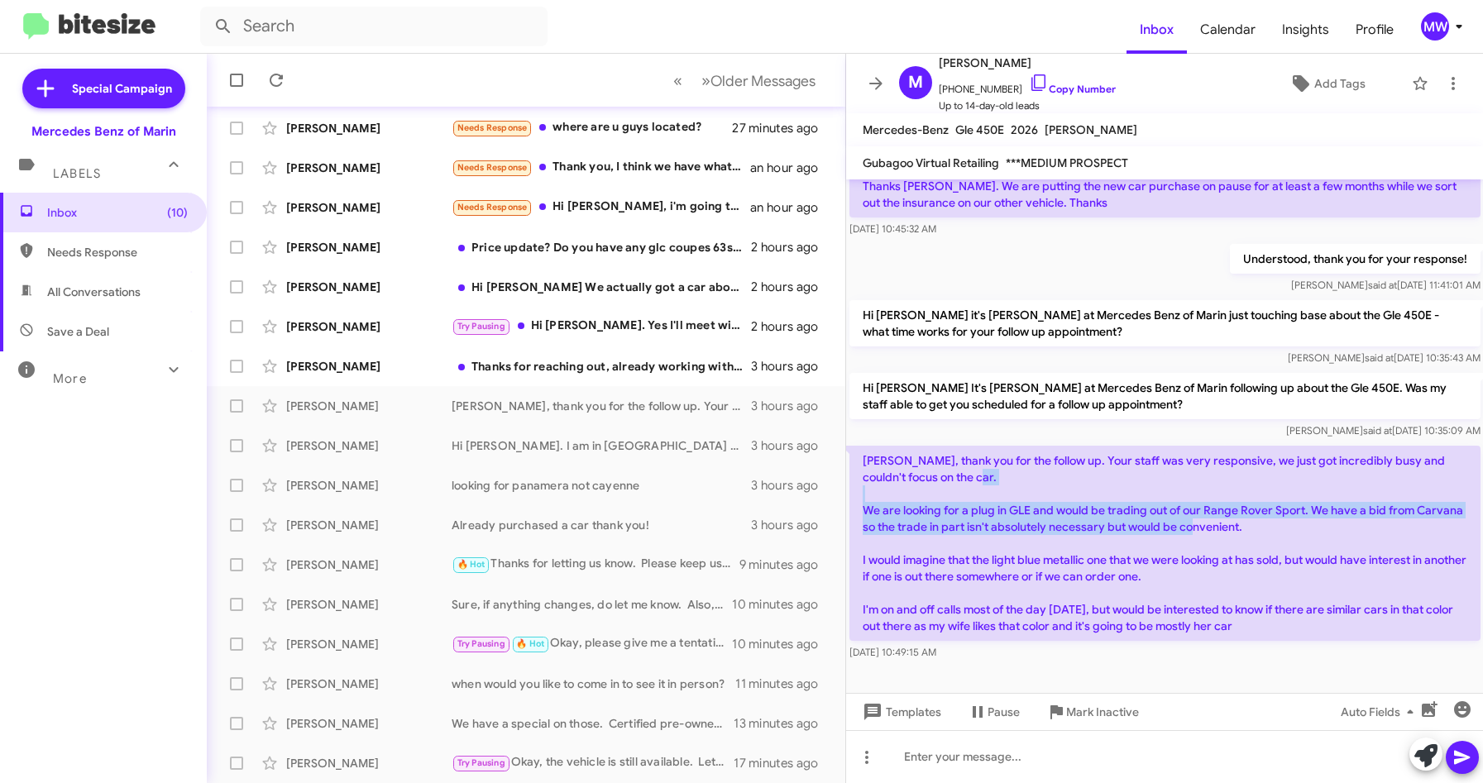
drag, startPoint x: 985, startPoint y: 477, endPoint x: 1330, endPoint y: 531, distance: 349.1
click at [1330, 531] on p "[PERSON_NAME], thank you for the follow up. Your staff was very responsive, we …" at bounding box center [1164, 543] width 631 height 195
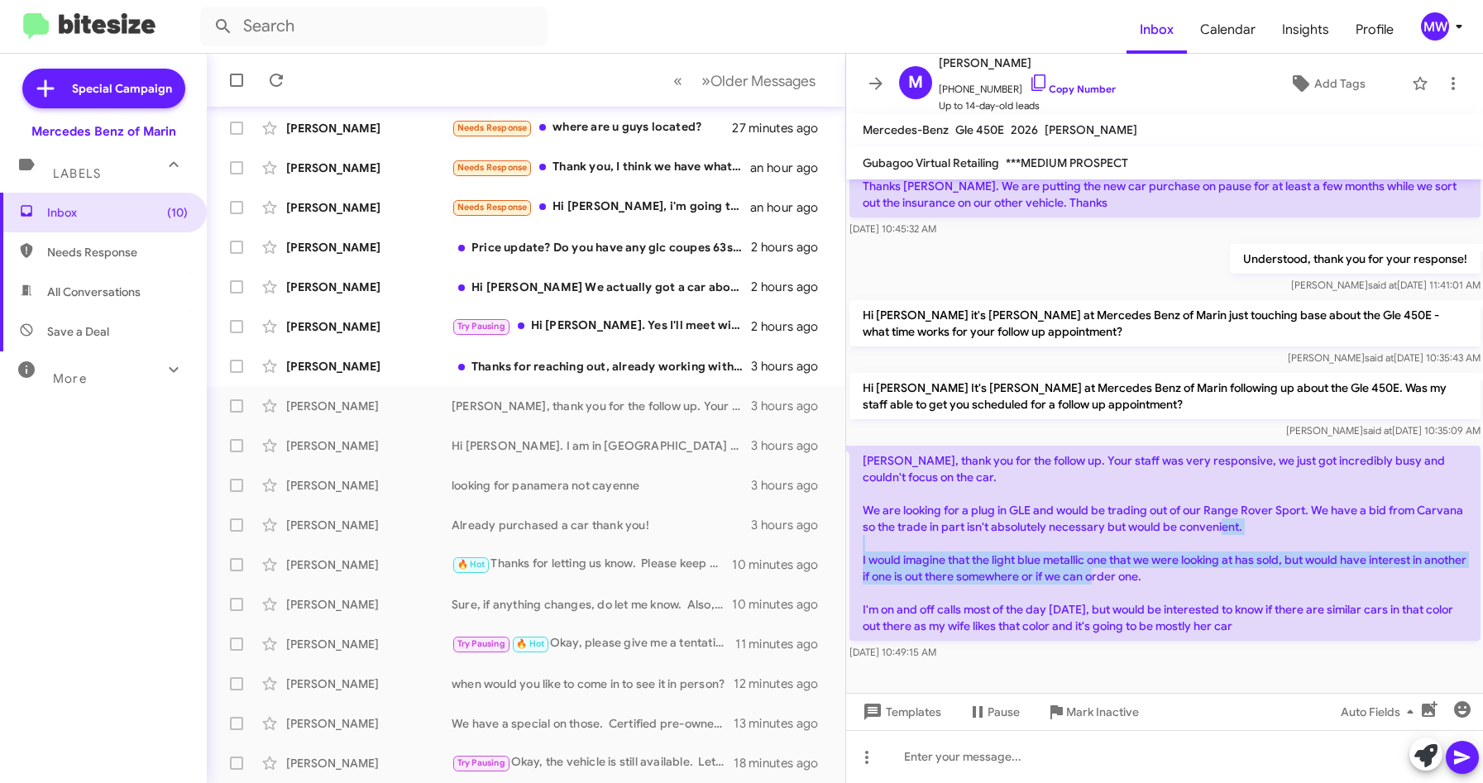
drag, startPoint x: 866, startPoint y: 557, endPoint x: 1231, endPoint y: 583, distance: 365.7
click at [1231, 583] on p "[PERSON_NAME], thank you for the follow up. Your staff was very responsive, we …" at bounding box center [1164, 543] width 631 height 195
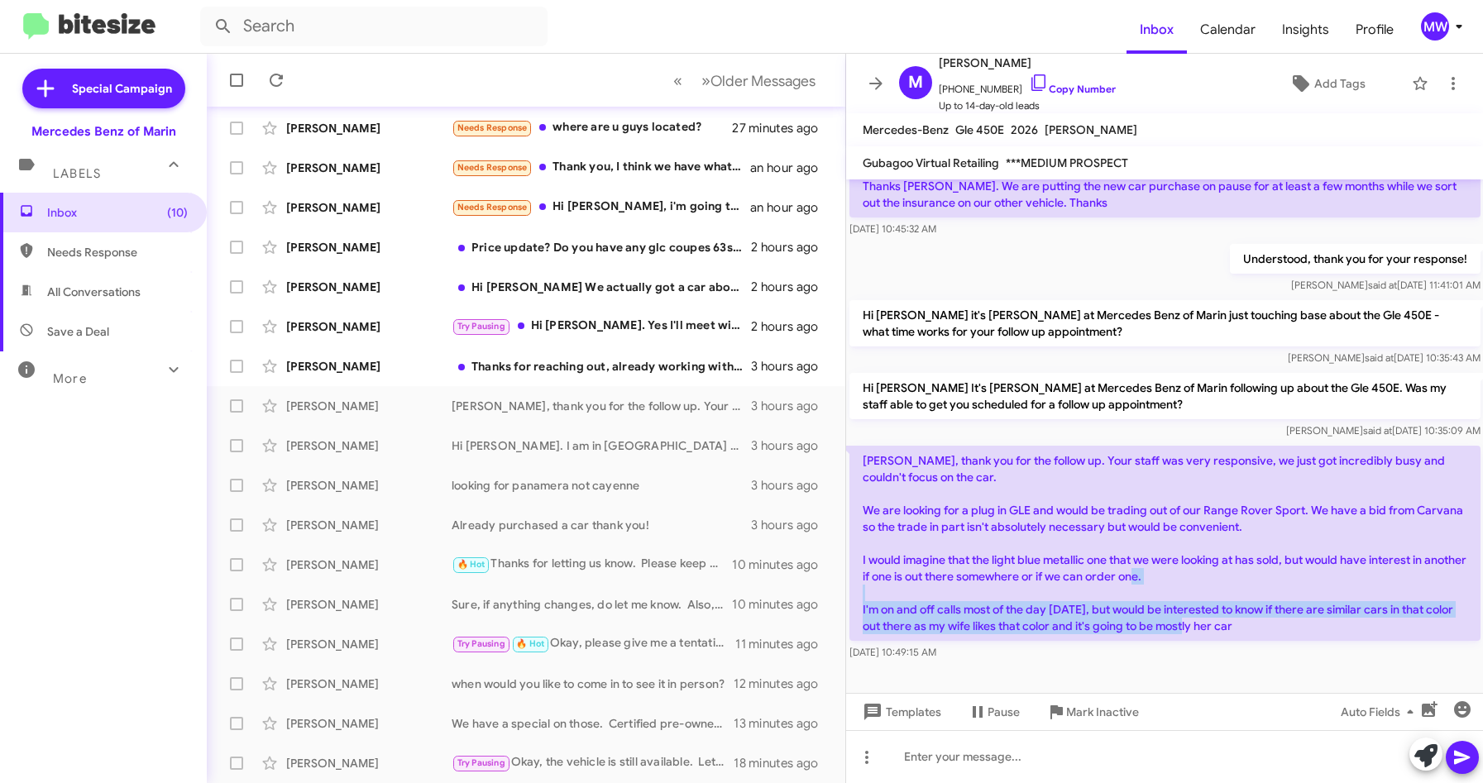
drag, startPoint x: 873, startPoint y: 611, endPoint x: 1249, endPoint y: 627, distance: 375.8
click at [1249, 627] on p "[PERSON_NAME], thank you for the follow up. Your staff was very responsive, we …" at bounding box center [1164, 543] width 631 height 195
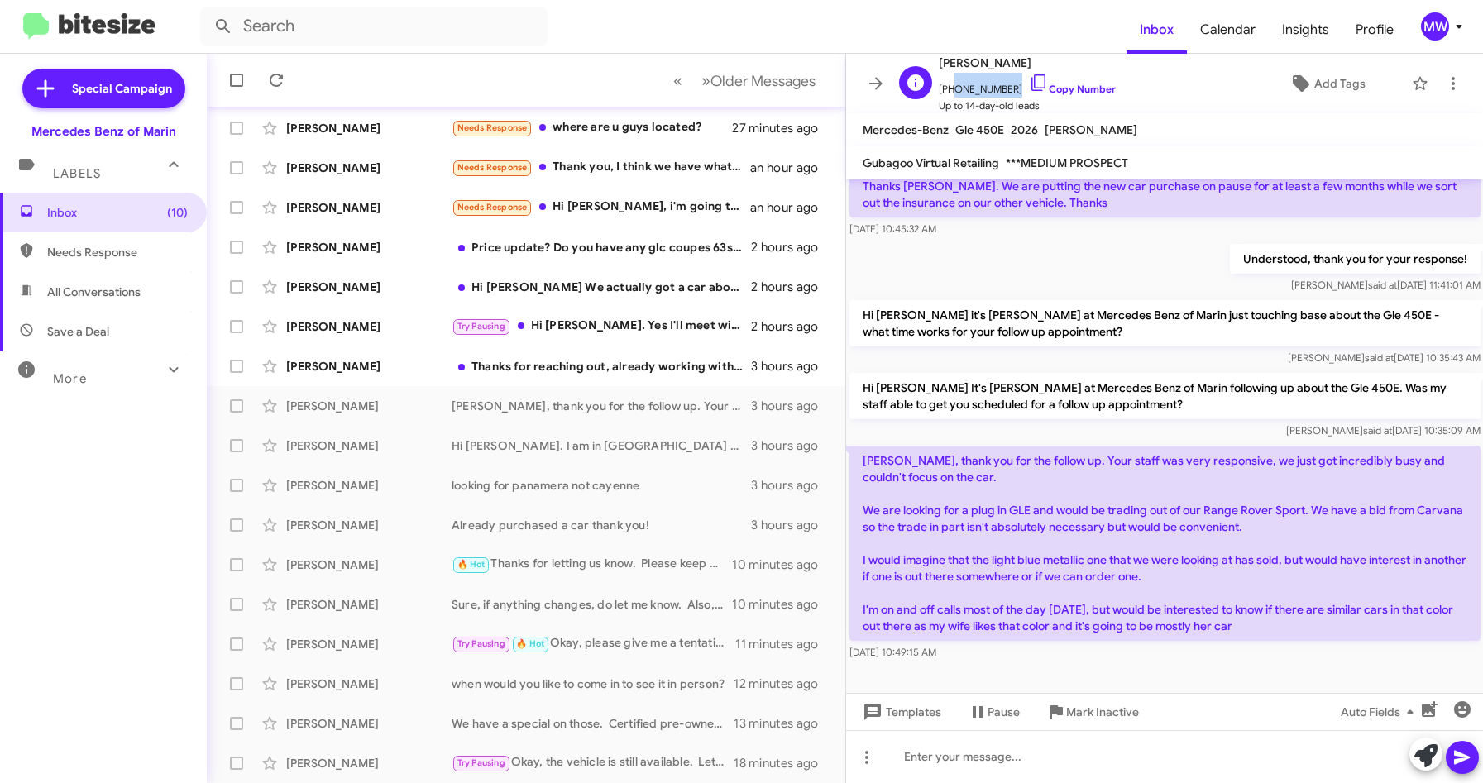
drag, startPoint x: 950, startPoint y: 91, endPoint x: 1008, endPoint y: 94, distance: 58.8
click at [1008, 94] on span "[PHONE_NUMBER] Copy Number" at bounding box center [1027, 85] width 177 height 25
copy span "4153025507"
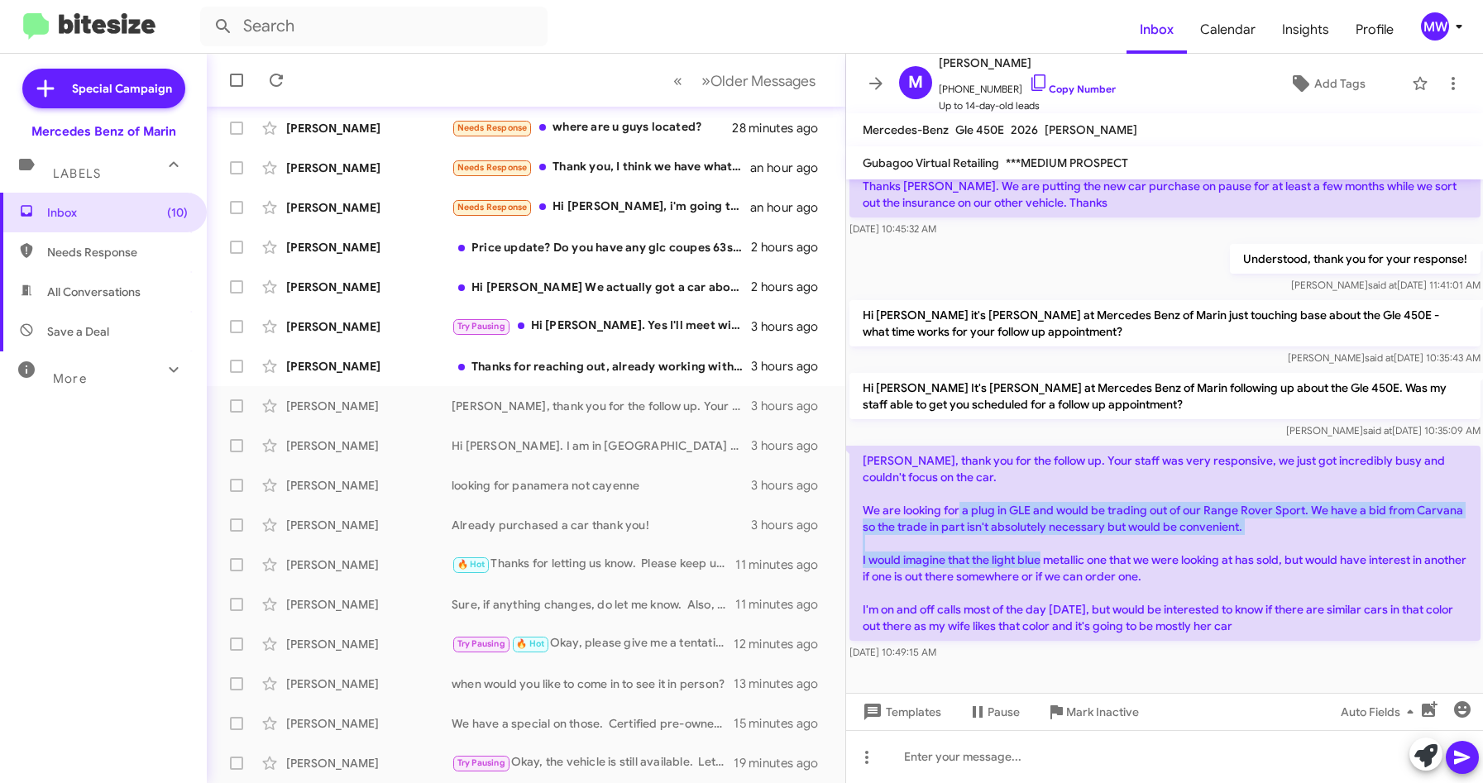
drag, startPoint x: 1004, startPoint y: 506, endPoint x: 1088, endPoint y: 557, distance: 98.7
click at [1088, 557] on p "[PERSON_NAME], thank you for the follow up. Your staff was very responsive, we …" at bounding box center [1164, 543] width 631 height 195
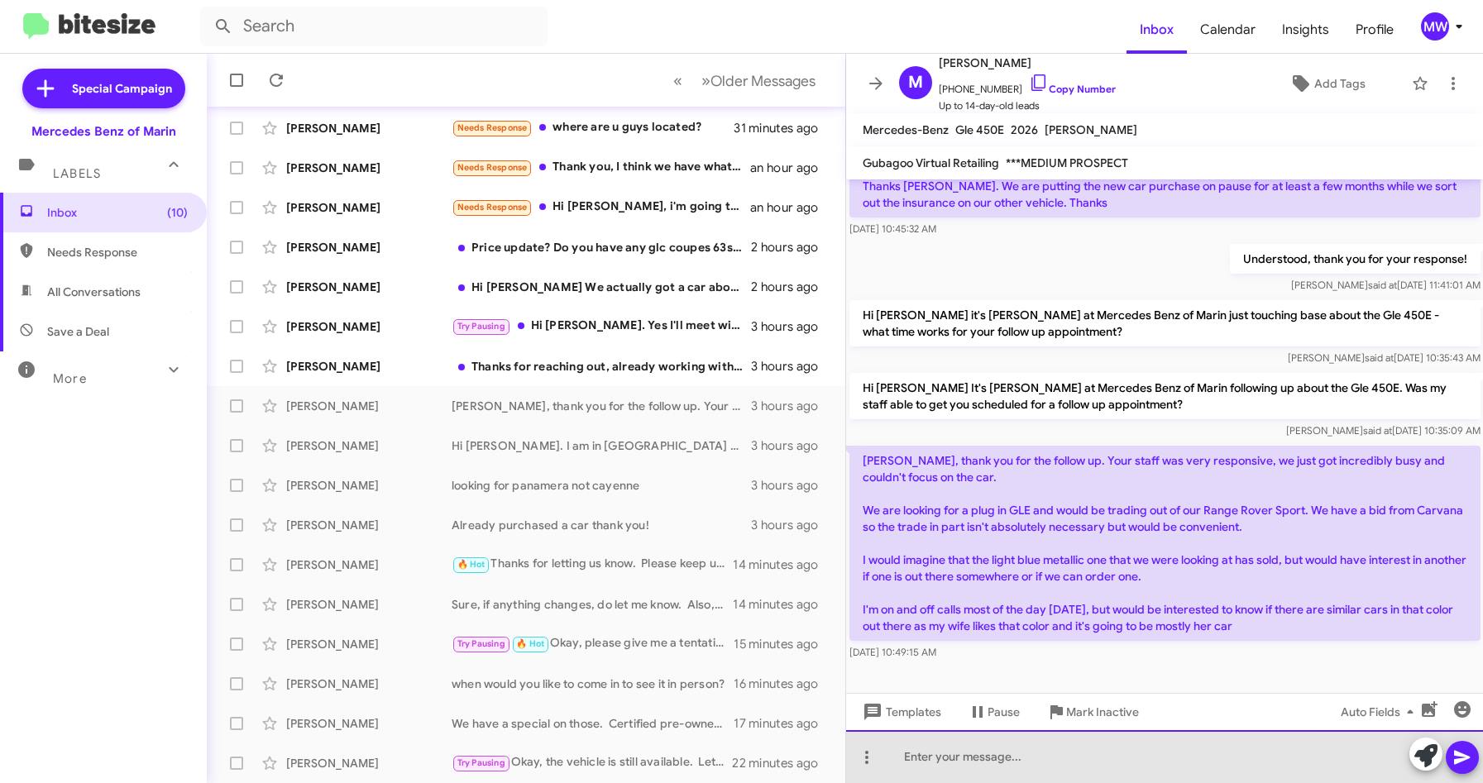
click at [978, 760] on div at bounding box center [1165, 756] width 638 height 53
drag, startPoint x: 1299, startPoint y: 758, endPoint x: 1079, endPoint y: 758, distance: 220.0
click at [1079, 758] on div "Hi [PERSON_NAME], thanks for the update. We currently have 3 plug-in GLE" at bounding box center [1165, 756] width 638 height 53
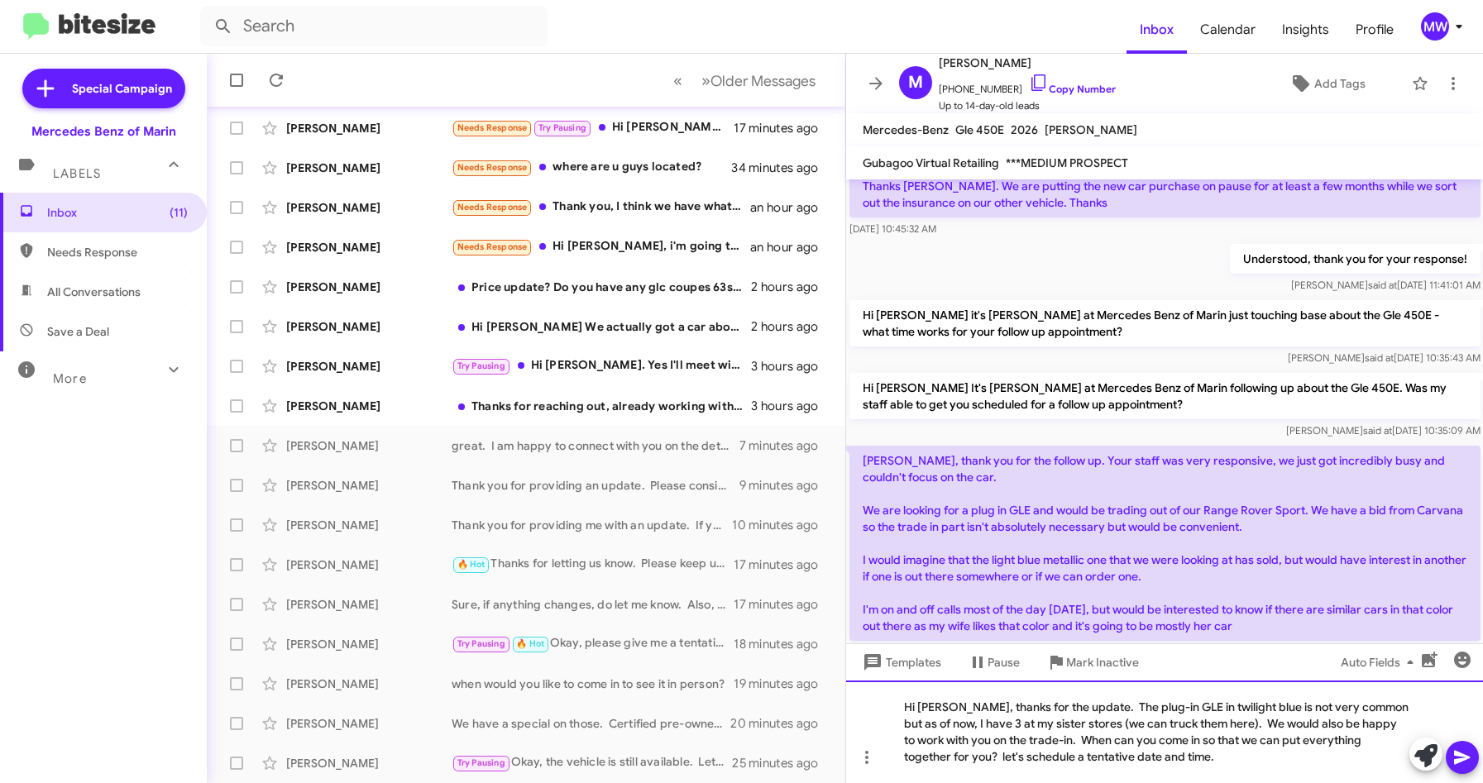
click at [1180, 762] on div "Hi [PERSON_NAME], thanks for the update. The plug-in GLE in twilight blue is no…" at bounding box center [1165, 732] width 638 height 103
click at [1452, 759] on button at bounding box center [1462, 757] width 33 height 33
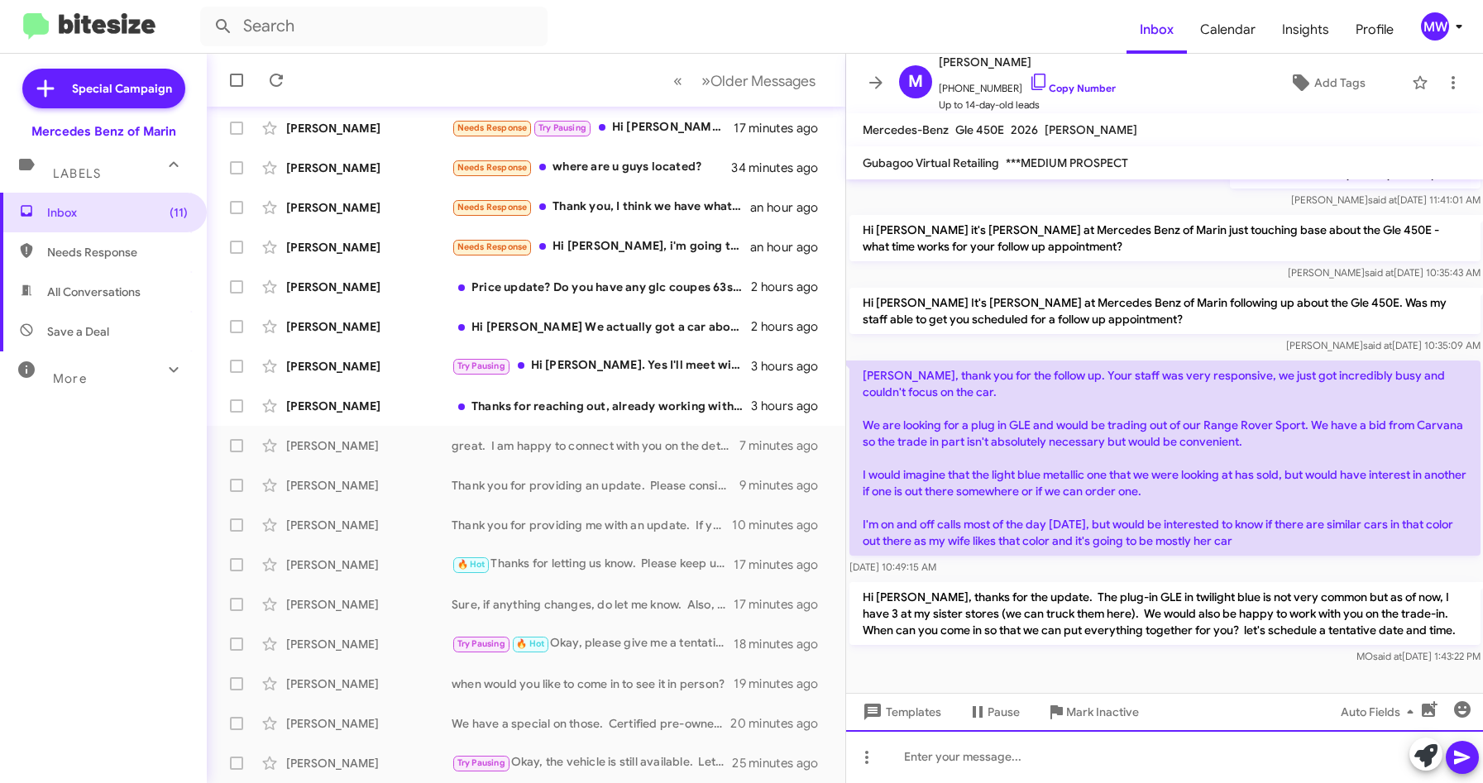
scroll to position [251, 0]
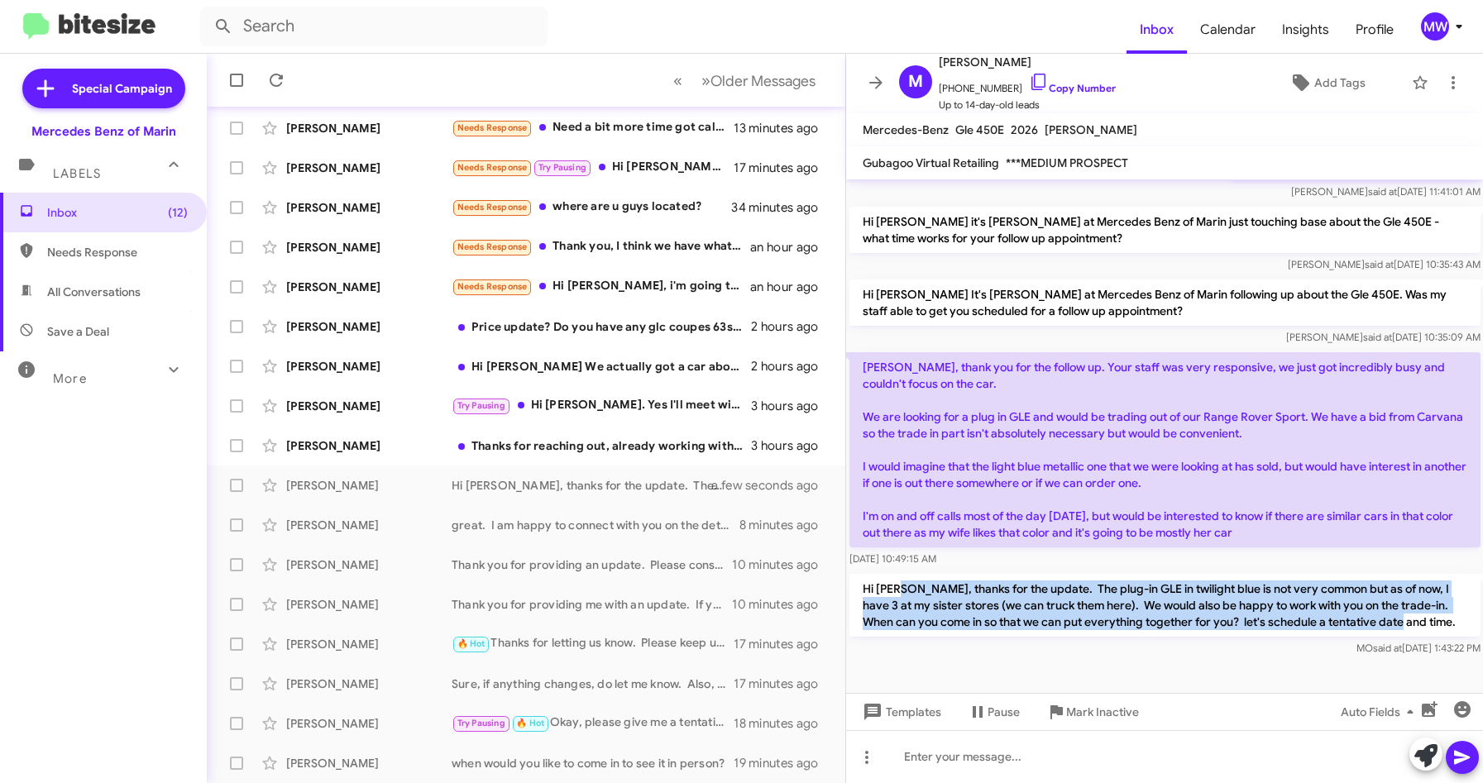
drag, startPoint x: 901, startPoint y: 581, endPoint x: 1421, endPoint y: 621, distance: 521.8
click at [1421, 621] on p "Hi [PERSON_NAME], thanks for the update. The plug-in GLE in twilight blue is no…" at bounding box center [1164, 605] width 631 height 63
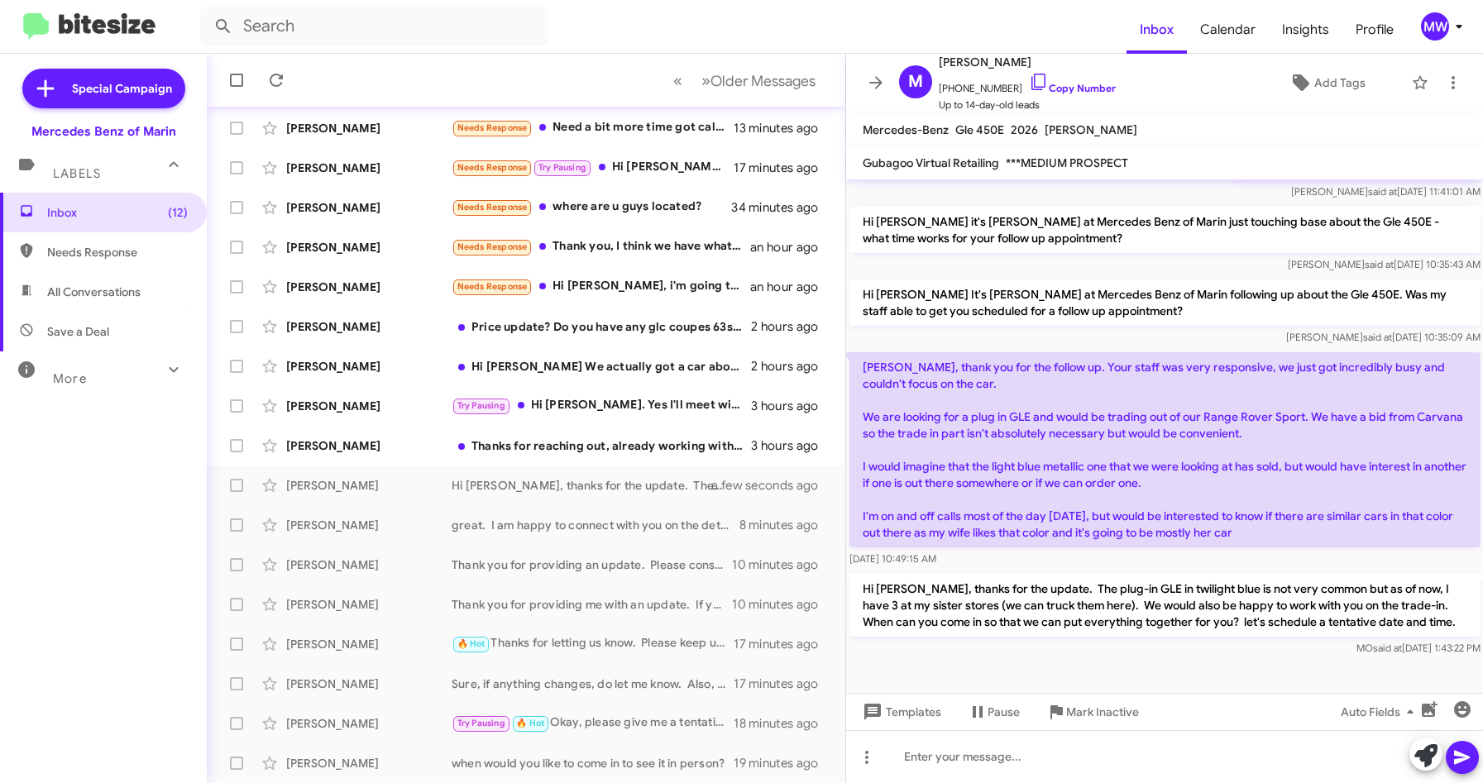
click at [1119, 648] on div "MO said at [DATE] 1:43:22 PM" at bounding box center [1164, 648] width 631 height 17
click at [603, 440] on div "Thanks for reaching out, already working with [PERSON_NAME] waiting to hear bac…" at bounding box center [609, 446] width 314 height 17
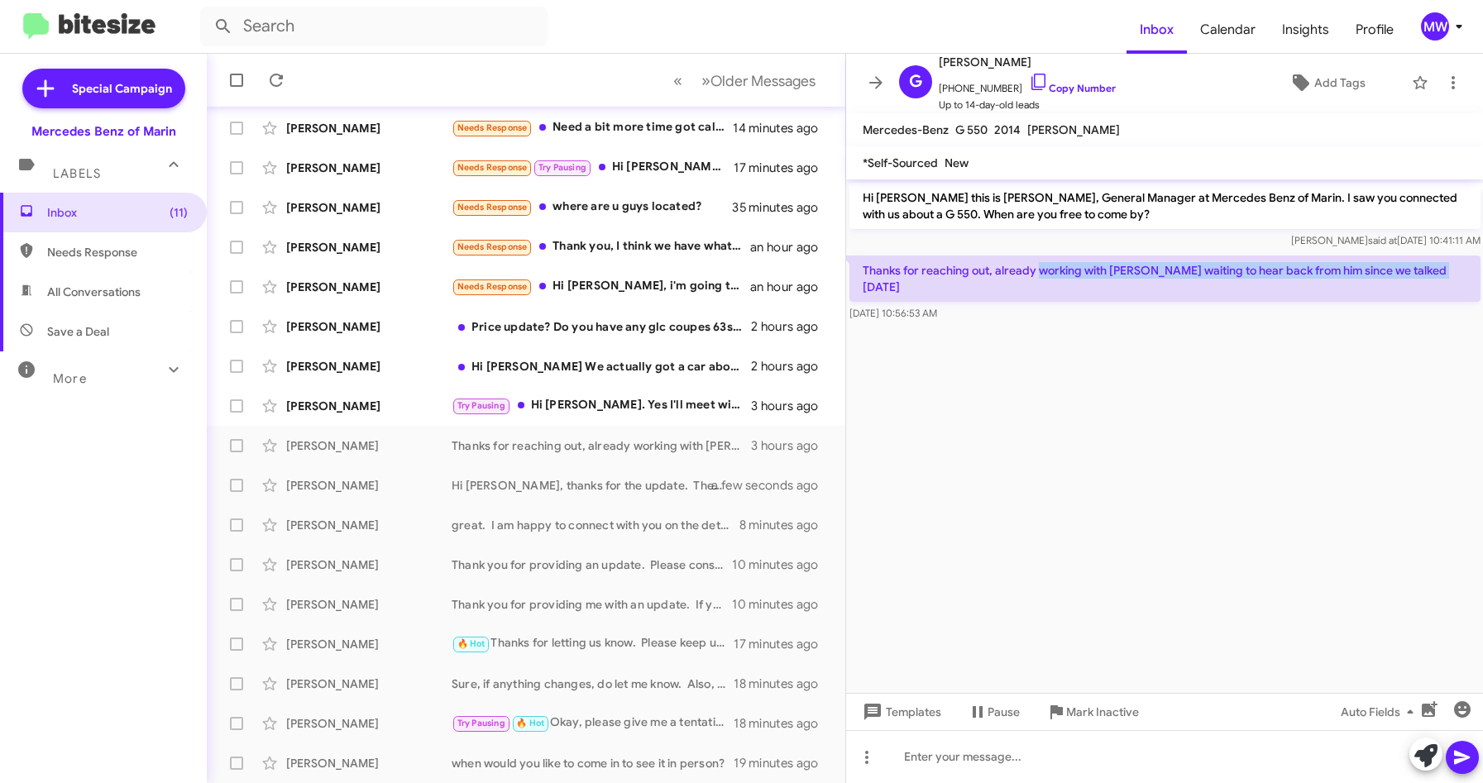
drag, startPoint x: 1041, startPoint y: 270, endPoint x: 1442, endPoint y: 280, distance: 400.4
click at [1442, 280] on p "Thanks for reaching out, already working with [PERSON_NAME] waiting to hear bac…" at bounding box center [1164, 279] width 631 height 46
drag, startPoint x: 1442, startPoint y: 280, endPoint x: 1332, endPoint y: 457, distance: 208.4
click at [1332, 457] on cdk-virtual-scroll-viewport "Hi [PERSON_NAME] this is [PERSON_NAME], General Manager at Mercedes Benz of Mar…" at bounding box center [1165, 436] width 638 height 514
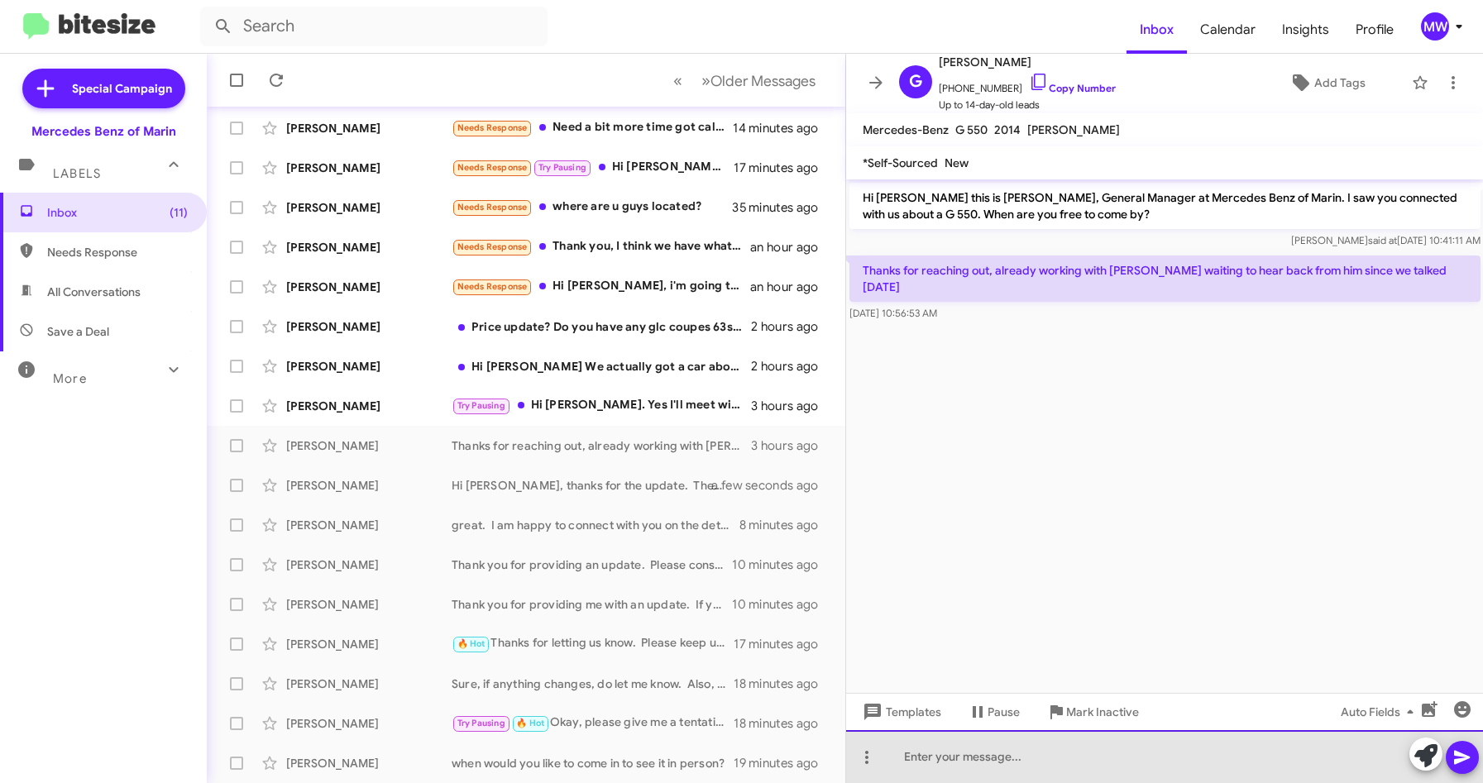
click at [1000, 767] on div at bounding box center [1165, 756] width 638 height 53
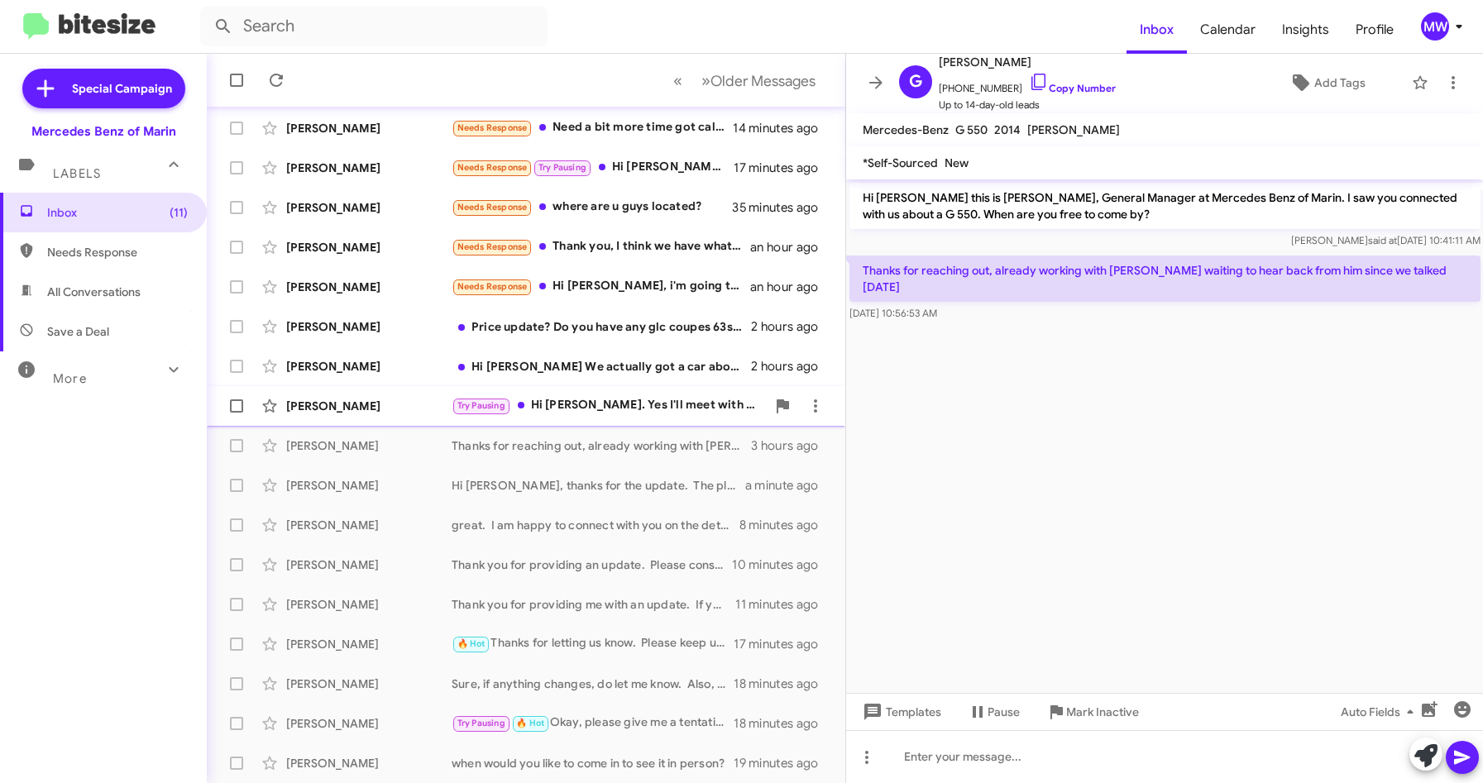
click at [624, 409] on div "Try Pausing Hi [PERSON_NAME]. Yes I'll meet with [PERSON_NAME] eventually. My b…" at bounding box center [609, 405] width 314 height 19
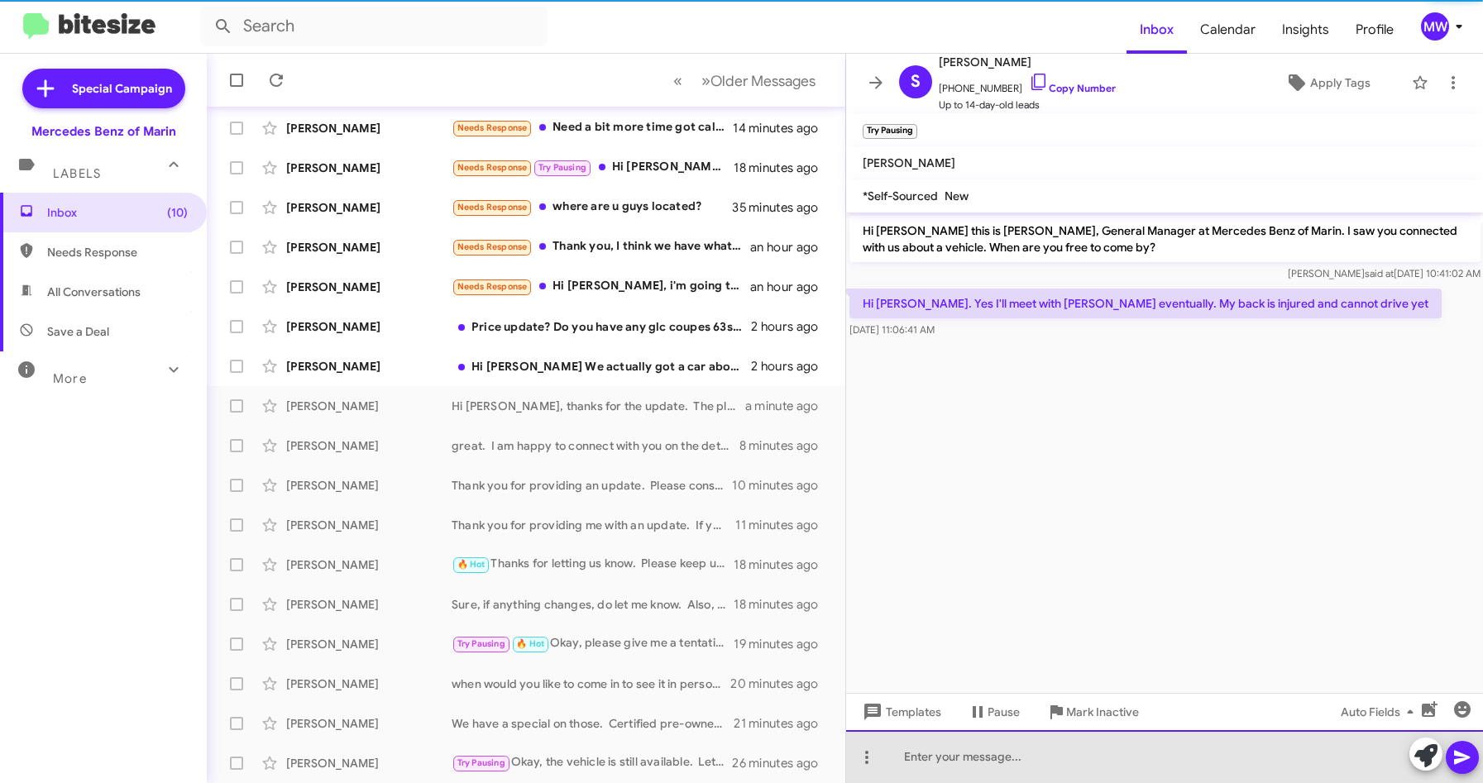
click at [1032, 760] on div at bounding box center [1165, 756] width 638 height 53
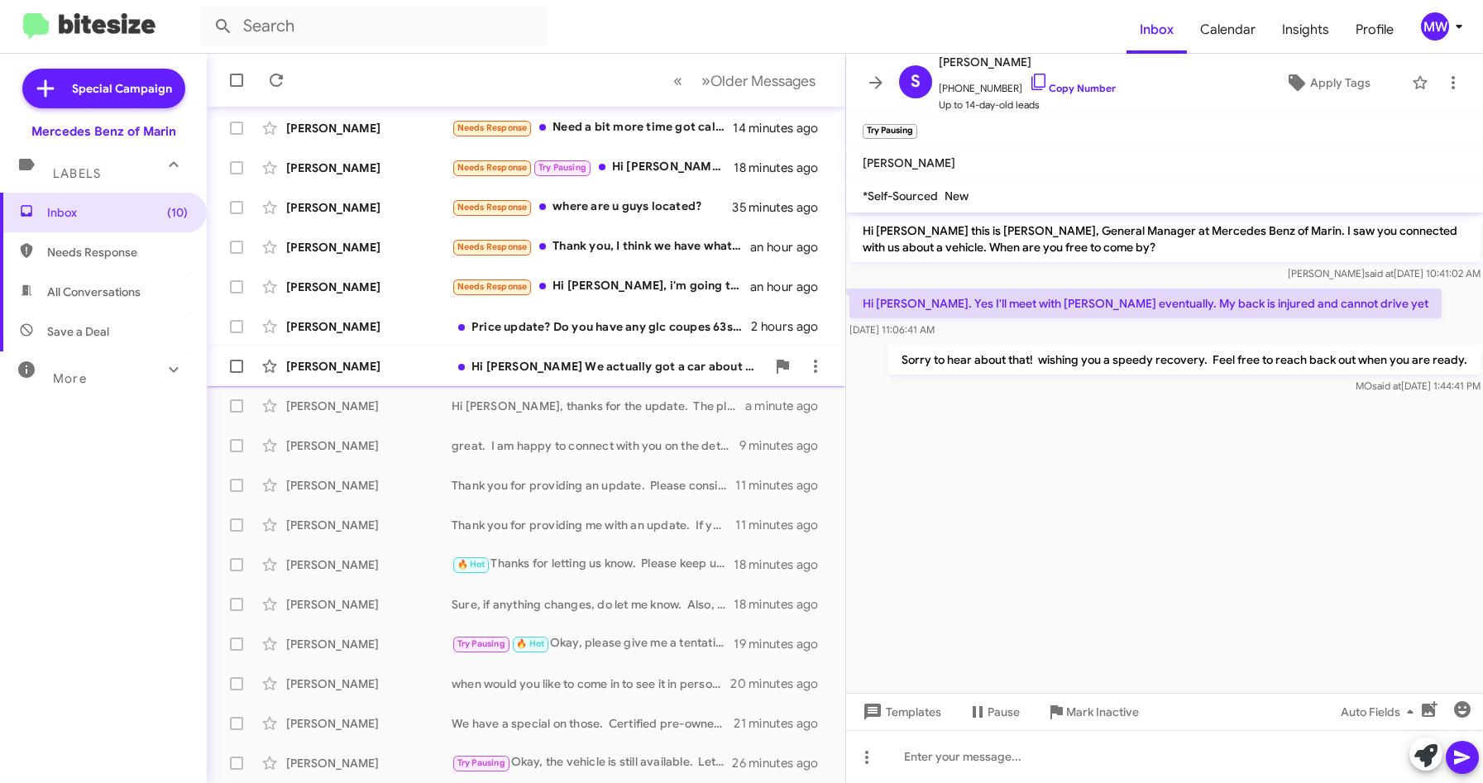
click at [575, 363] on div "Hi [PERSON_NAME] We actually got a car about a week ago Thanks" at bounding box center [609, 366] width 314 height 17
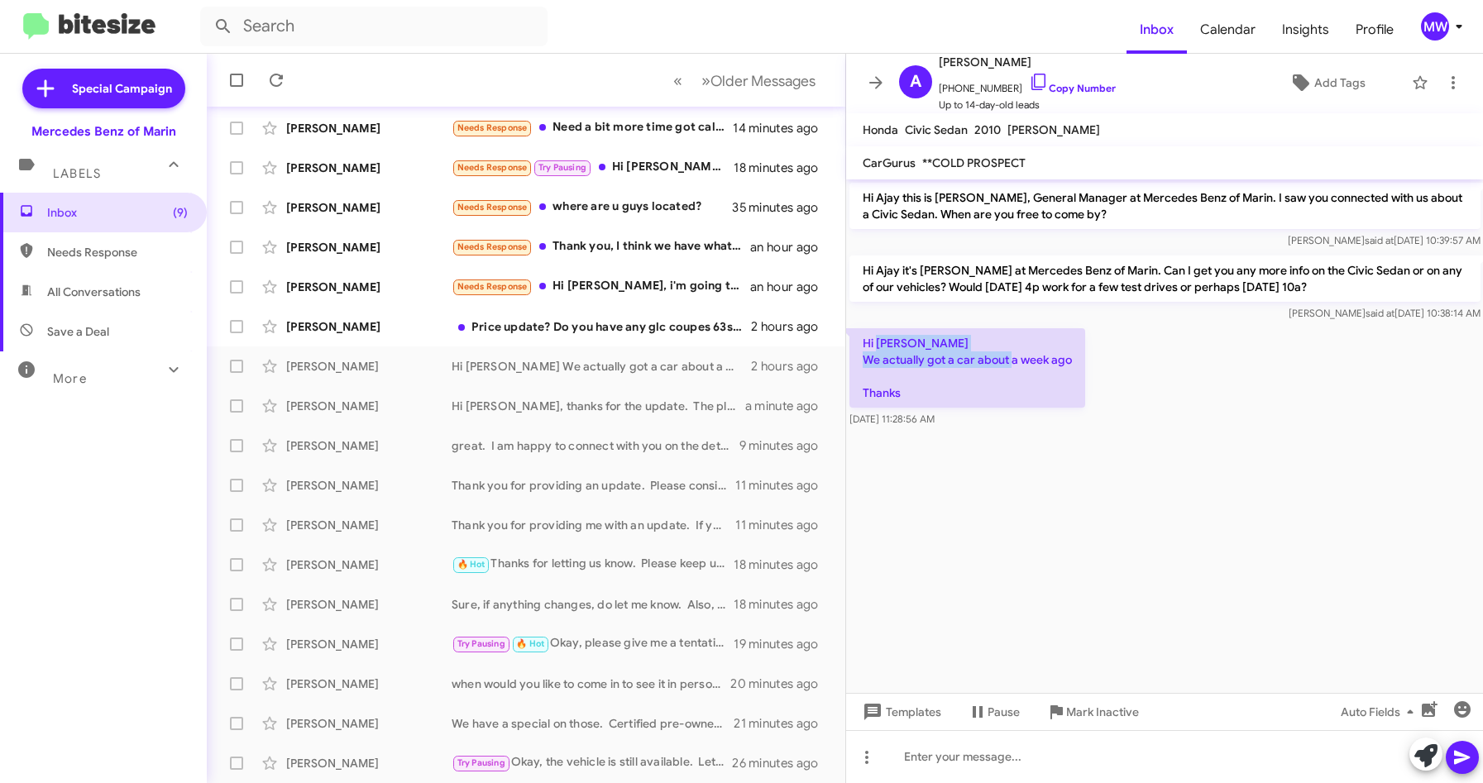
drag, startPoint x: 878, startPoint y: 346, endPoint x: 1063, endPoint y: 362, distance: 185.2
click at [1063, 362] on p "Hi [PERSON_NAME] We actually got a car about a week ago Thanks" at bounding box center [967, 367] width 236 height 79
click at [963, 767] on div at bounding box center [1165, 756] width 638 height 53
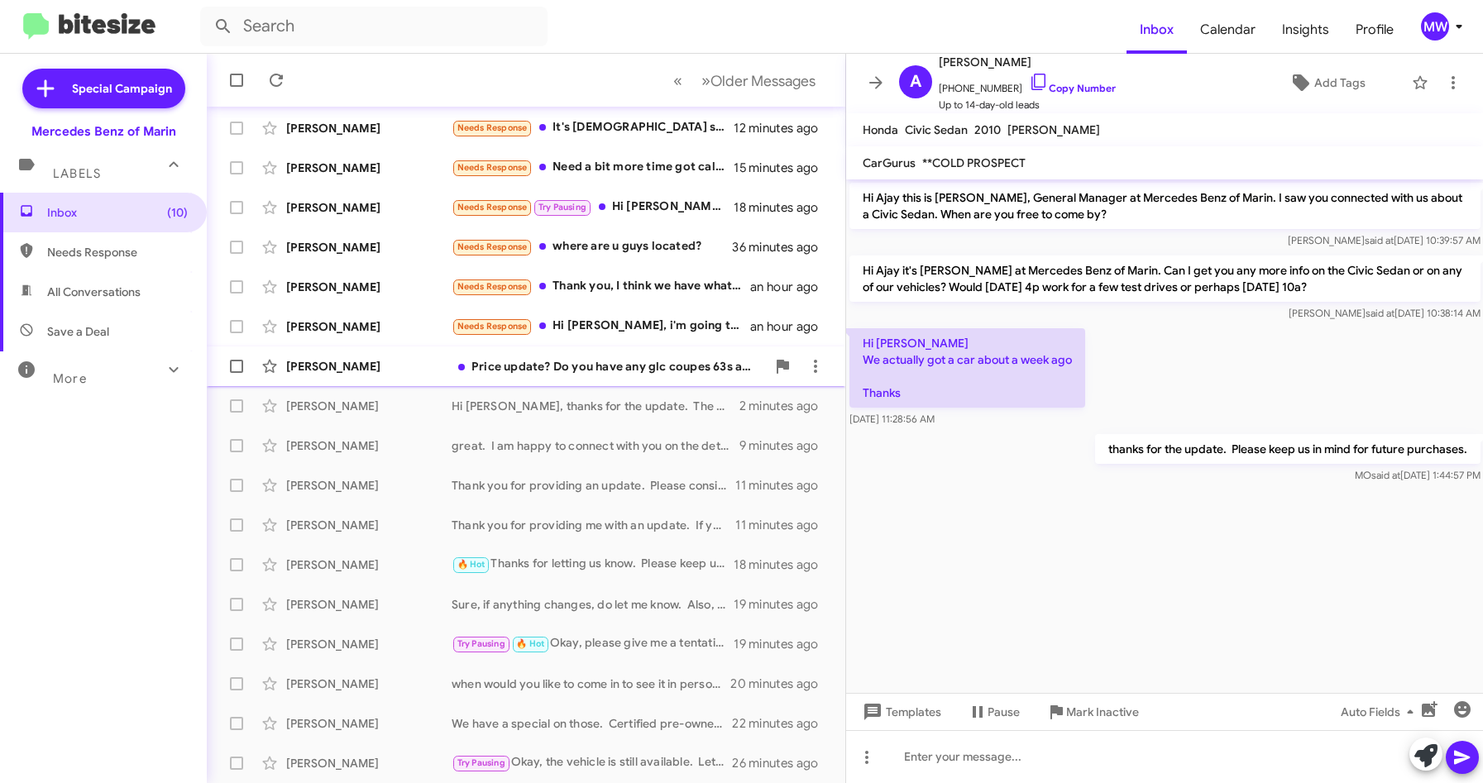
click at [591, 366] on div "Price update? Do you have any glc coupes 63s amg" at bounding box center [609, 366] width 314 height 17
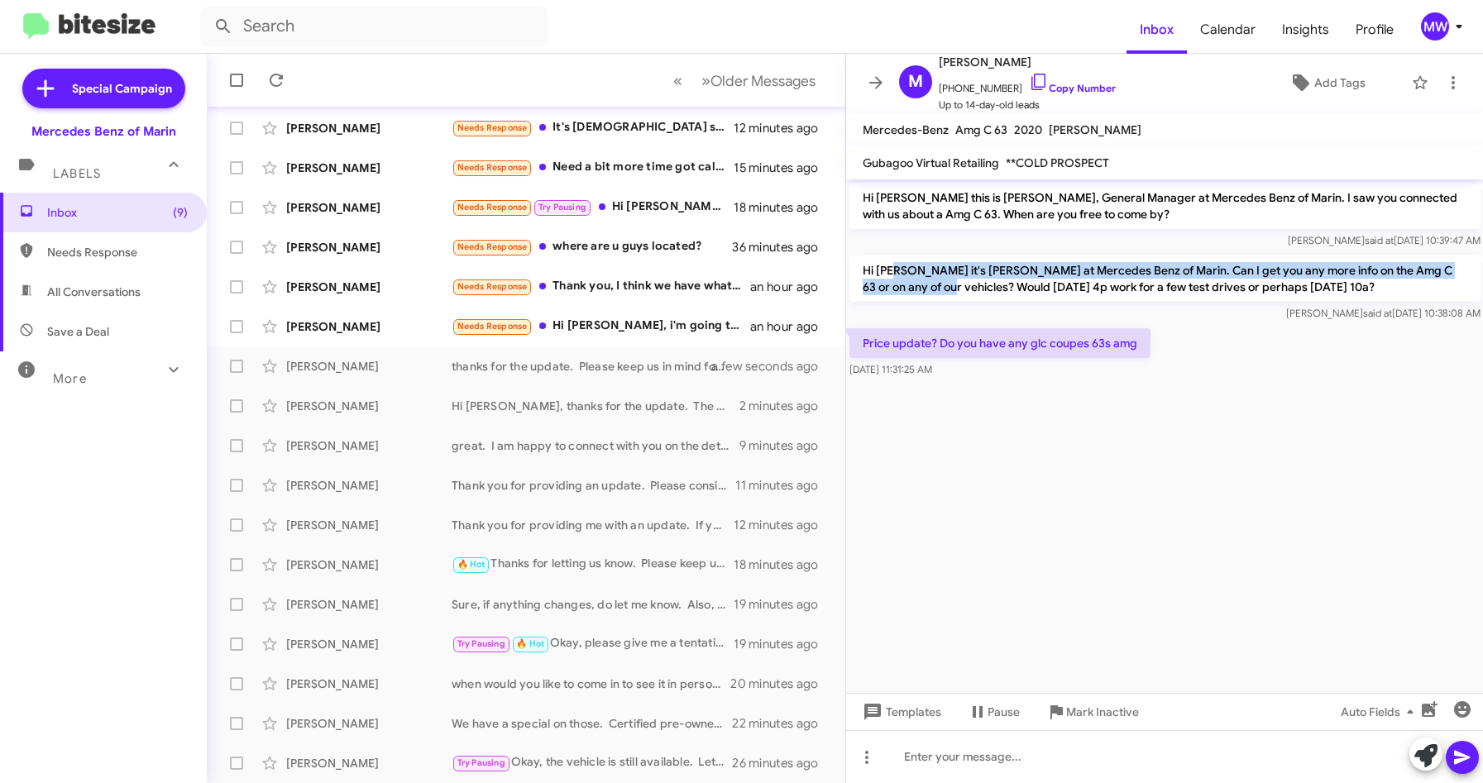
drag, startPoint x: 897, startPoint y: 273, endPoint x: 910, endPoint y: 283, distance: 16.5
click at [910, 283] on p "Hi [PERSON_NAME] it's [PERSON_NAME] at Mercedes Benz of Marin. Can I get you an…" at bounding box center [1164, 279] width 631 height 46
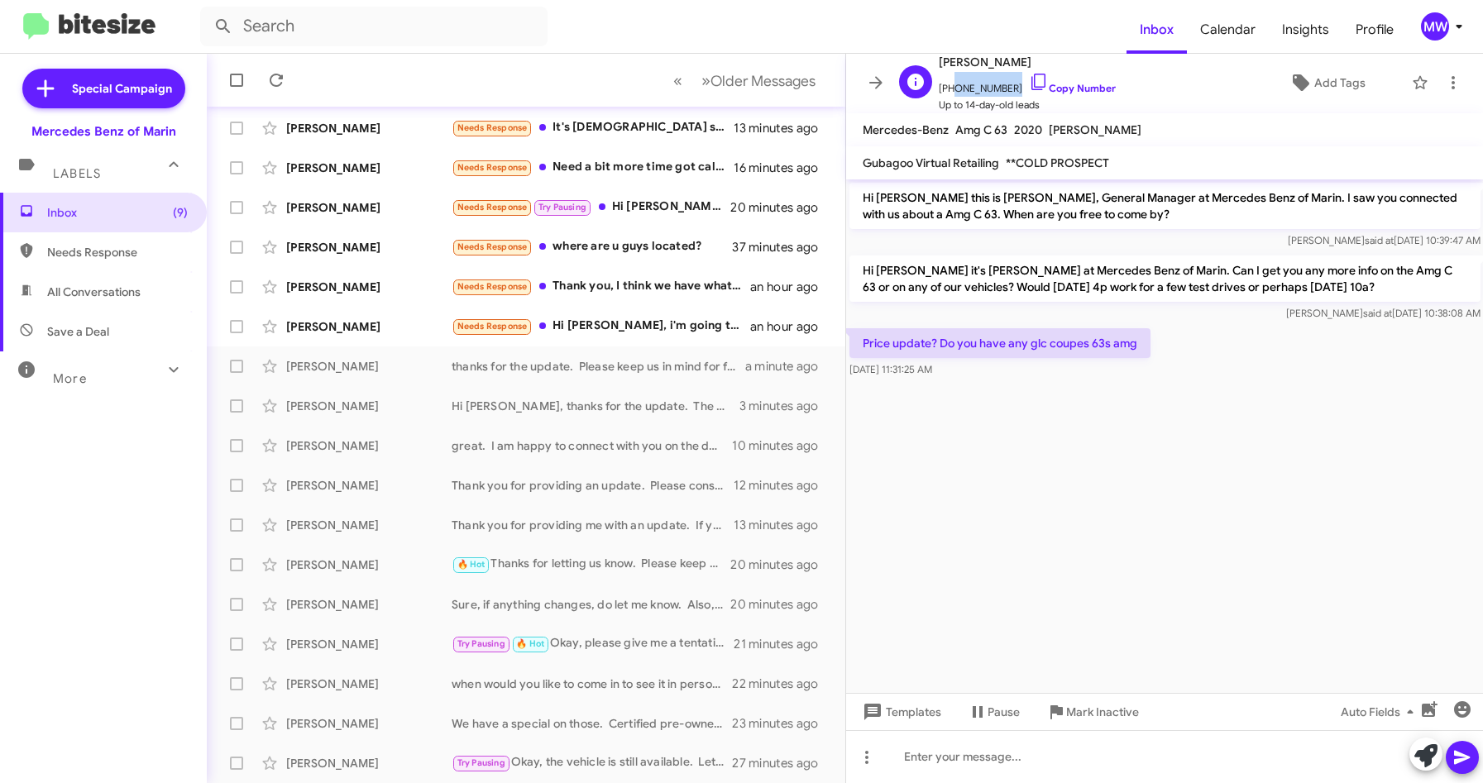
drag, startPoint x: 946, startPoint y: 87, endPoint x: 1005, endPoint y: 89, distance: 58.8
click at [1005, 89] on span "[PHONE_NUMBER] Copy Number" at bounding box center [1027, 84] width 177 height 25
copy span "7072393055"
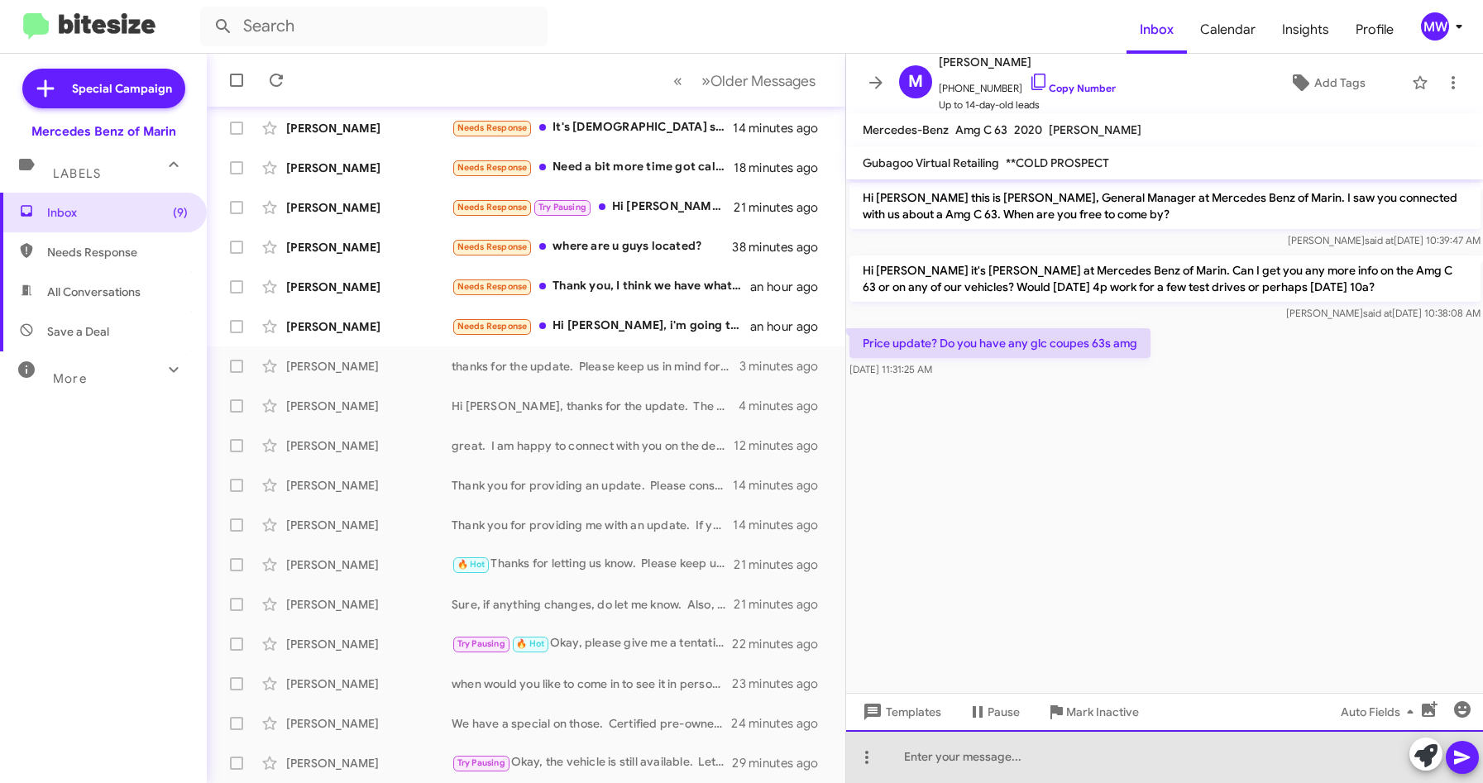
click at [993, 768] on div at bounding box center [1165, 756] width 638 height 53
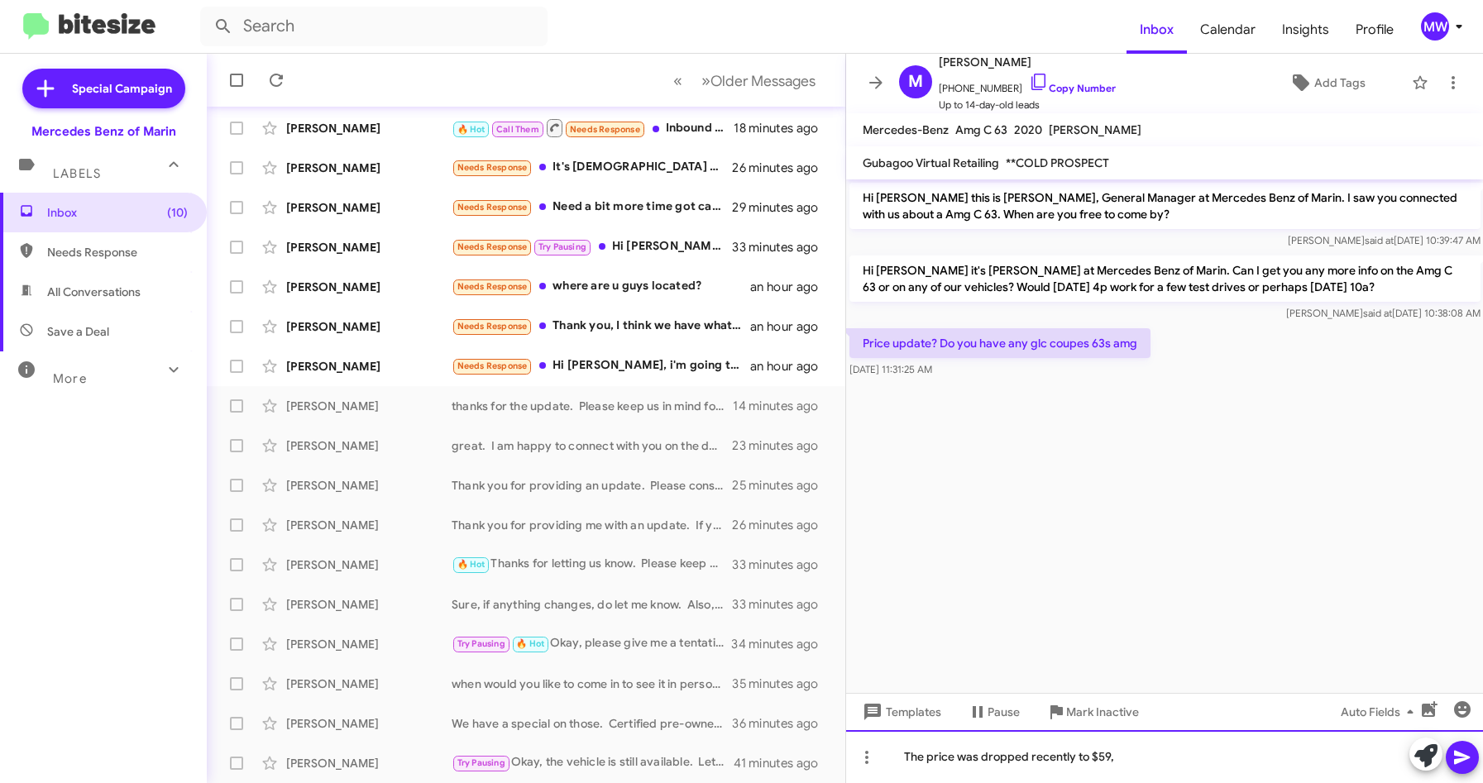
click at [1169, 764] on div "The price was dropped recently to $59," at bounding box center [1165, 756] width 638 height 53
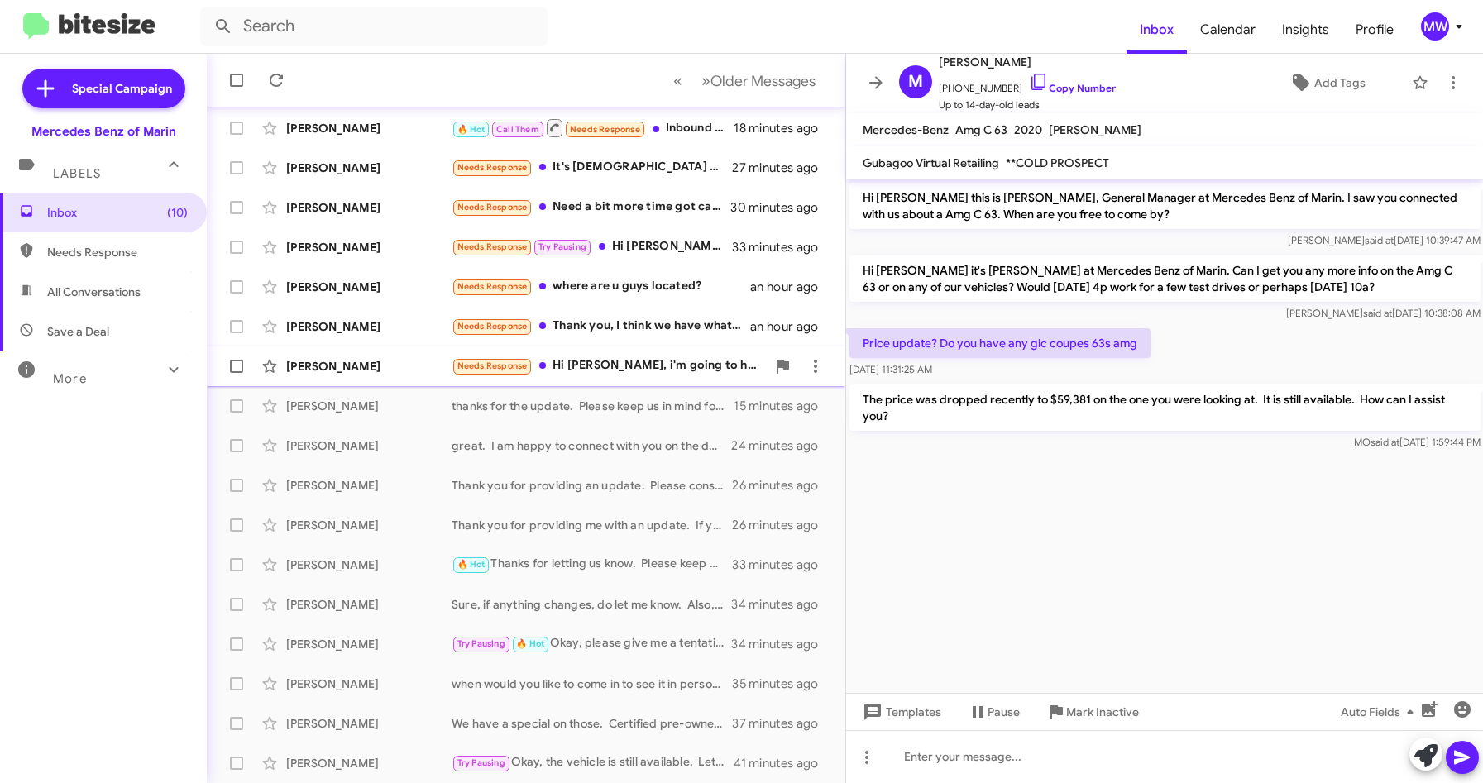
click at [602, 369] on div "Needs Response Hi [PERSON_NAME], i'm going to hold off on the C300 until later …" at bounding box center [609, 365] width 314 height 19
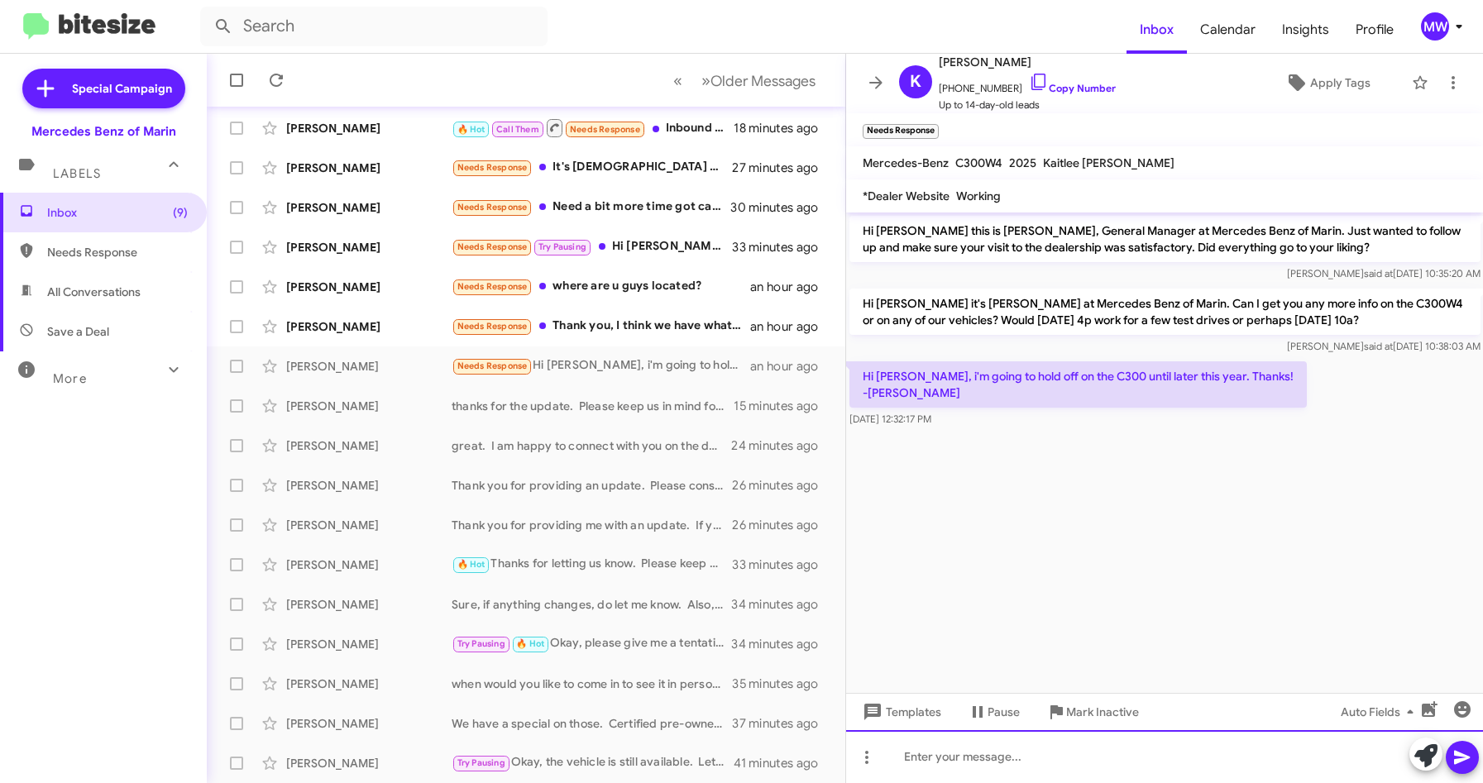
click at [1051, 761] on div at bounding box center [1165, 756] width 638 height 53
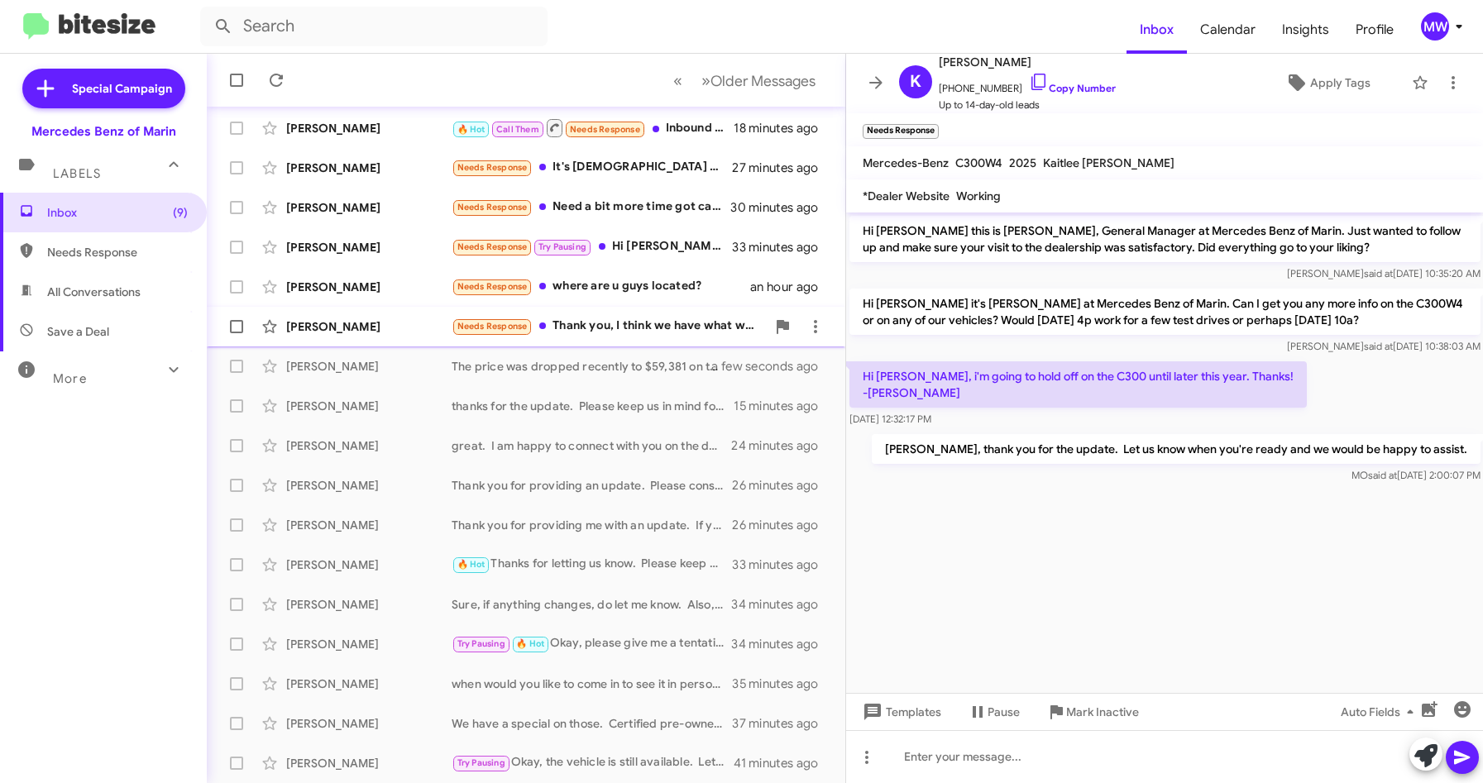
click at [612, 318] on div "Needs Response Thank you, I think we have what we need." at bounding box center [609, 326] width 314 height 19
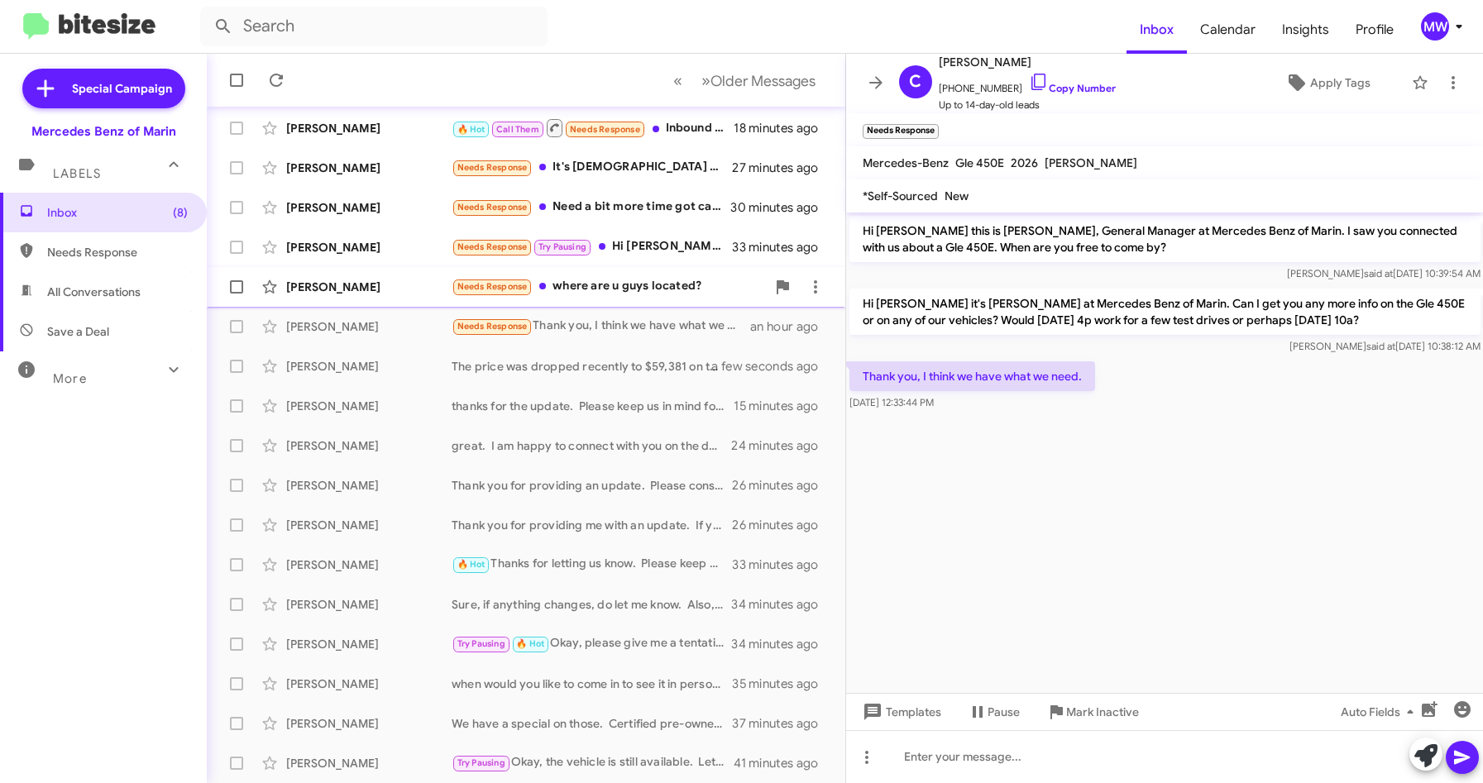
click at [639, 284] on div "Needs Response where are u guys located?" at bounding box center [609, 286] width 314 height 19
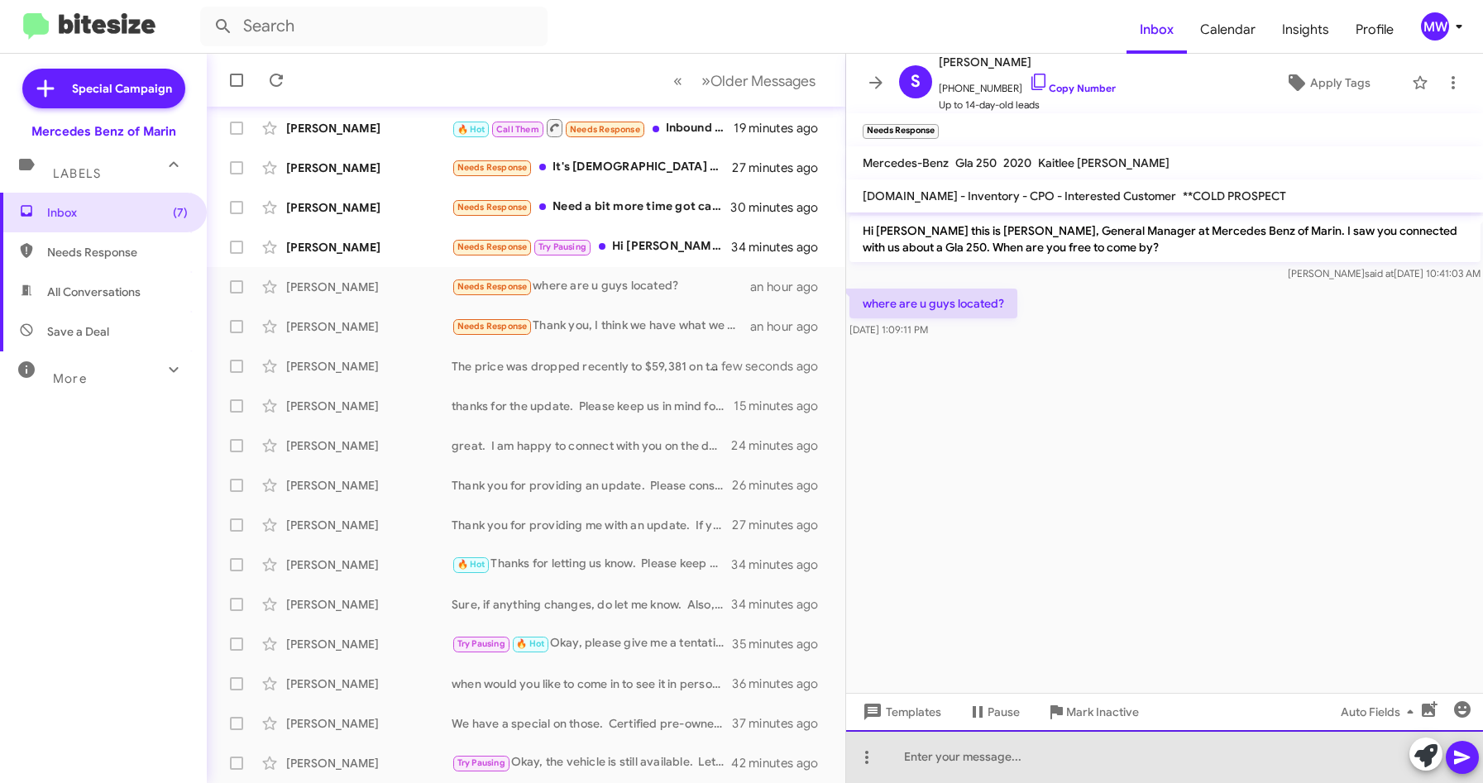
drag, startPoint x: 976, startPoint y: 775, endPoint x: 997, endPoint y: 763, distance: 24.1
click at [977, 775] on div at bounding box center [1165, 756] width 638 height 53
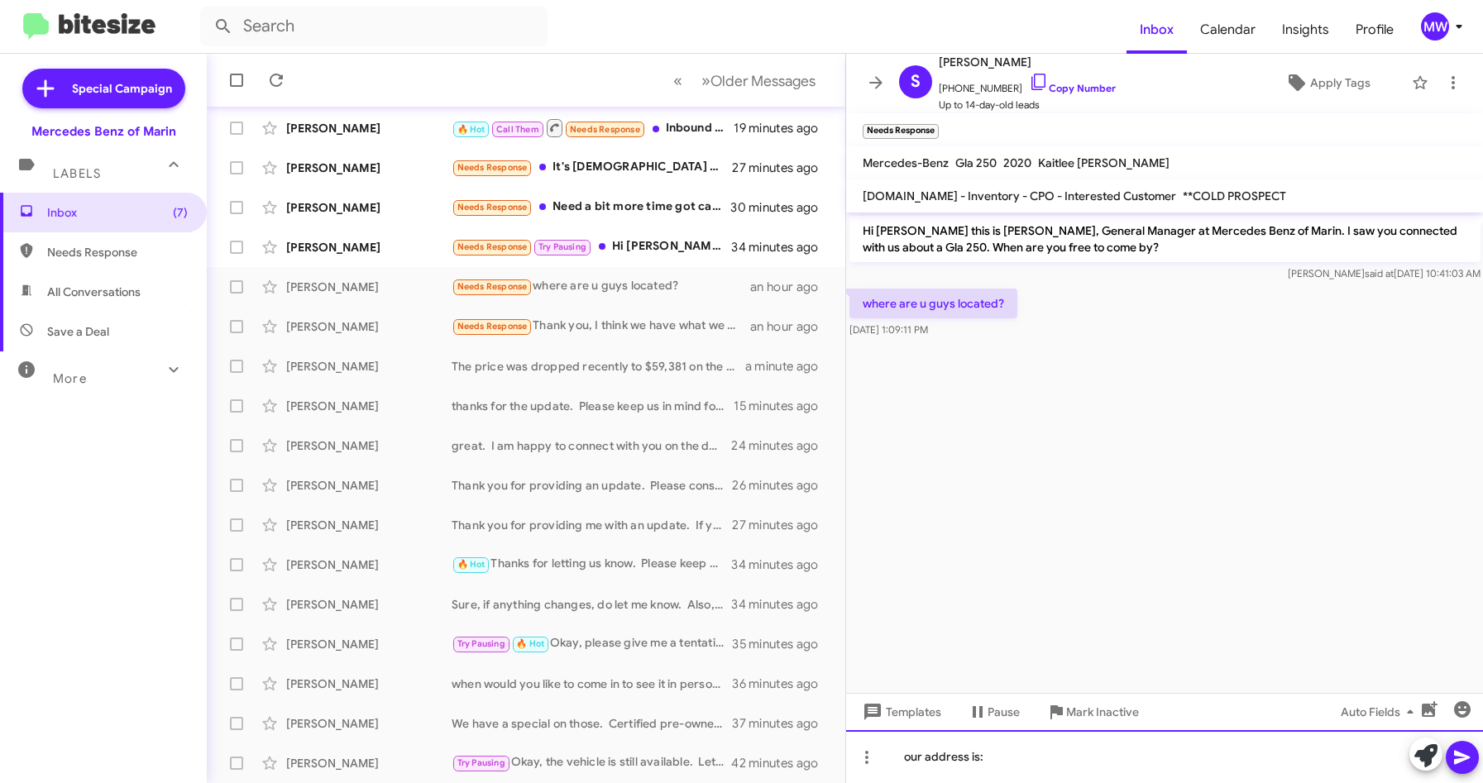
click at [1032, 758] on div "our address is:" at bounding box center [1165, 756] width 638 height 53
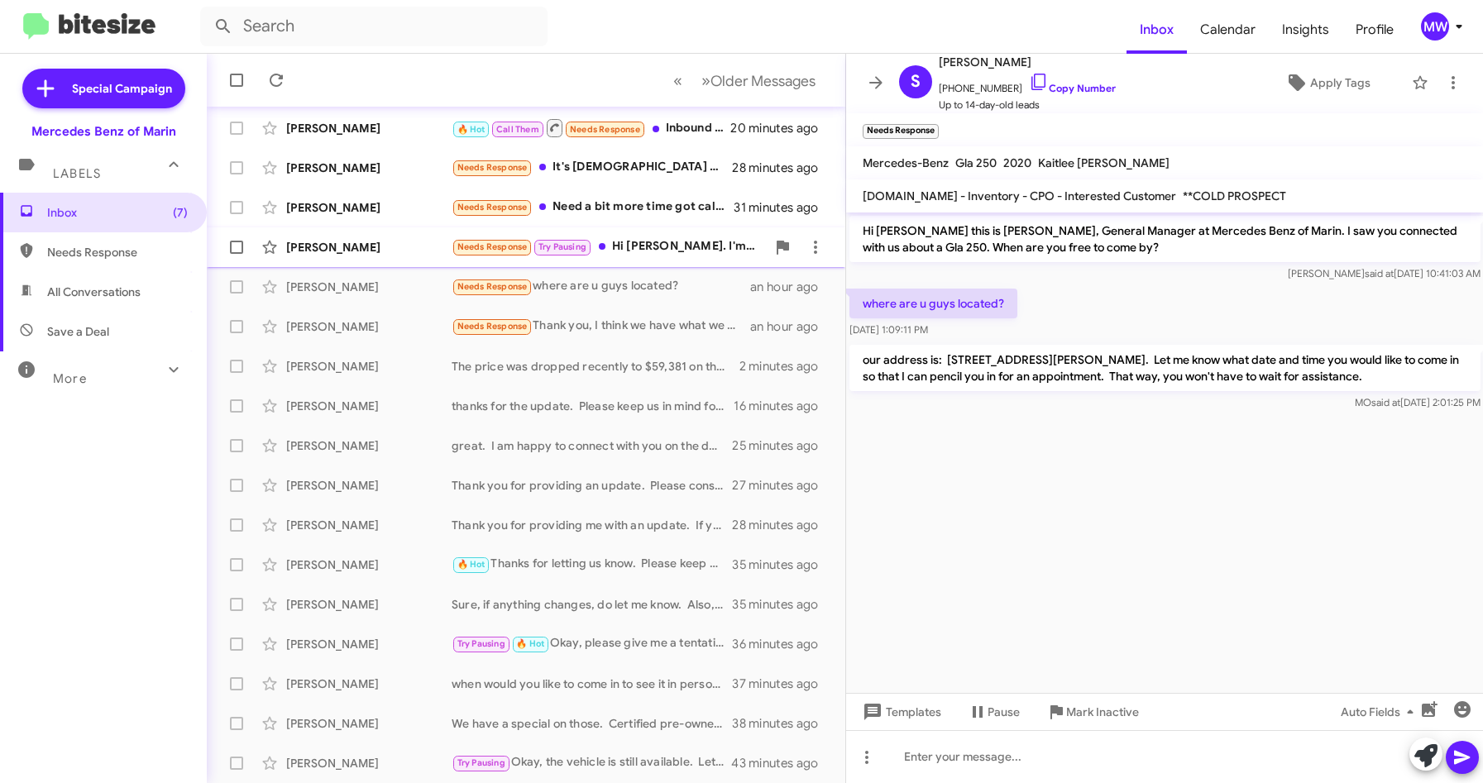
click at [667, 248] on div "Needs Response Try Pausing Hi [PERSON_NAME]. I'm in [GEOGRAPHIC_DATA] for 2 wee…" at bounding box center [609, 246] width 314 height 19
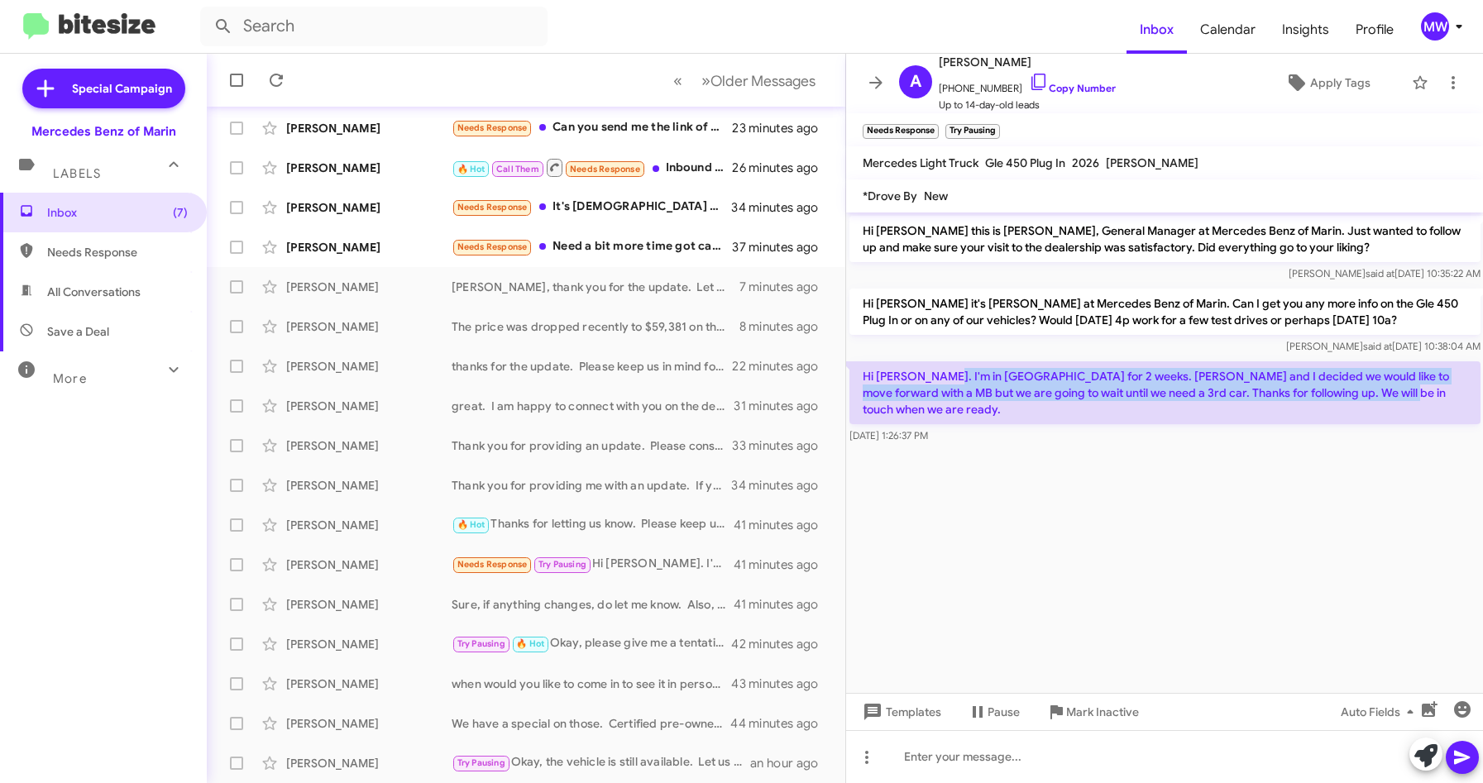
drag, startPoint x: 939, startPoint y: 376, endPoint x: 1395, endPoint y: 400, distance: 456.4
click at [1395, 400] on p "Hi [PERSON_NAME]. I'm in [GEOGRAPHIC_DATA] for 2 weeks. [PERSON_NAME] and I dec…" at bounding box center [1164, 392] width 631 height 63
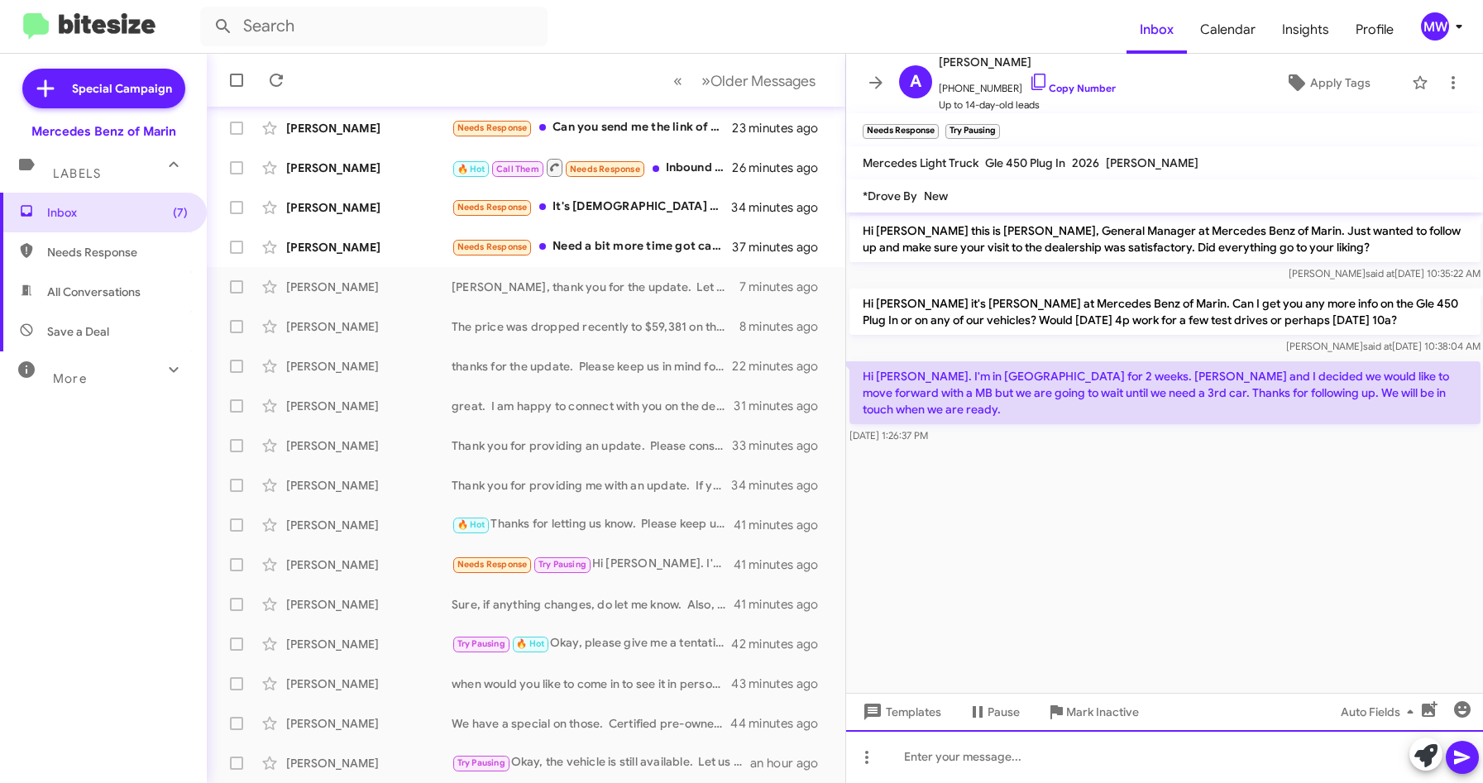
click at [1037, 765] on div at bounding box center [1165, 756] width 638 height 53
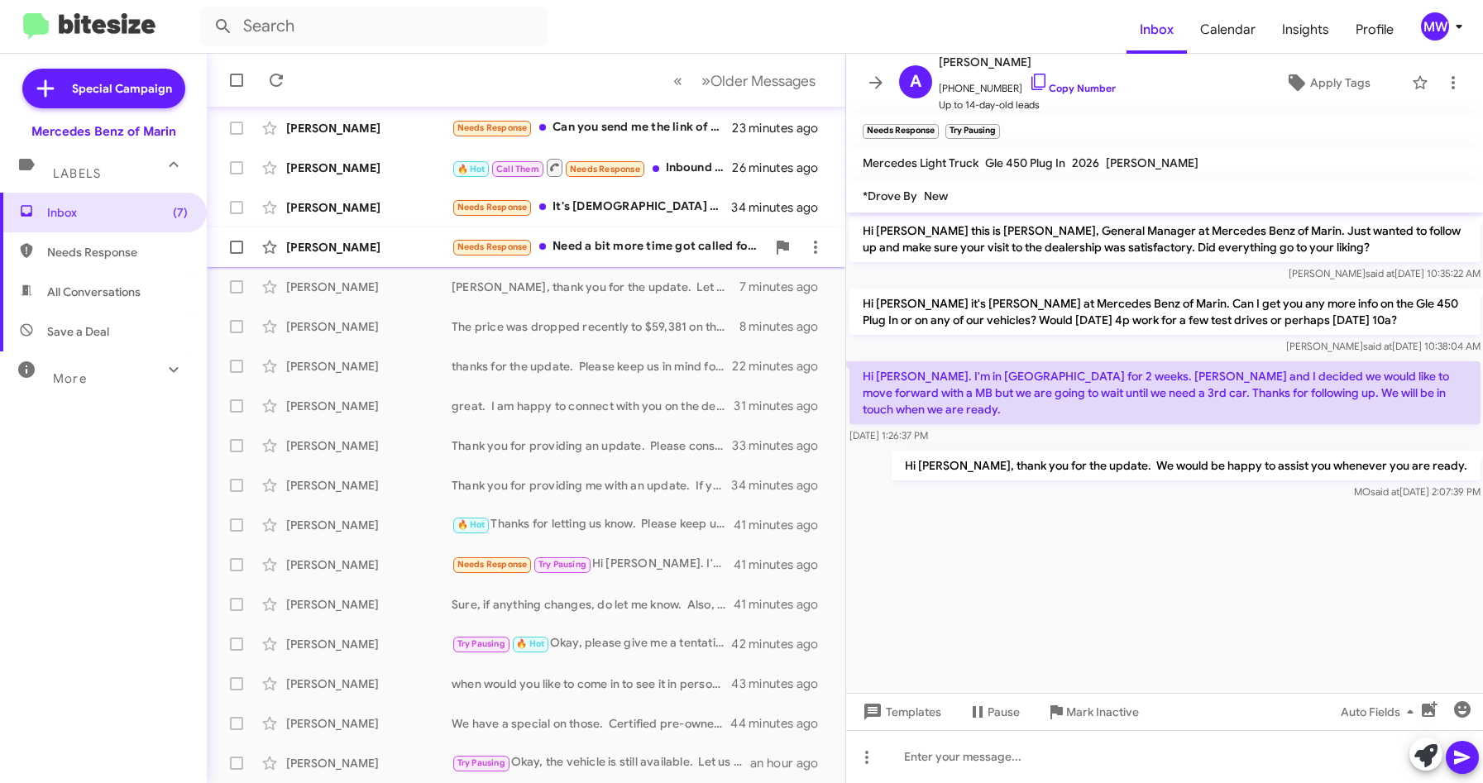
click at [648, 246] on div "Needs Response Need a bit more time got called for doulbles this week due to em…" at bounding box center [609, 246] width 314 height 19
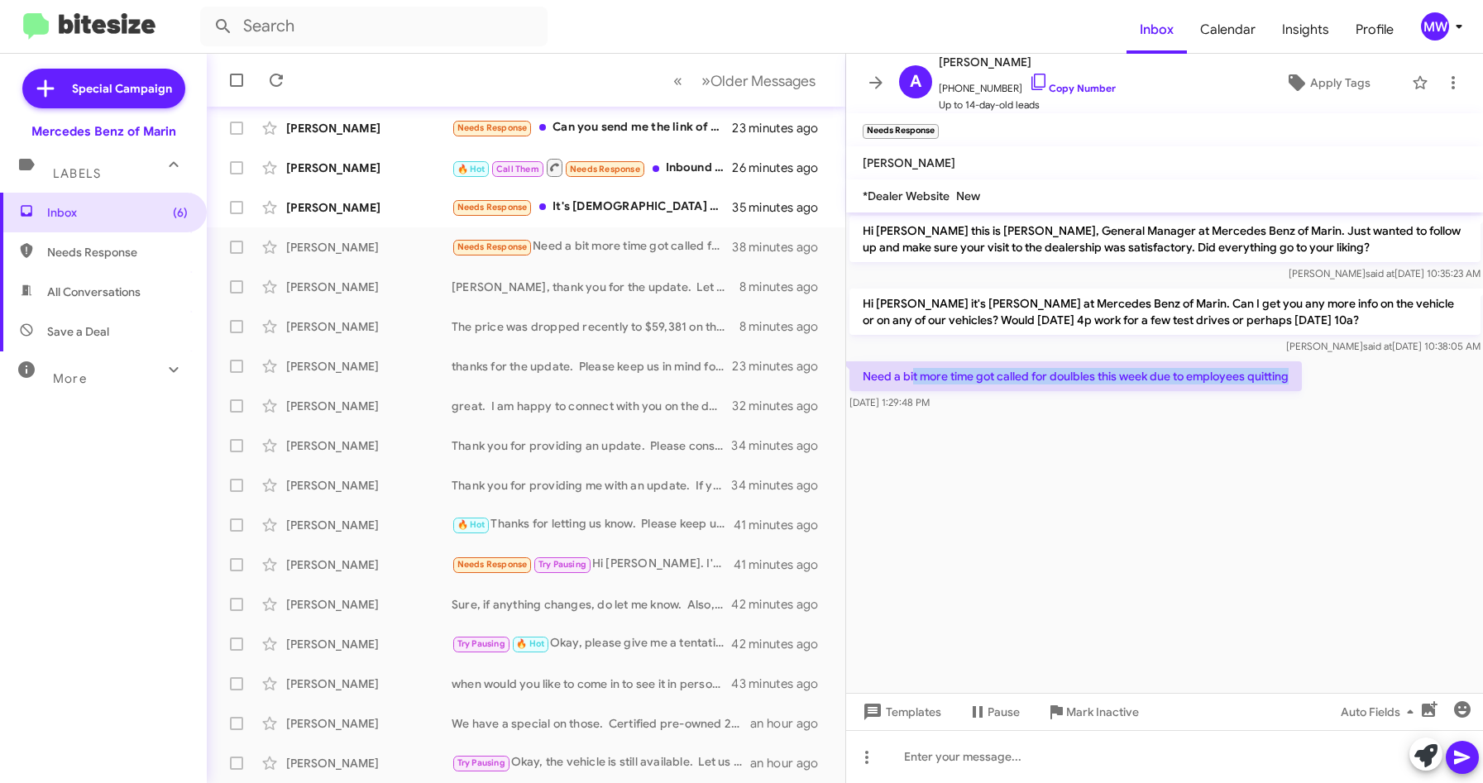
drag, startPoint x: 914, startPoint y: 380, endPoint x: 1361, endPoint y: 376, distance: 446.7
click at [1361, 376] on div "Need a bit more time got called for doulbles this week due to employees quittin…" at bounding box center [1165, 386] width 638 height 56
click at [978, 766] on div at bounding box center [1165, 756] width 638 height 53
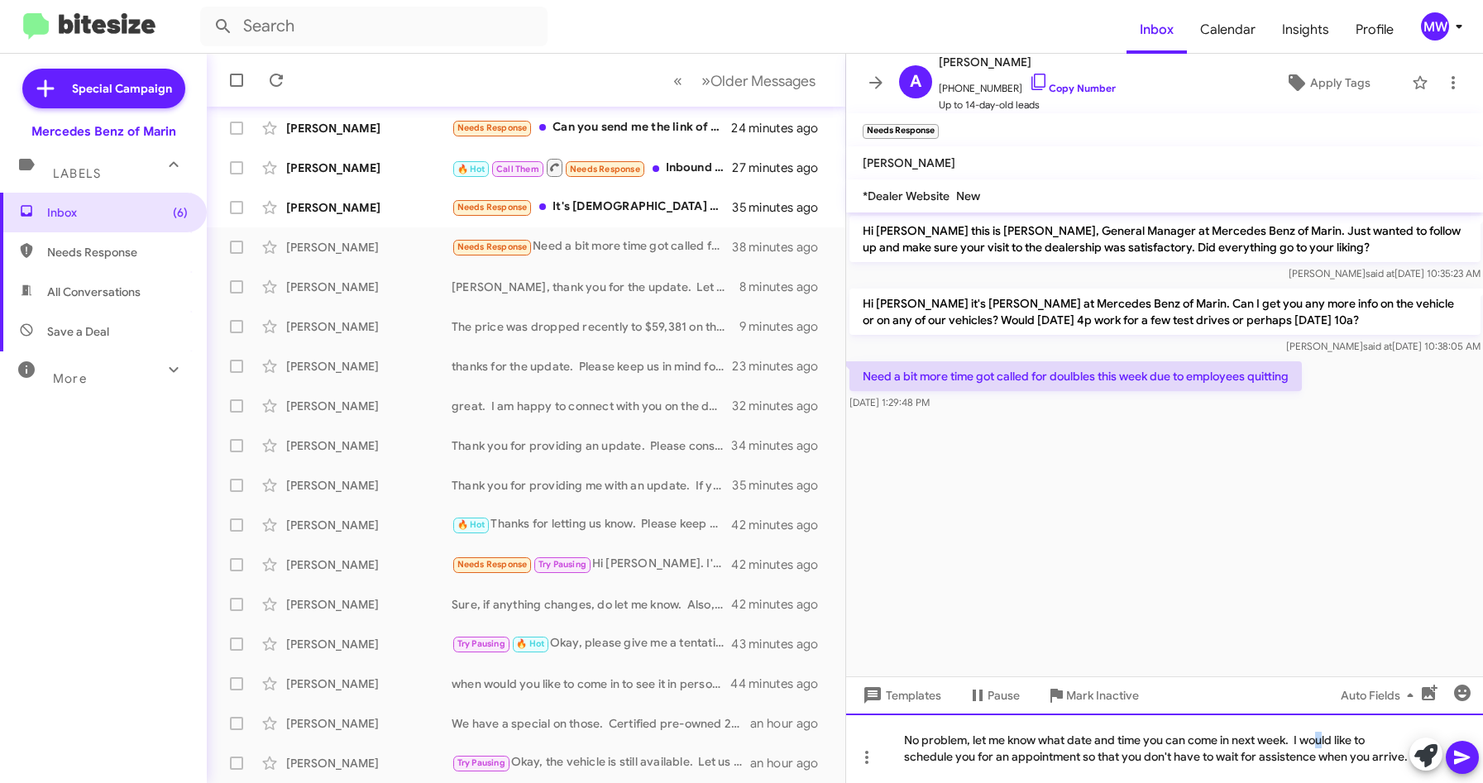
drag, startPoint x: 1299, startPoint y: 744, endPoint x: 1326, endPoint y: 730, distance: 29.6
click at [1325, 729] on div "No problem, let me know what date and time you can come in next week. I would l…" at bounding box center [1165, 748] width 638 height 69
click at [941, 757] on div "No problem, let me know what date and time you can come in next week. I would l…" at bounding box center [1165, 748] width 638 height 69
click at [1456, 759] on icon at bounding box center [1462, 758] width 16 height 14
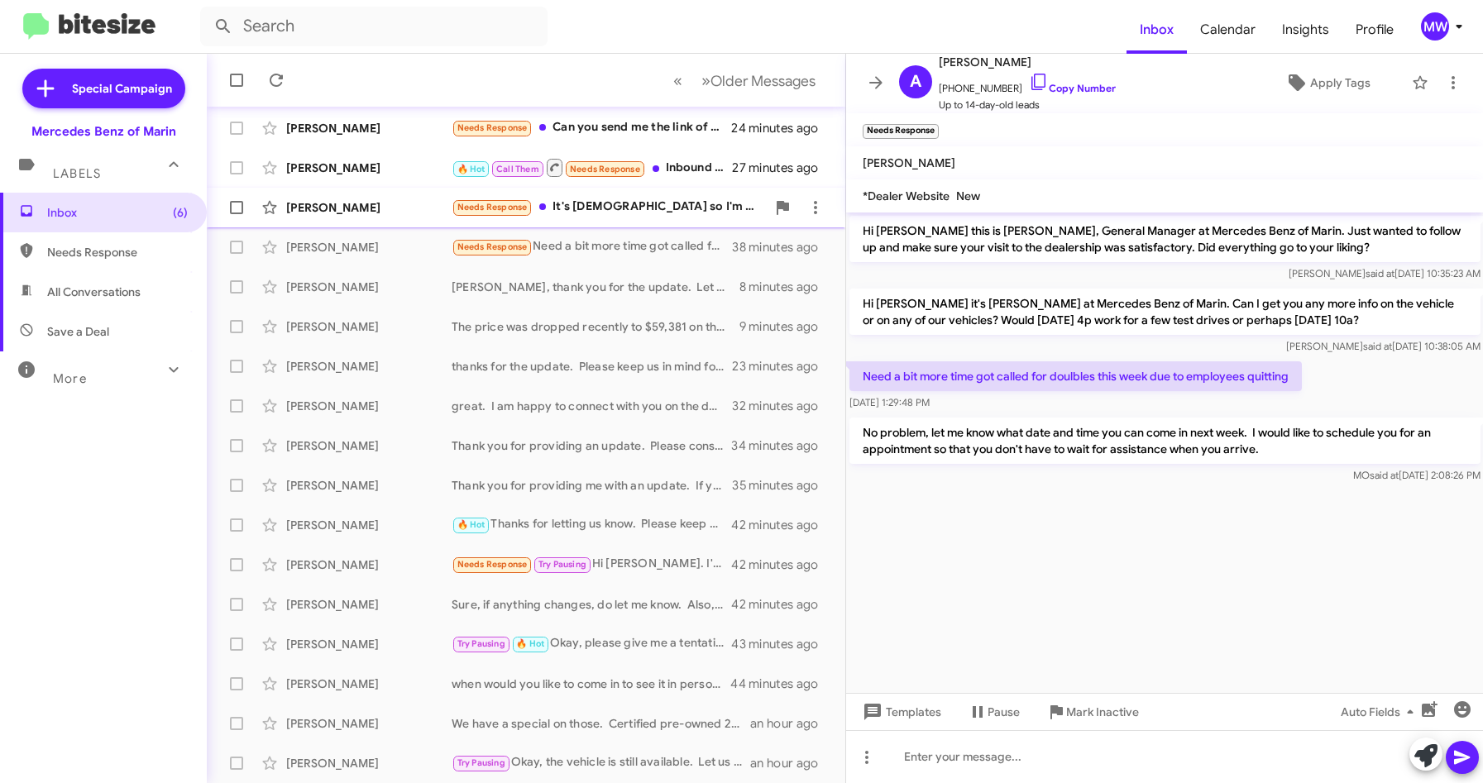
click at [643, 209] on div "Needs Response It's [DEMOGRAPHIC_DATA] so I'm not close to $60k based on the op…" at bounding box center [609, 207] width 314 height 19
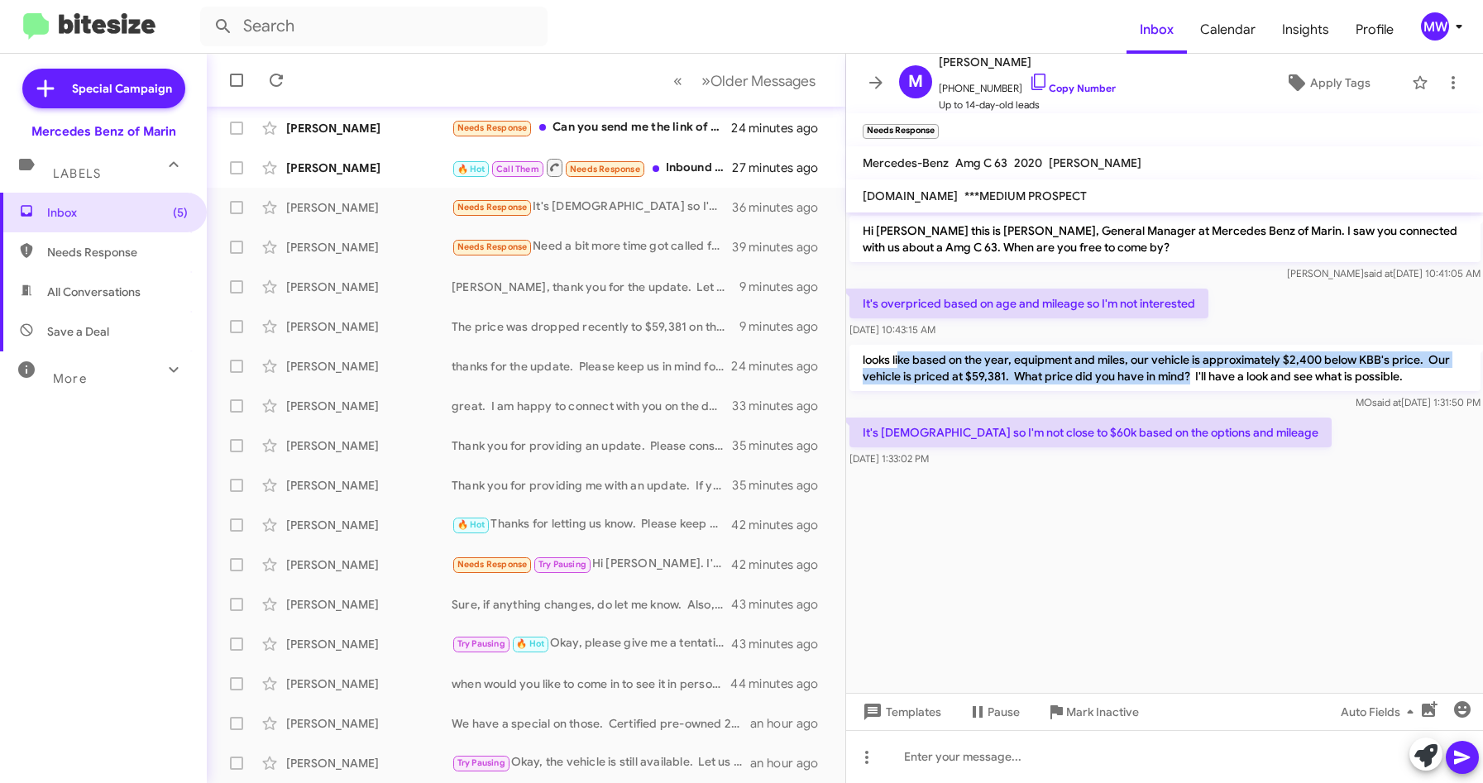
drag, startPoint x: 901, startPoint y: 354, endPoint x: 1188, endPoint y: 371, distance: 287.5
click at [1188, 371] on p "looks like based on the year, equipment and miles, our vehicle is approximately…" at bounding box center [1164, 368] width 631 height 46
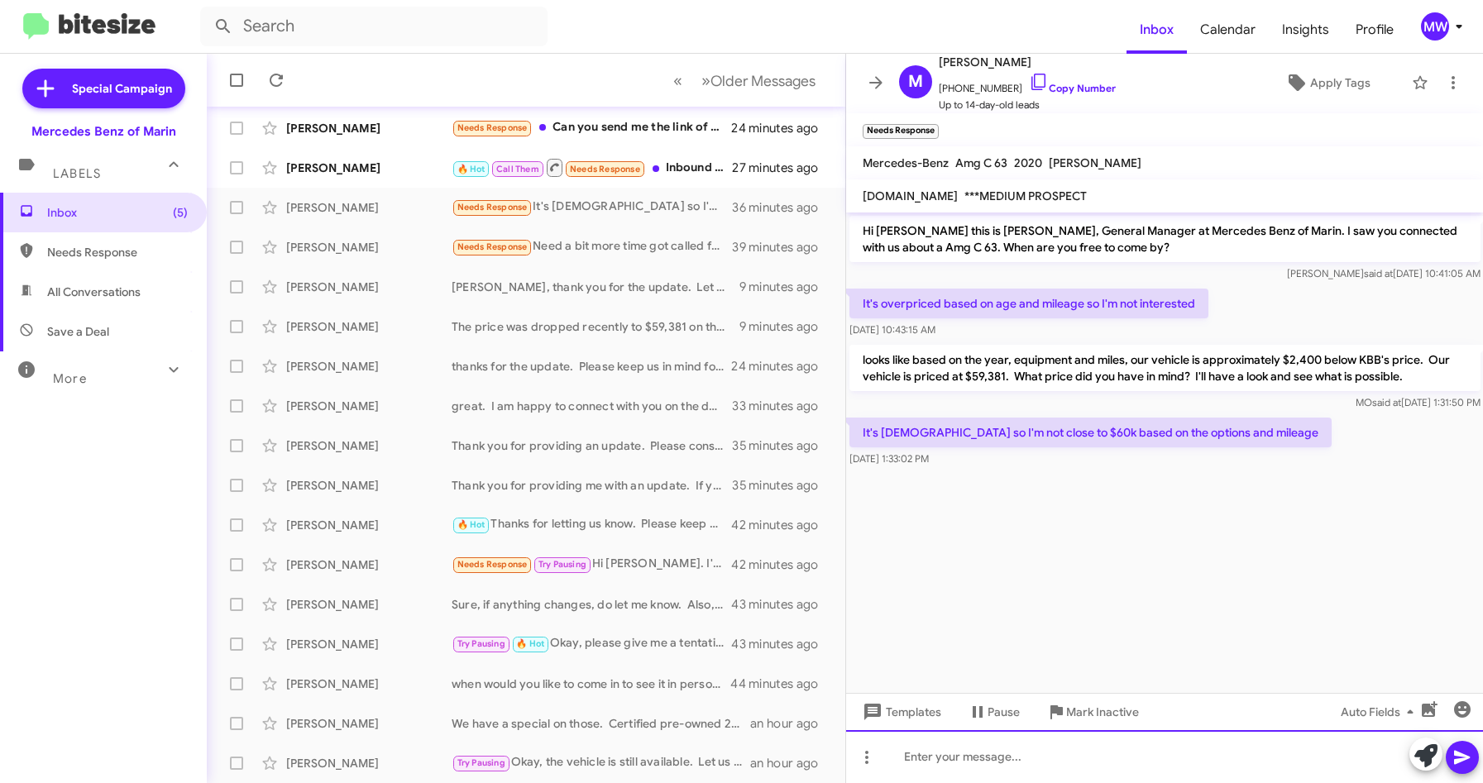
click at [1002, 772] on div at bounding box center [1165, 756] width 638 height 53
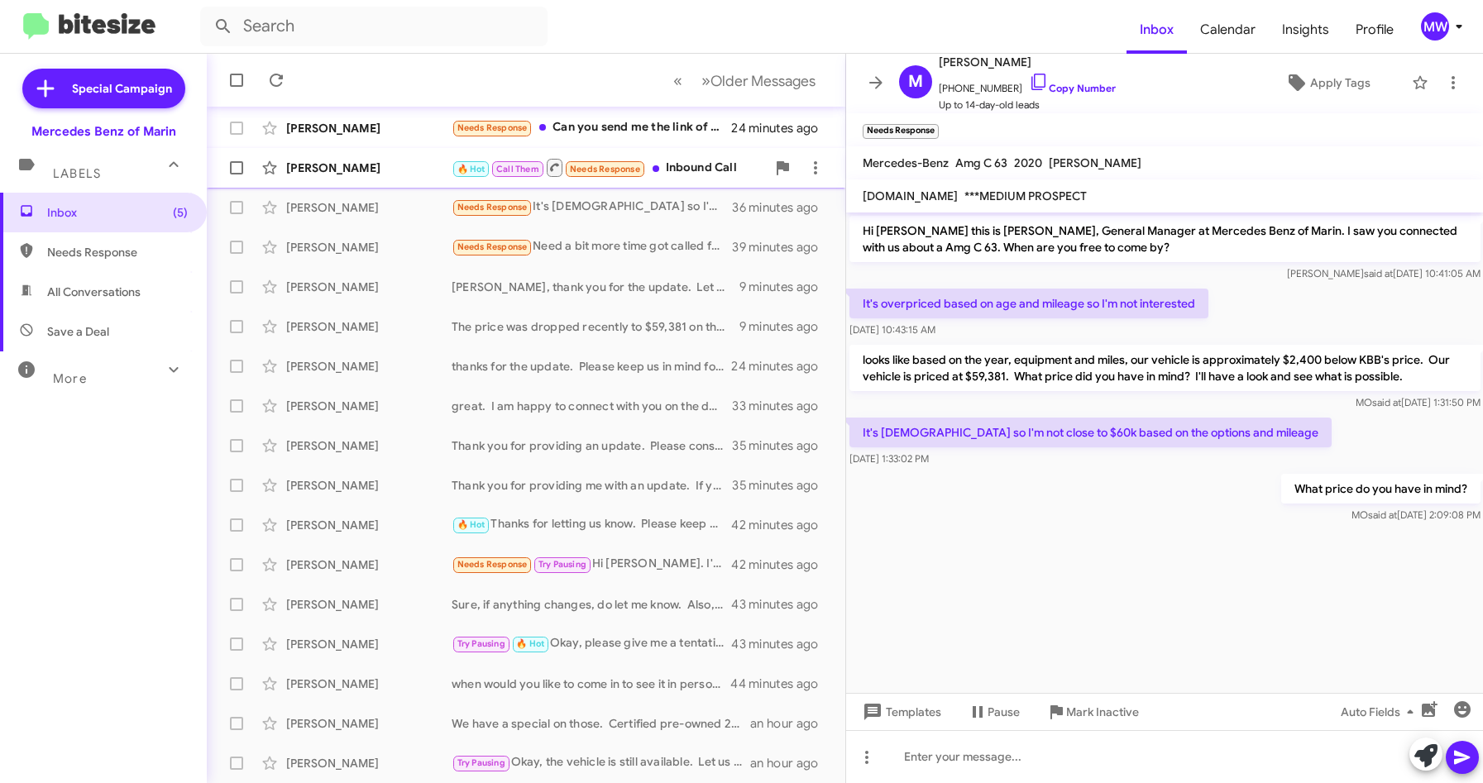
click at [689, 170] on div "🔥 Hot Call Them Needs Response Inbound Call" at bounding box center [609, 167] width 314 height 21
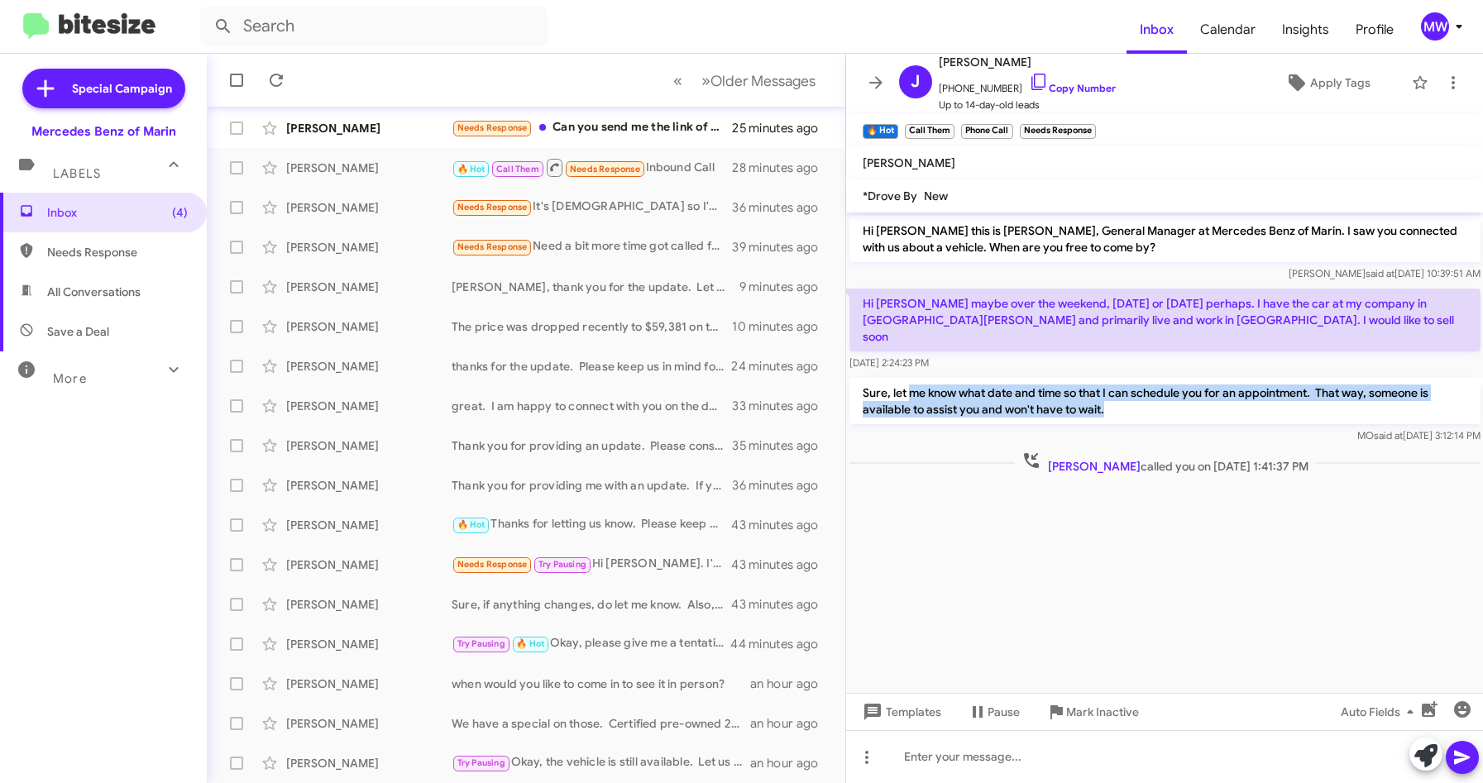
drag, startPoint x: 911, startPoint y: 374, endPoint x: 1215, endPoint y: 397, distance: 305.3
click at [1215, 397] on p "Sure, let me know what date and time so that I can schedule you for an appointm…" at bounding box center [1164, 401] width 631 height 46
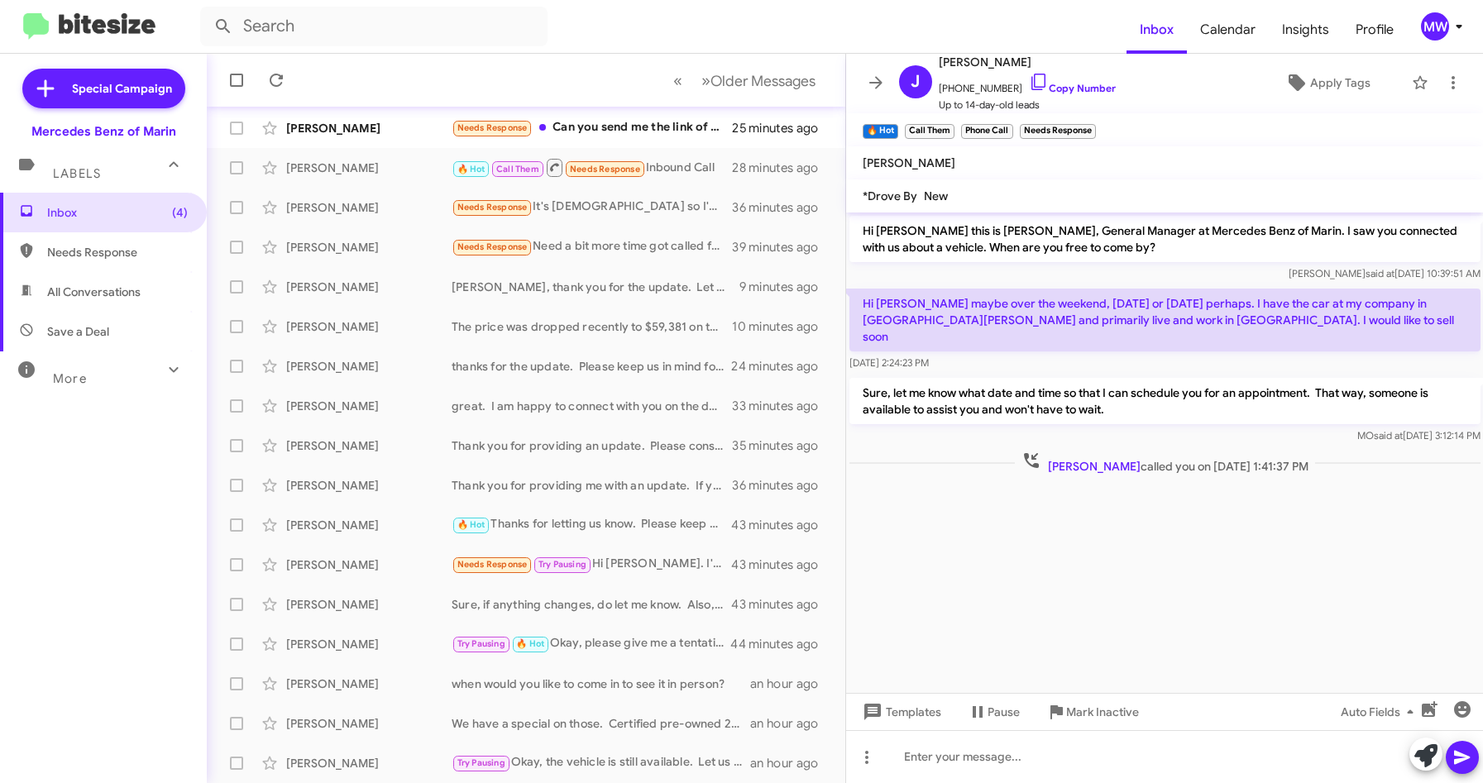
drag, startPoint x: 1088, startPoint y: 580, endPoint x: 1064, endPoint y: 562, distance: 29.6
click at [1088, 579] on cdk-virtual-scroll-viewport "Hi [PERSON_NAME] this is [PERSON_NAME], General Manager at Mercedes Benz of Mar…" at bounding box center [1165, 453] width 638 height 481
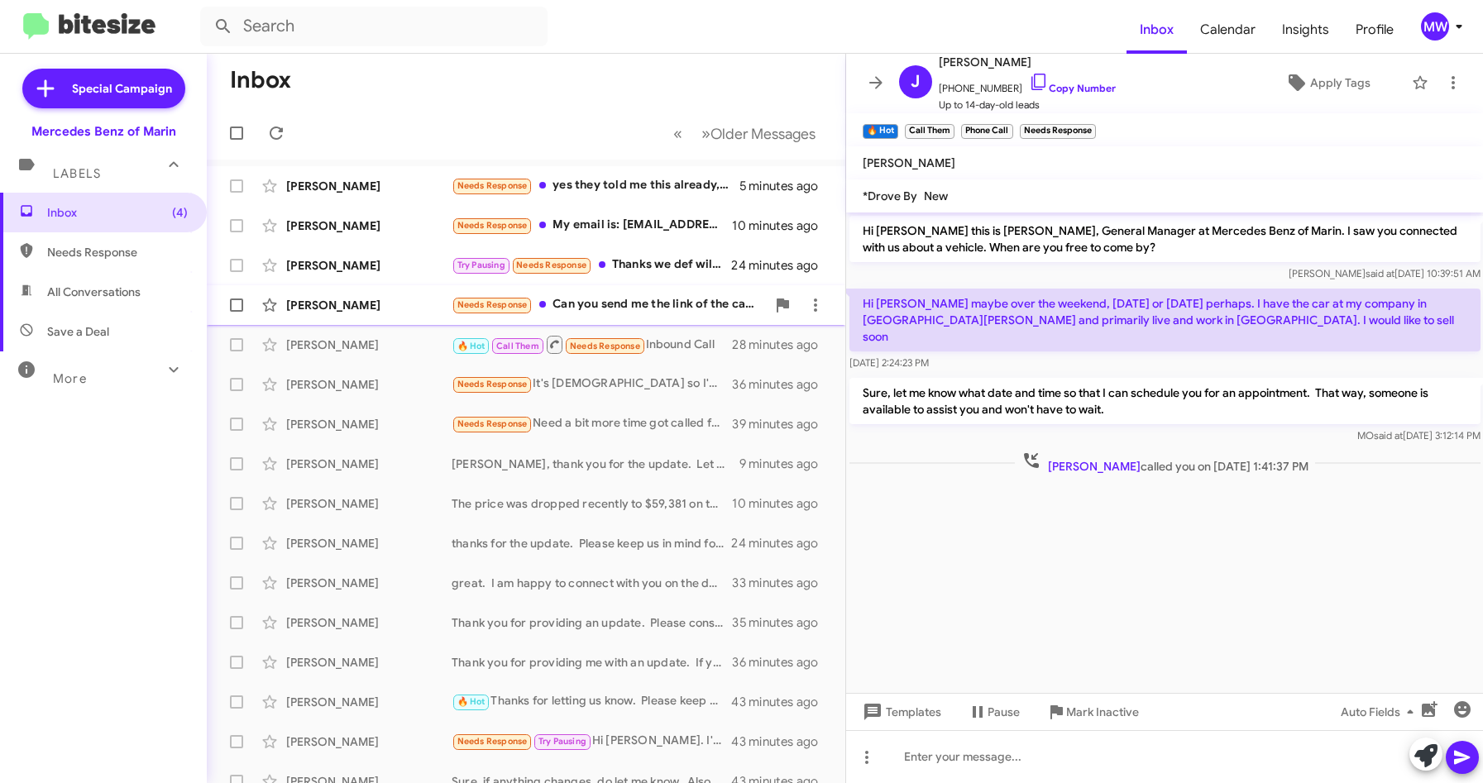
click at [644, 309] on div "Needs Response Can you send me the link of the car before I come for a drive te…" at bounding box center [609, 304] width 314 height 19
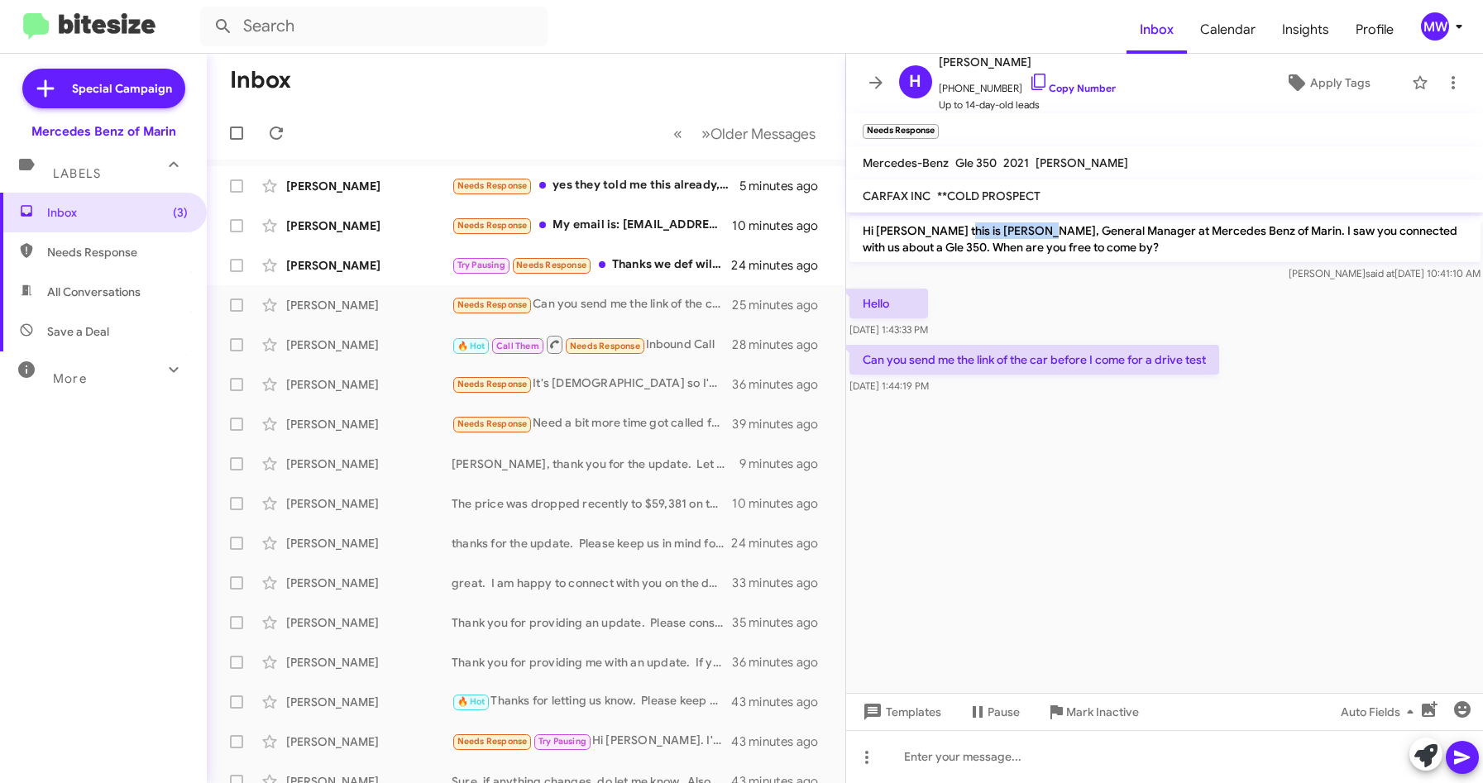
drag, startPoint x: 971, startPoint y: 227, endPoint x: 1036, endPoint y: 227, distance: 64.5
click at [1036, 227] on p "Hi [PERSON_NAME] this is [PERSON_NAME], General Manager at Mercedes Benz of Mar…" at bounding box center [1164, 239] width 631 height 46
drag, startPoint x: 1036, startPoint y: 227, endPoint x: 1006, endPoint y: 89, distance: 141.3
click at [1006, 89] on span "[PHONE_NUMBER] Copy Number" at bounding box center [1027, 84] width 177 height 25
copy span "7076089222"
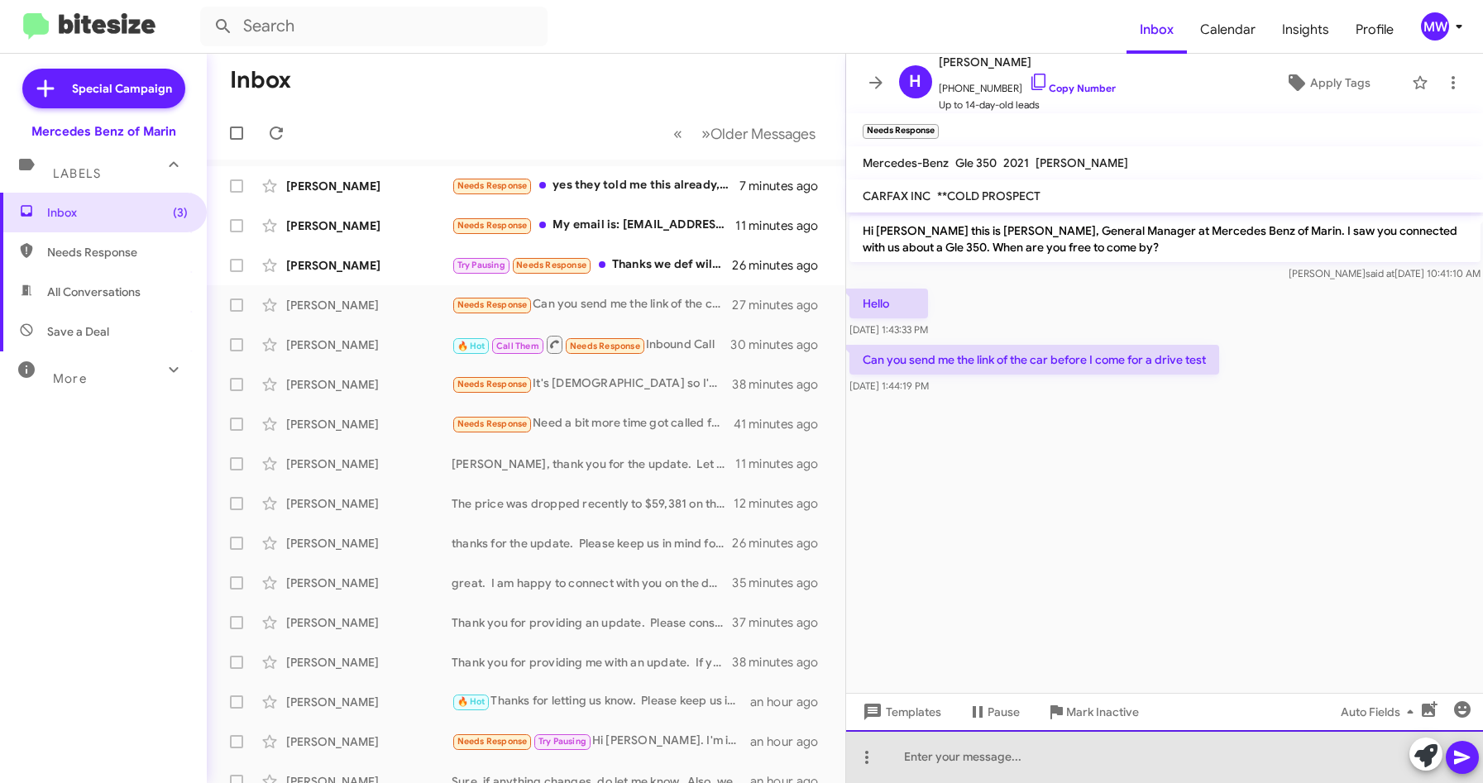
click at [974, 769] on div at bounding box center [1165, 756] width 638 height 53
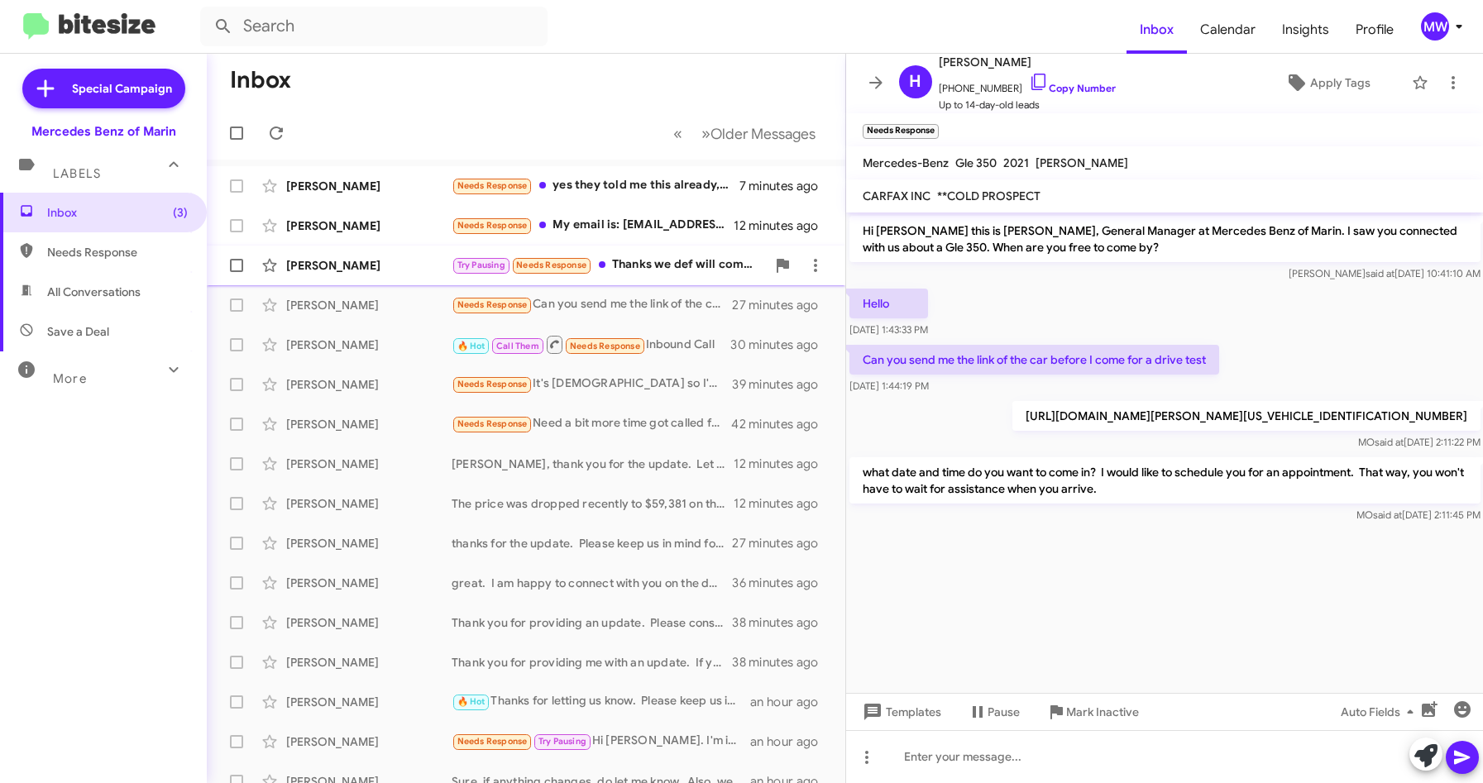
click at [637, 265] on div "Try Pausing Needs Response Thanks we def will come in." at bounding box center [609, 265] width 314 height 19
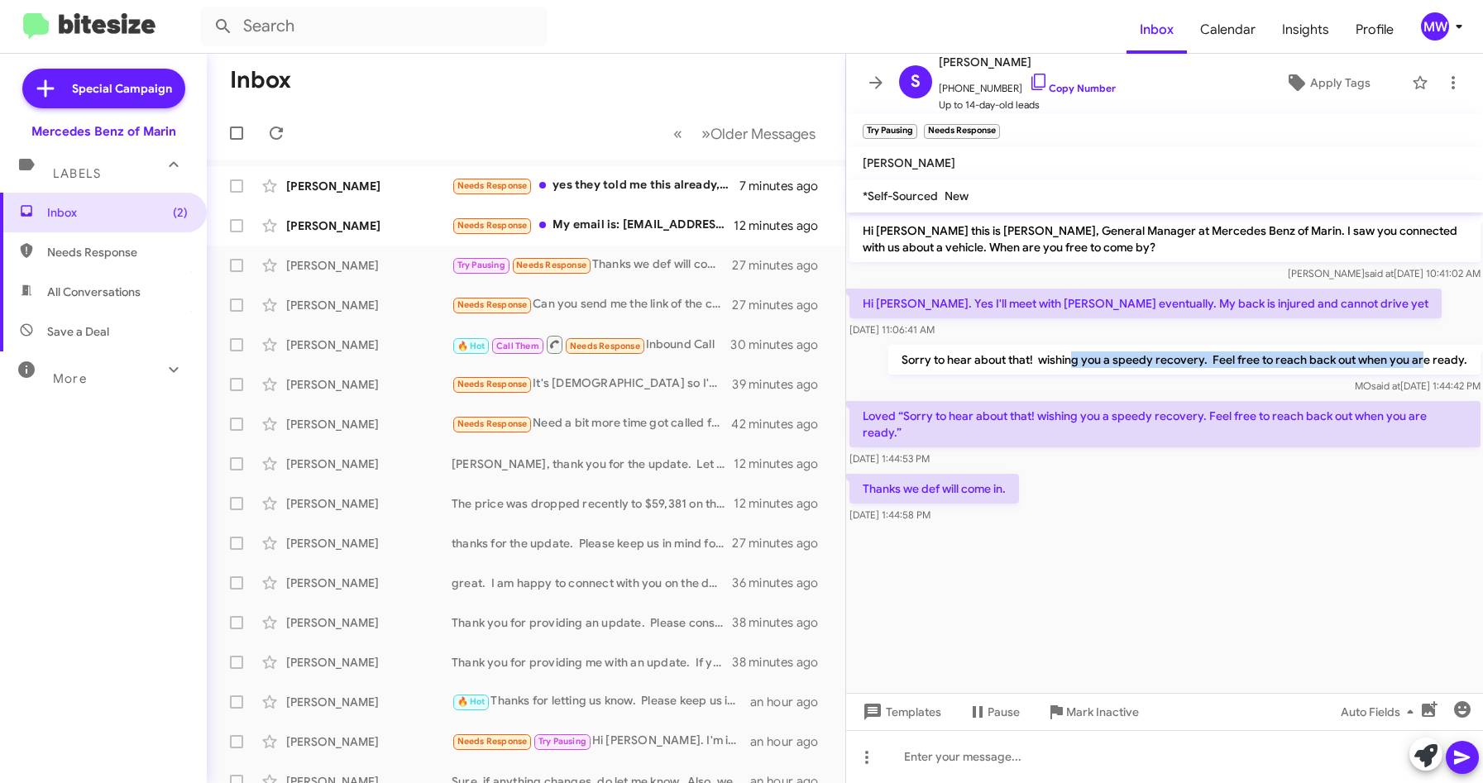
drag, startPoint x: 1074, startPoint y: 357, endPoint x: 1428, endPoint y: 358, distance: 354.0
click at [1428, 358] on p "Sorry to hear about that! wishing you a speedy recovery. Feel free to reach bac…" at bounding box center [1183, 360] width 592 height 30
click at [683, 232] on div "Needs Response My email is: [EMAIL_ADDRESS][DOMAIN_NAME]" at bounding box center [609, 225] width 314 height 19
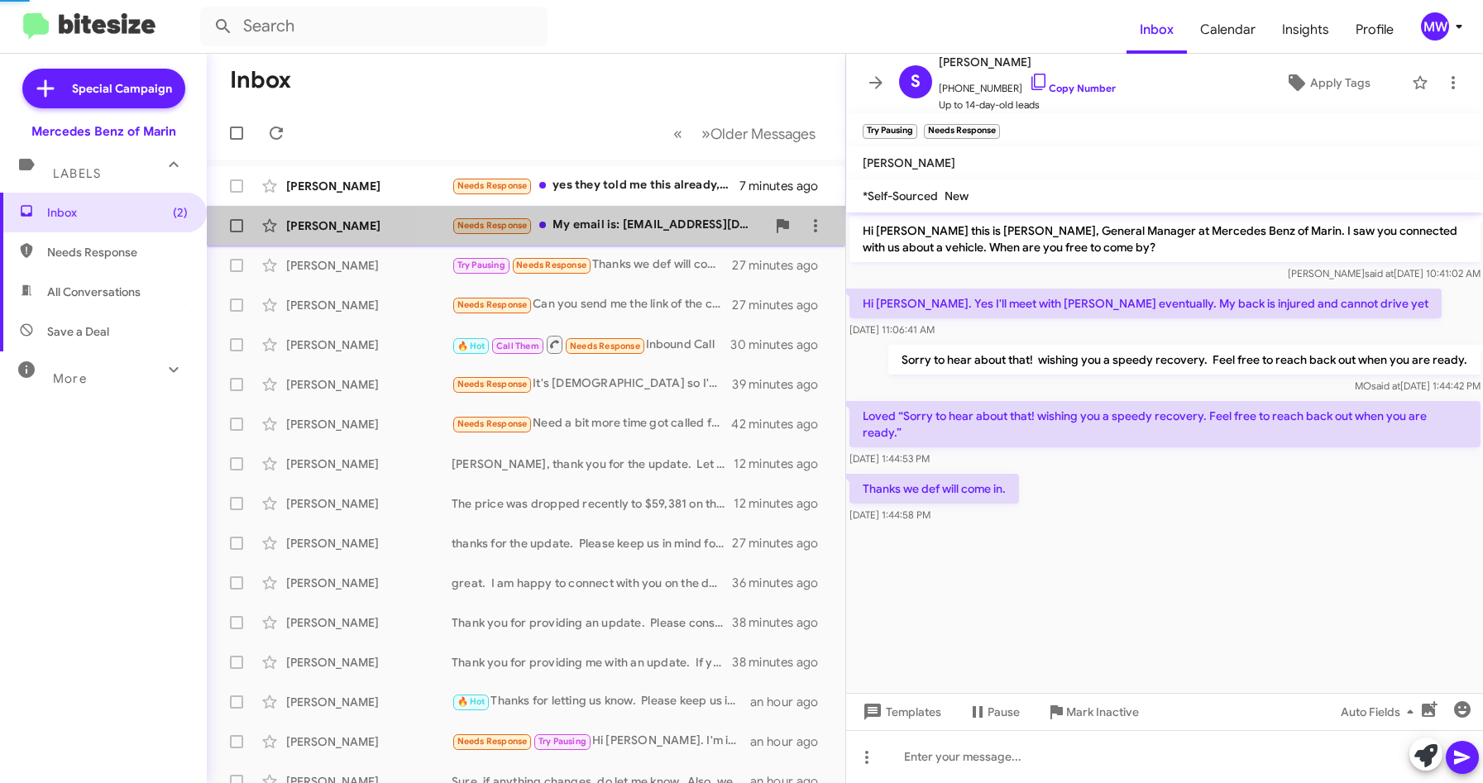
scroll to position [487, 0]
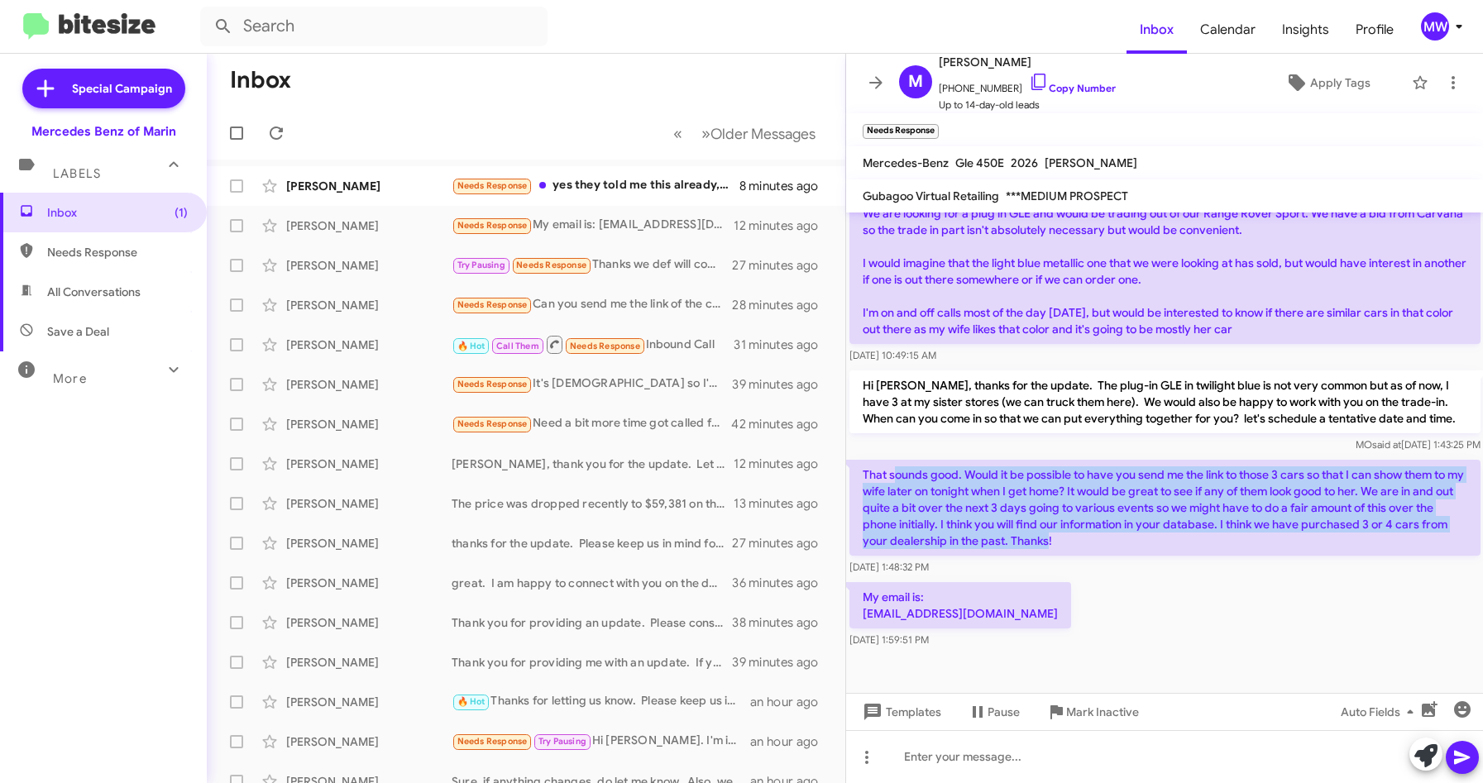
drag, startPoint x: 894, startPoint y: 476, endPoint x: 1103, endPoint y: 540, distance: 219.0
click at [1103, 540] on p "That sounds good. Would it be possible to have you send me the link to those 3 …" at bounding box center [1164, 508] width 631 height 96
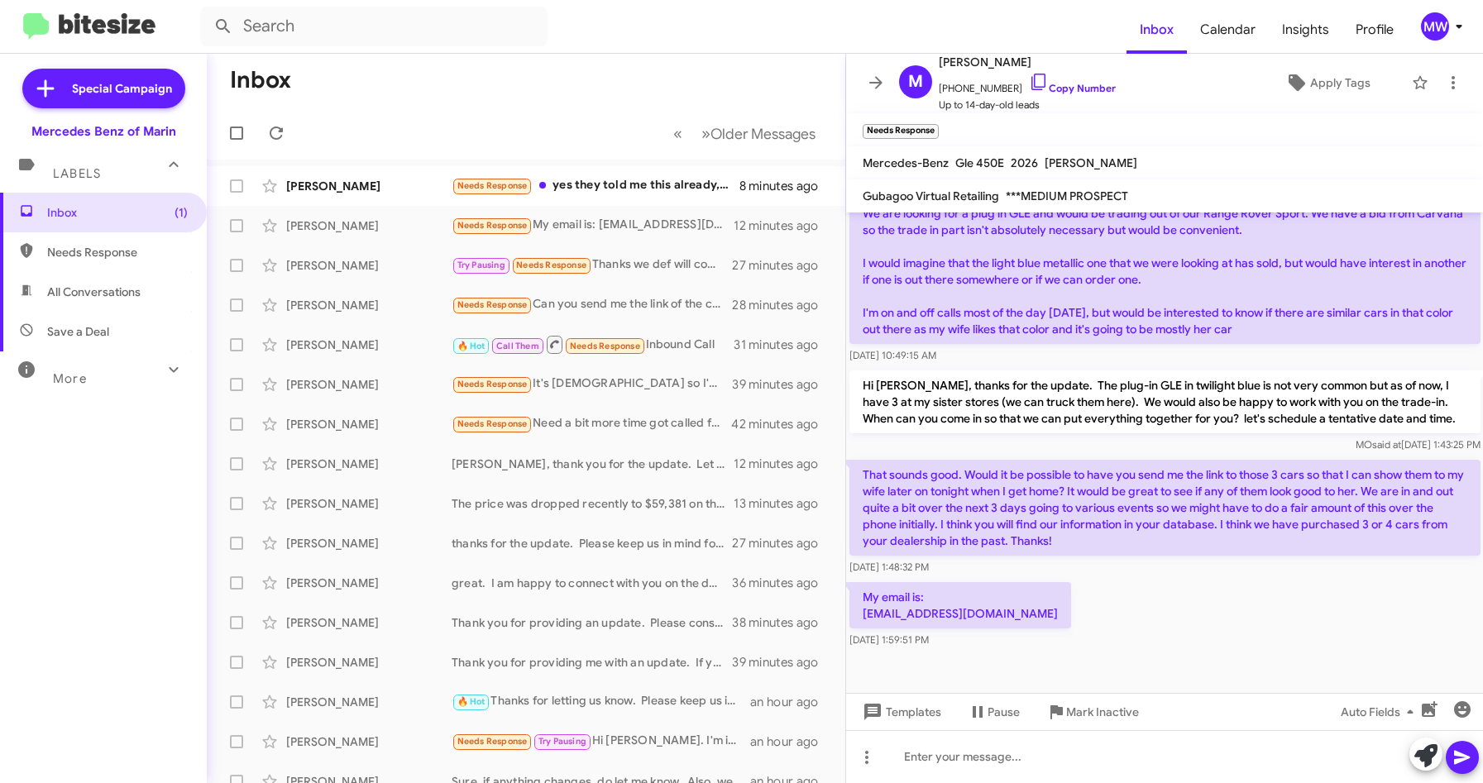
drag, startPoint x: 1103, startPoint y: 540, endPoint x: 1131, endPoint y: 622, distance: 86.3
click at [1131, 622] on div "My email is: [EMAIL_ADDRESS][DOMAIN_NAME] [DATE] 1:59:51 PM" at bounding box center [1165, 615] width 638 height 73
drag, startPoint x: 947, startPoint y: 86, endPoint x: 1012, endPoint y: 93, distance: 64.9
click at [1012, 93] on span "[PHONE_NUMBER] Copy Number" at bounding box center [1027, 84] width 177 height 25
copy span "4153025507"
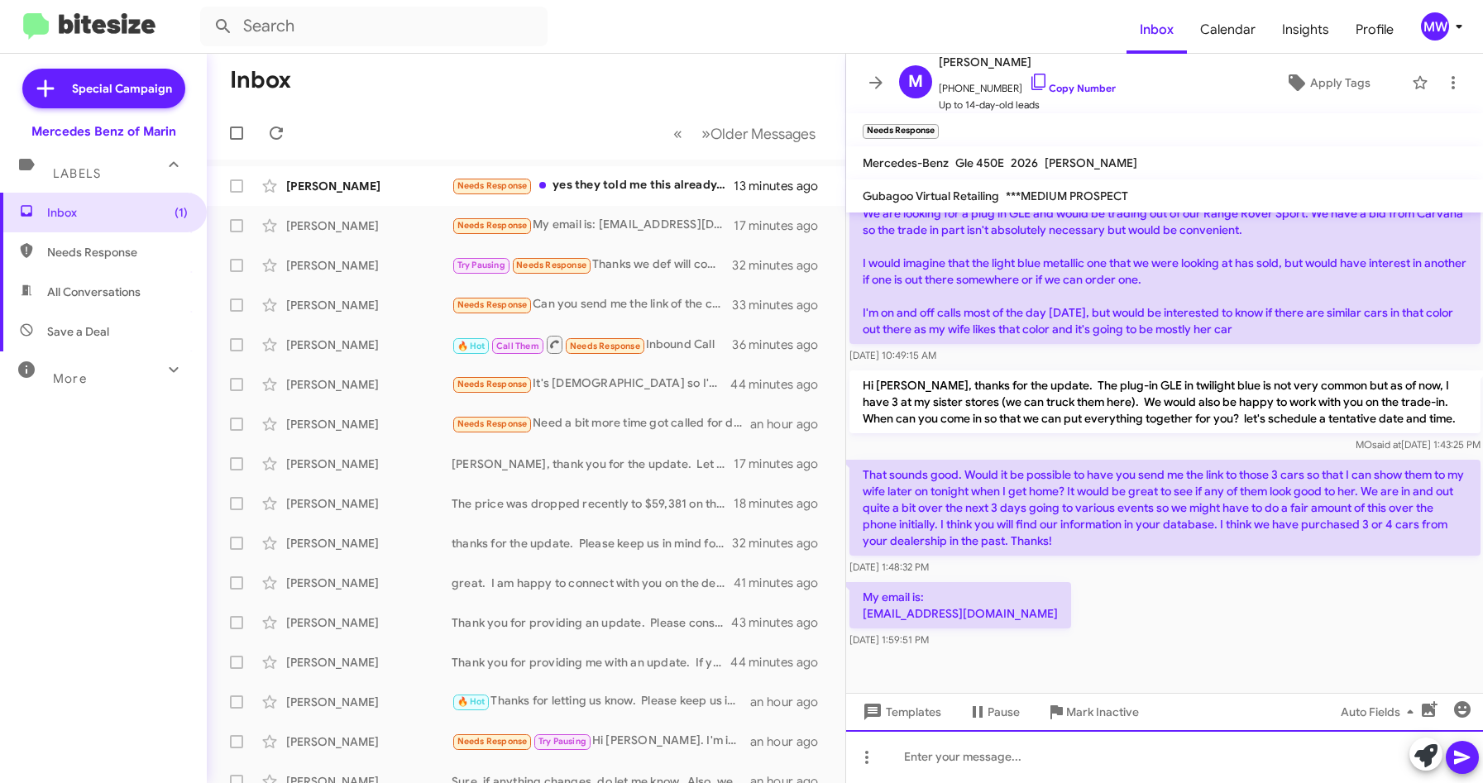
click at [1015, 767] on div at bounding box center [1165, 756] width 638 height 53
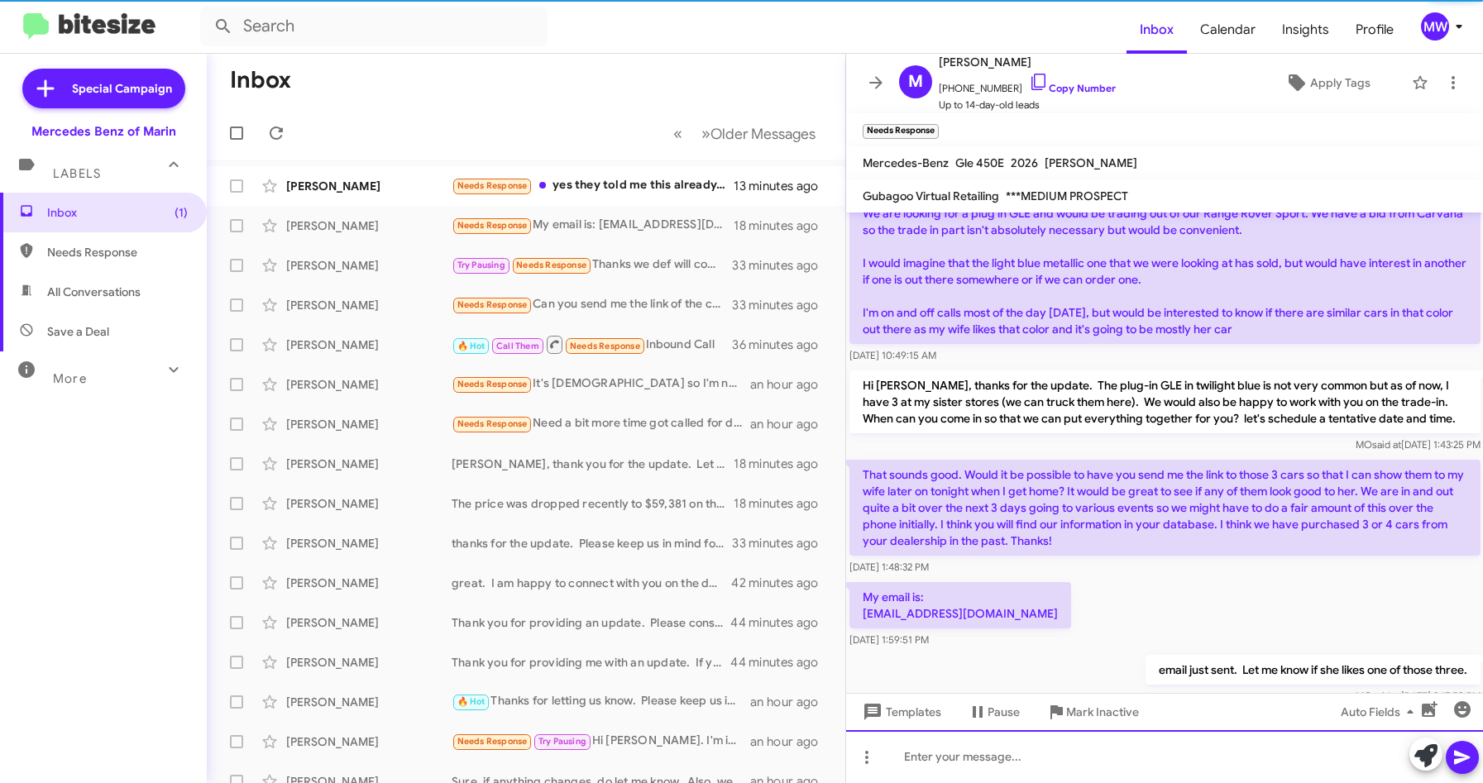
scroll to position [0, 0]
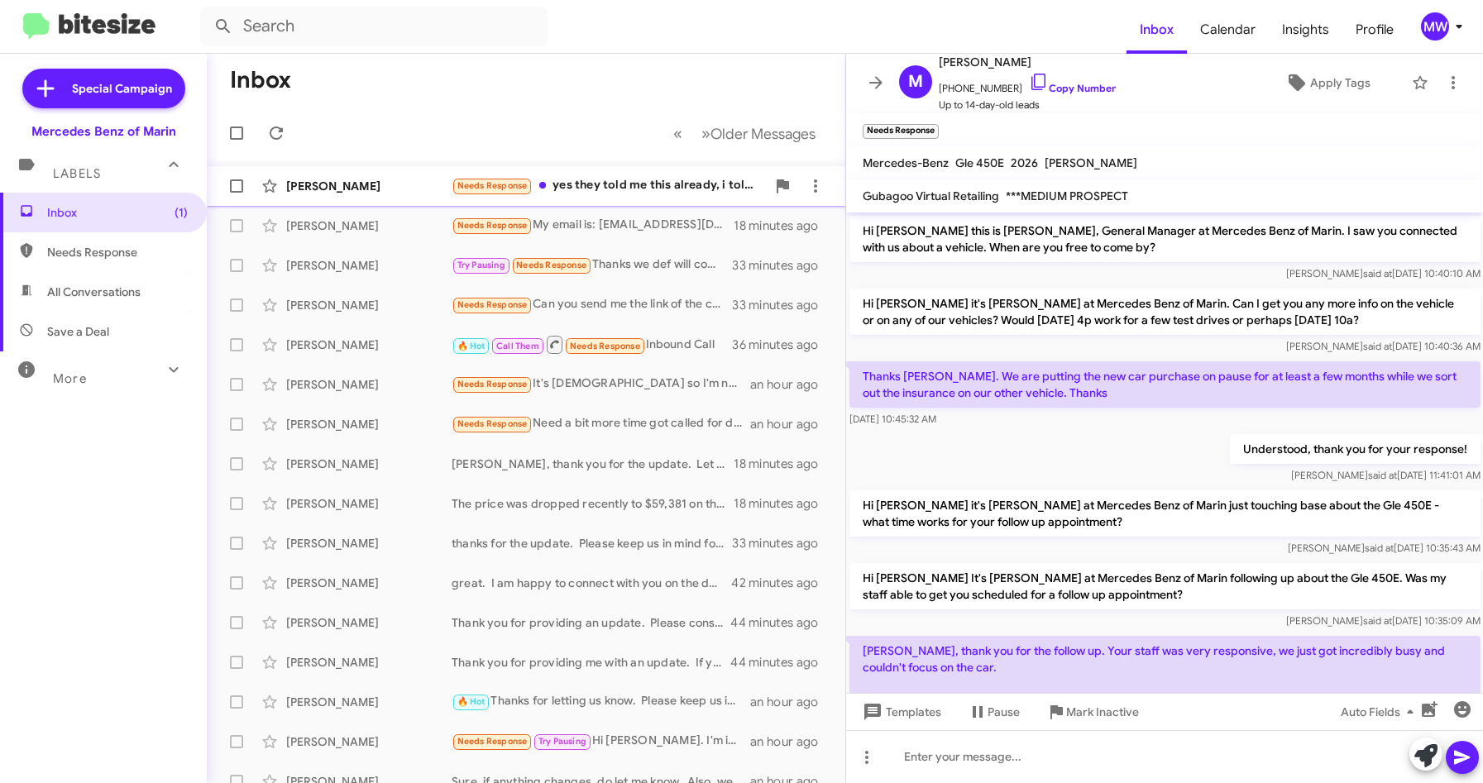
click at [636, 173] on div "[PERSON_NAME] Needs Response yes they told me this already, i told them i live …" at bounding box center [526, 186] width 612 height 33
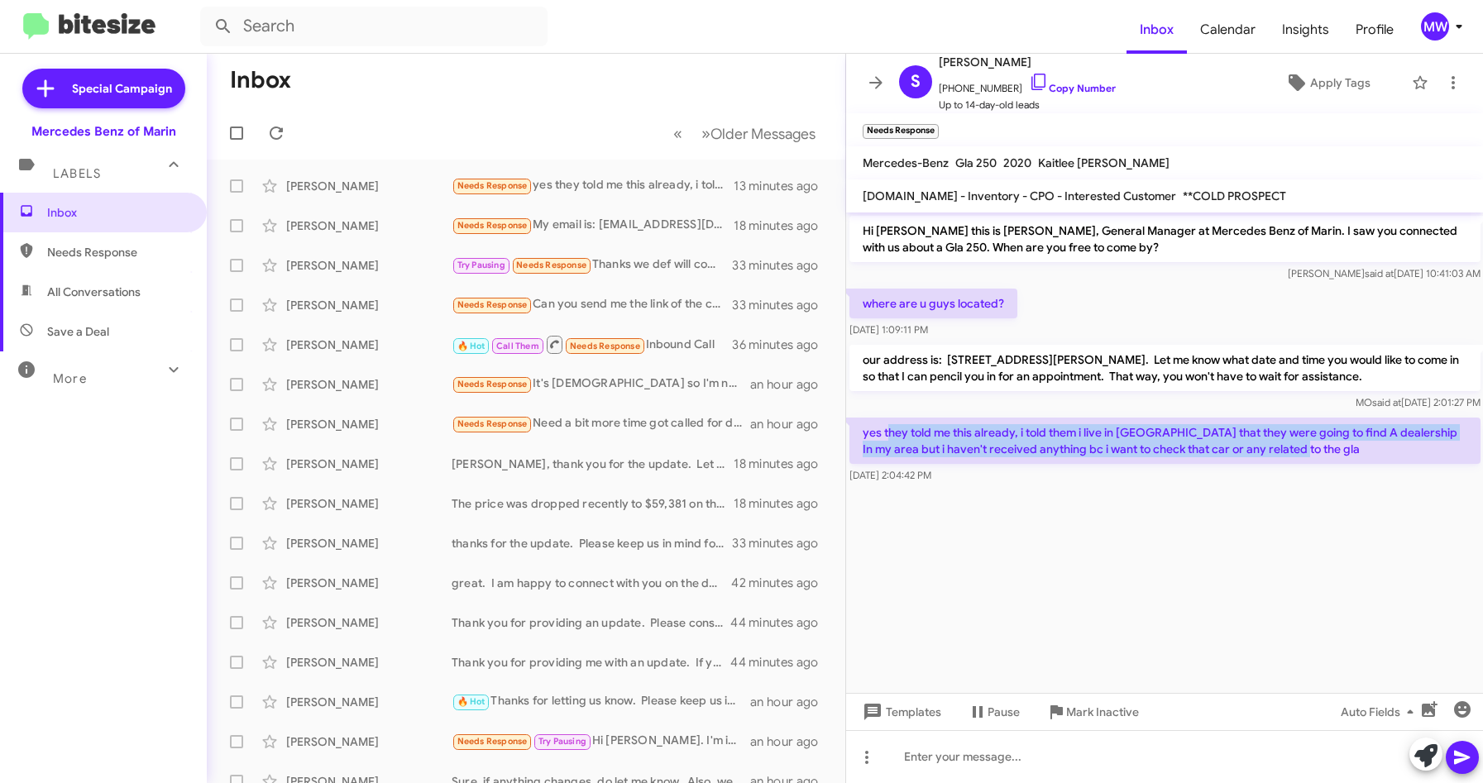
drag, startPoint x: 887, startPoint y: 430, endPoint x: 1275, endPoint y: 449, distance: 389.2
click at [1275, 449] on p "yes they told me this already, i told them i live in [GEOGRAPHIC_DATA] that the…" at bounding box center [1164, 441] width 631 height 46
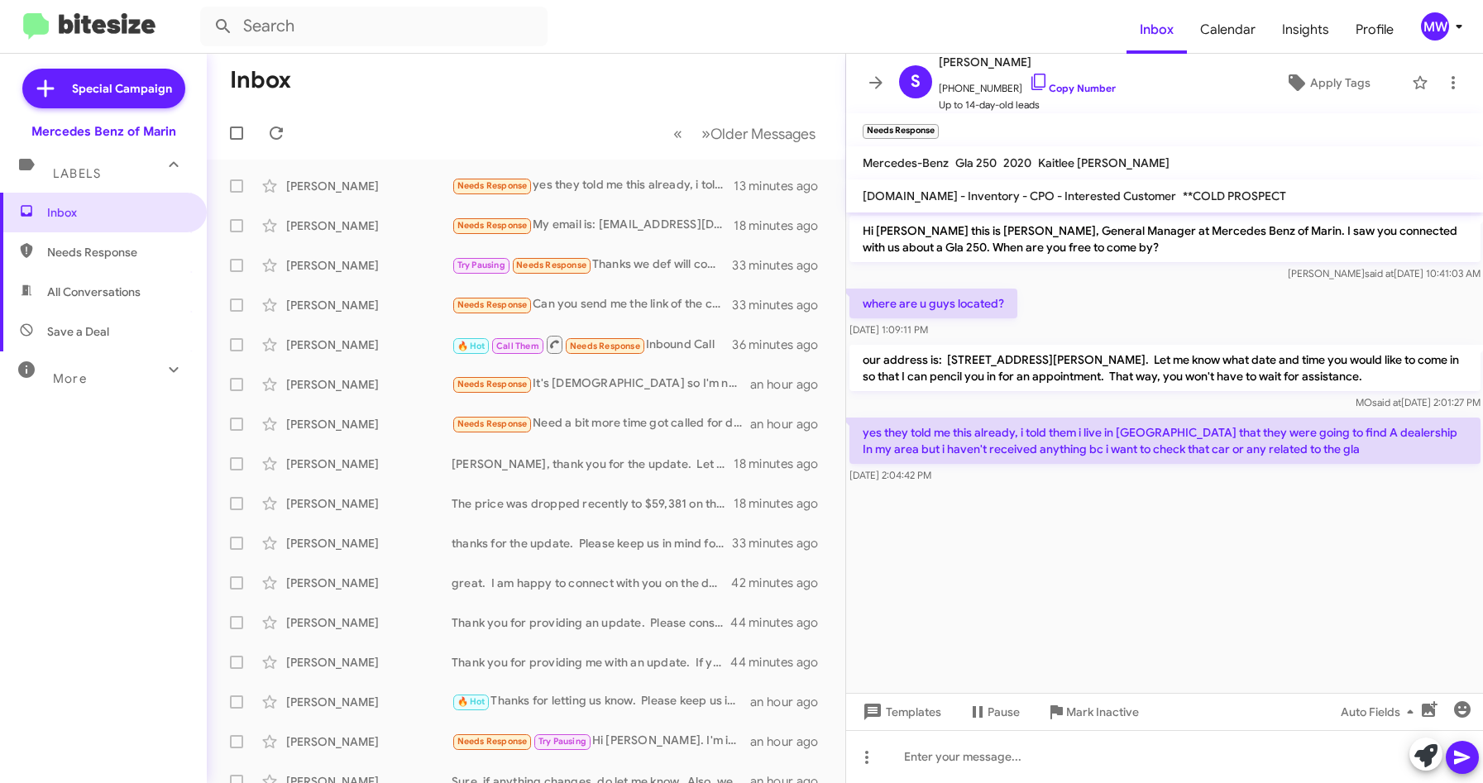
drag, startPoint x: 1275, startPoint y: 449, endPoint x: 1242, endPoint y: 545, distance: 101.5
click at [1242, 545] on cdk-virtual-scroll-viewport "Hi [PERSON_NAME] this is [PERSON_NAME], General Manager at Mercedes Benz of Mar…" at bounding box center [1165, 453] width 638 height 481
click at [1036, 473] on div "[DATE] 2:04:42 PM" at bounding box center [1164, 475] width 631 height 17
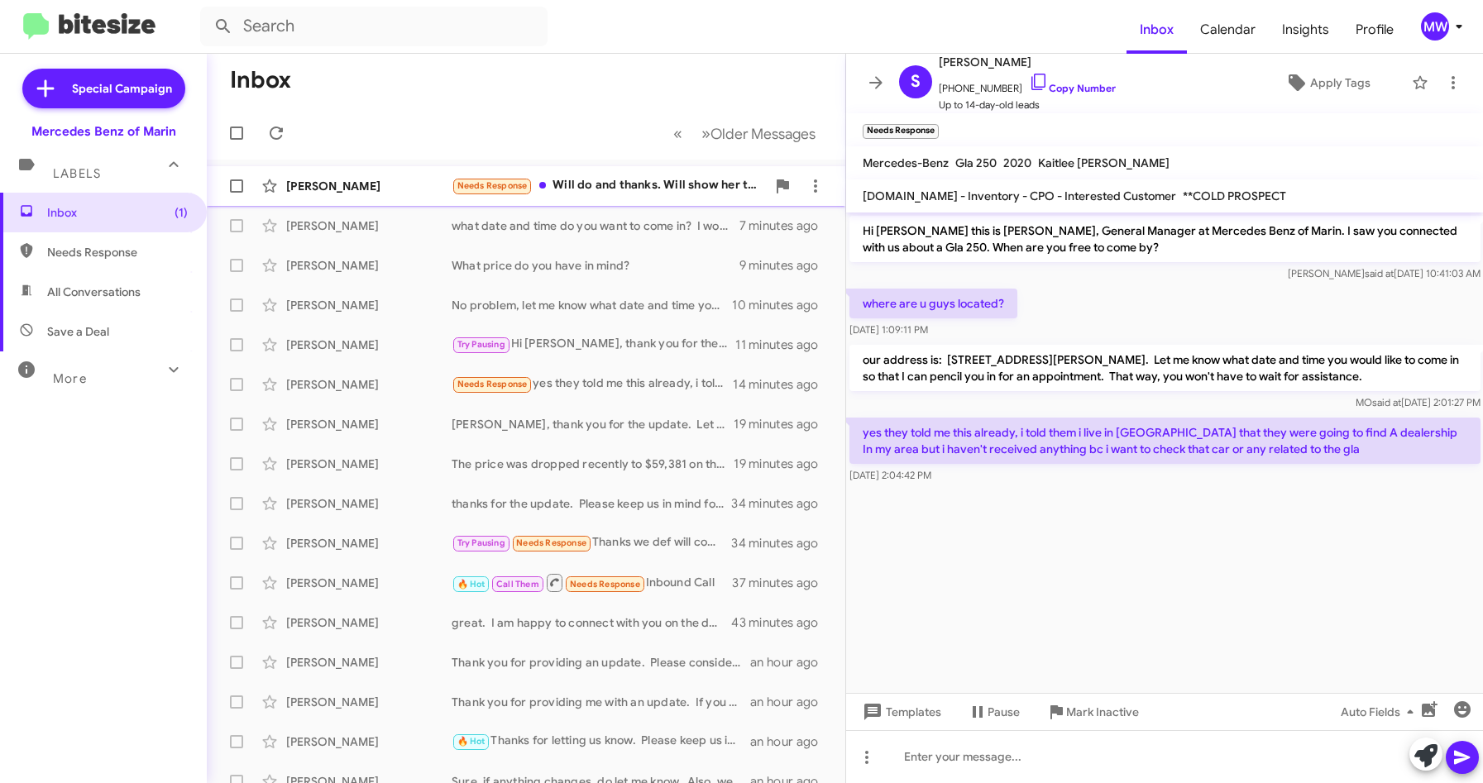
click at [659, 183] on div "Needs Response Will do and thanks. Will show her tonight when I return home" at bounding box center [609, 185] width 314 height 19
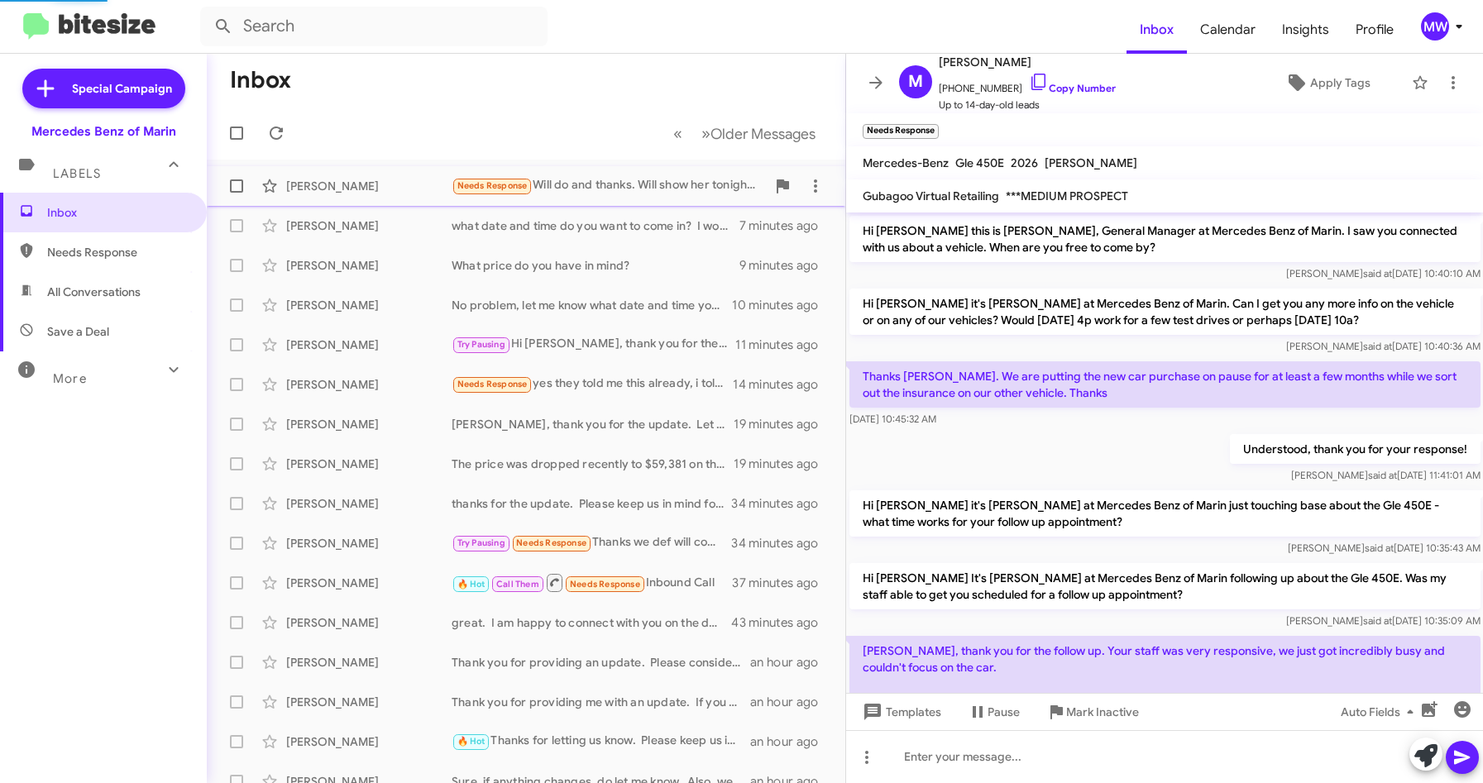
scroll to position [608, 0]
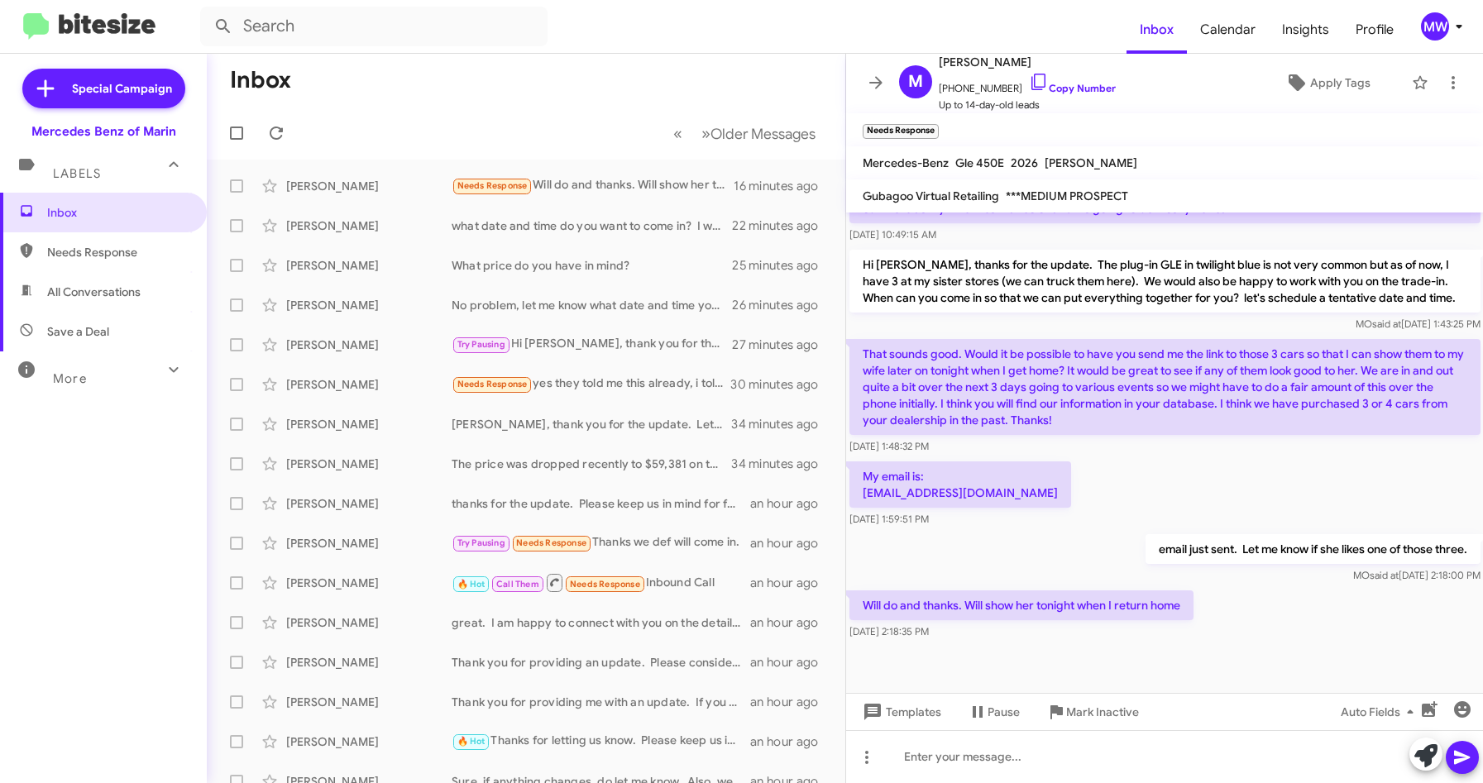
click at [74, 251] on span "Needs Response" at bounding box center [117, 252] width 141 height 17
type input "in:needs-response"
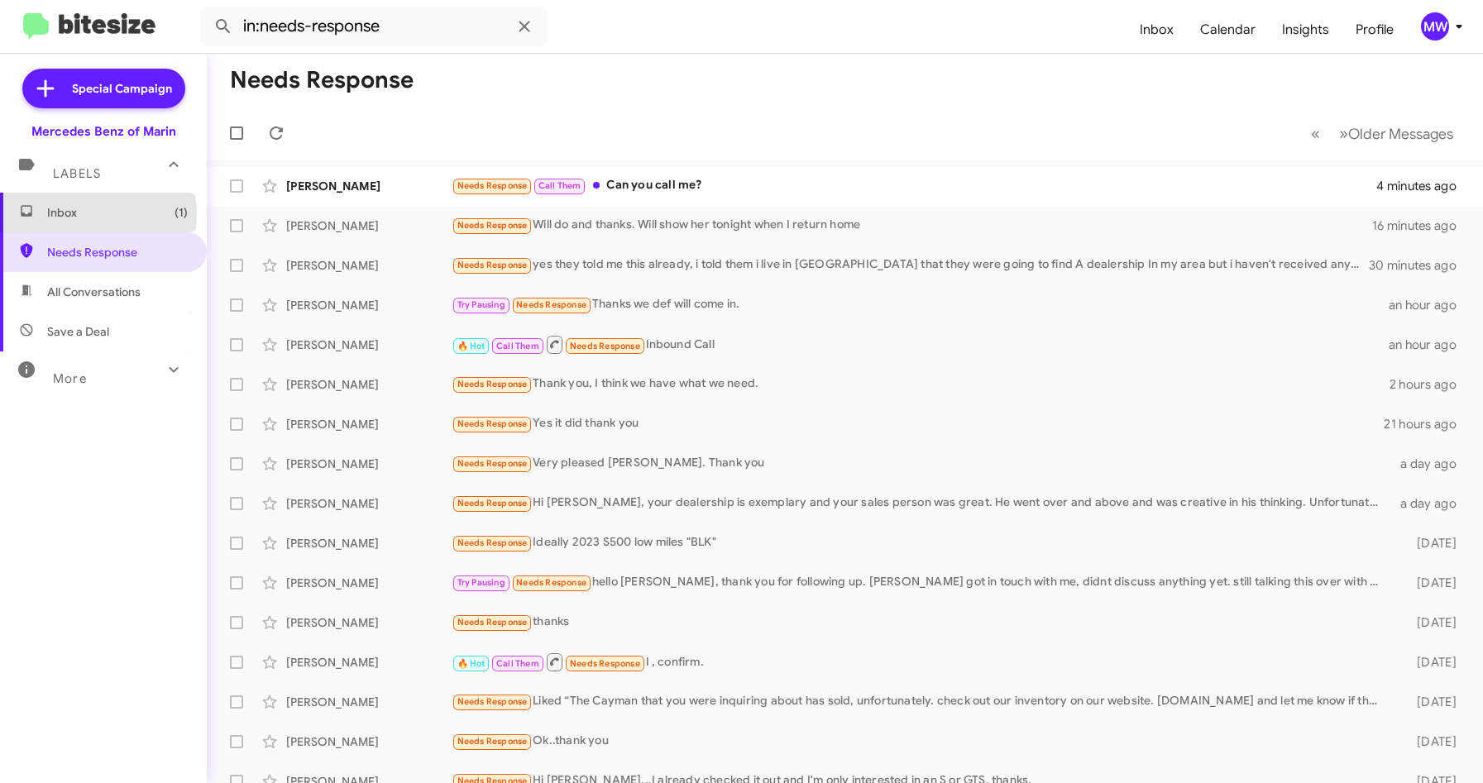
click at [87, 214] on span "Inbox (1)" at bounding box center [117, 212] width 141 height 17
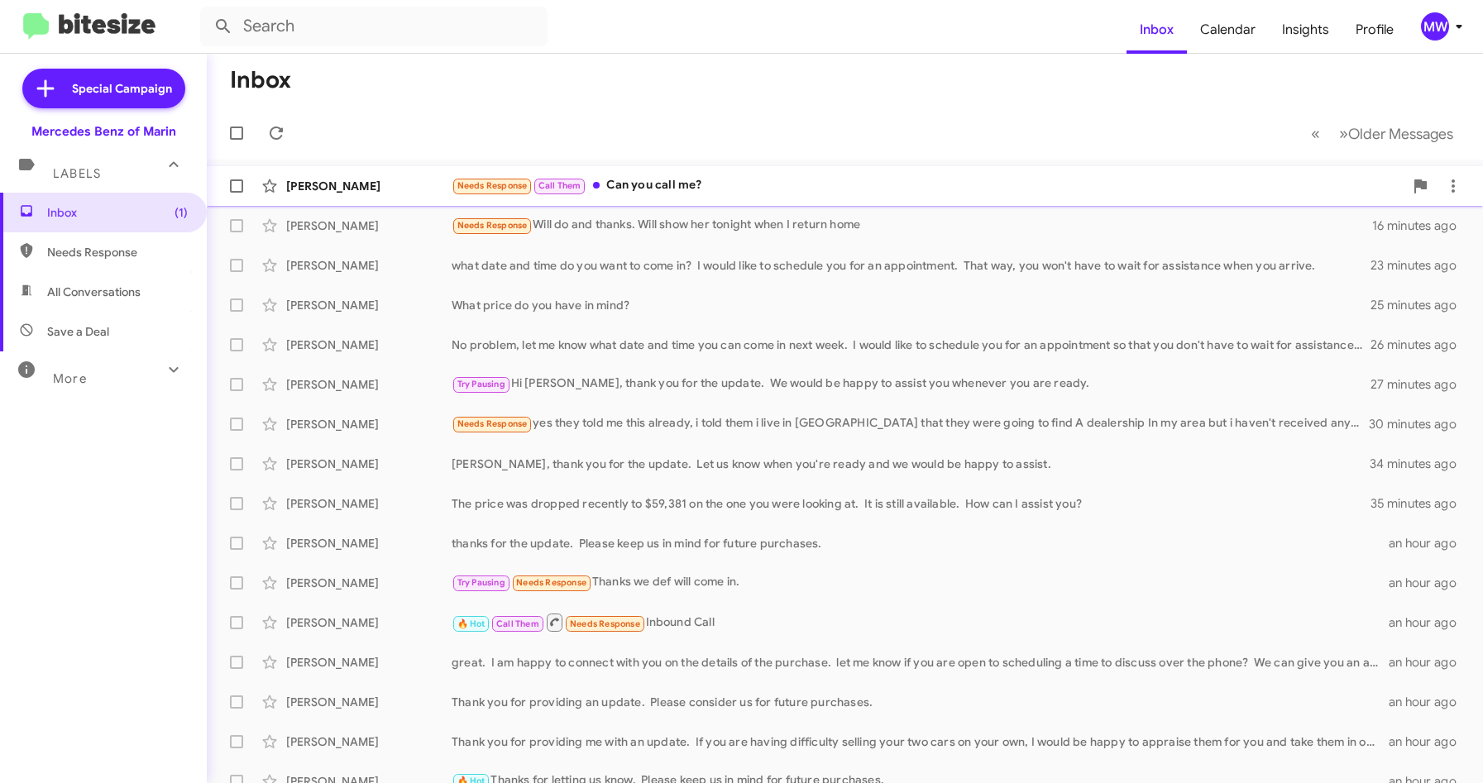
click at [713, 175] on div "[PERSON_NAME] Needs Response Call Them Can you call me? 4 minutes ago" at bounding box center [845, 186] width 1250 height 33
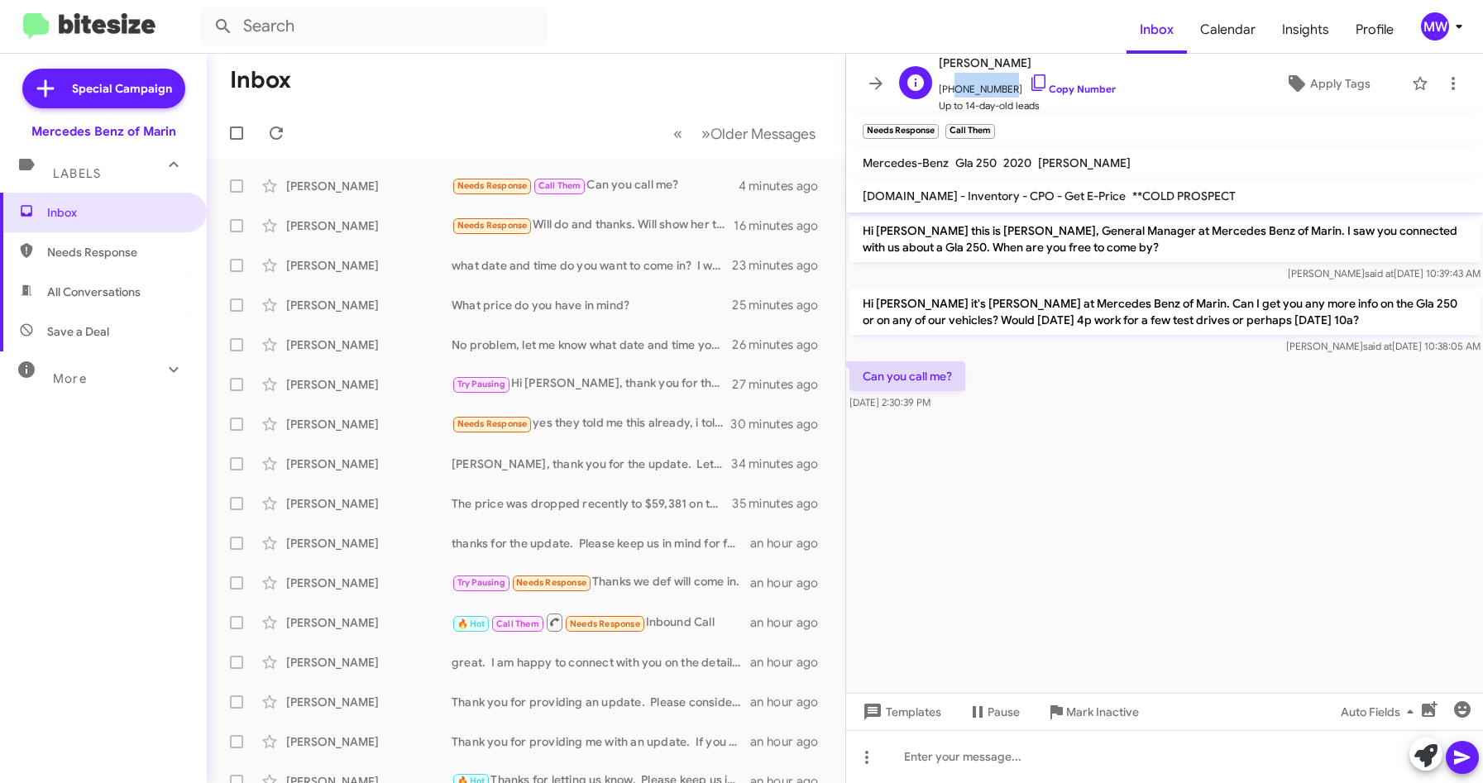
drag, startPoint x: 950, startPoint y: 89, endPoint x: 1003, endPoint y: 93, distance: 54.0
click at [1003, 93] on span "[PHONE_NUMBER] Copy Number" at bounding box center [1027, 85] width 177 height 25
copy span "7204739909"
